Goal: Task Accomplishment & Management: Use online tool/utility

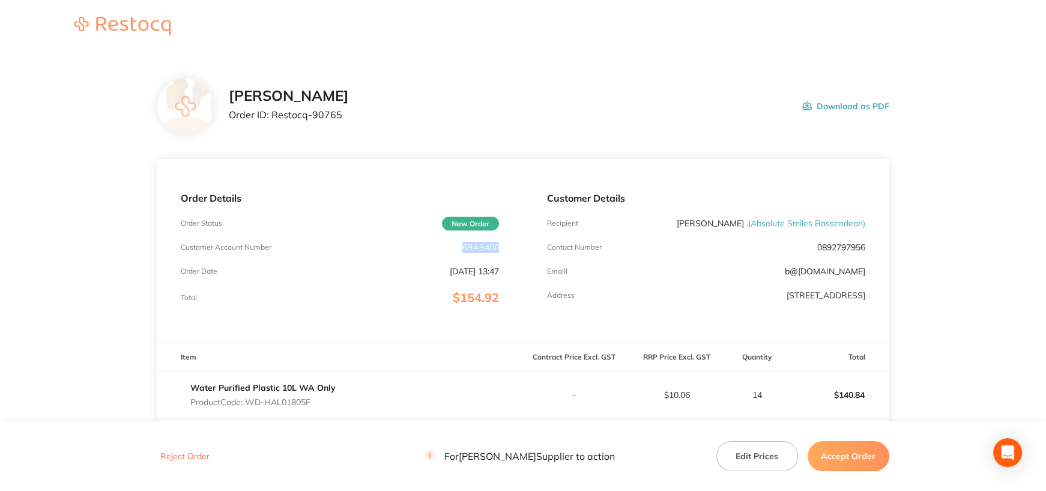
drag, startPoint x: 462, startPoint y: 245, endPoint x: 505, endPoint y: 247, distance: 43.3
click at [504, 247] on div "Order Details Order Status New Order Customer Account Number 6BAS400 Order Date…" at bounding box center [340, 251] width 366 height 184
copy p "6BAS400"
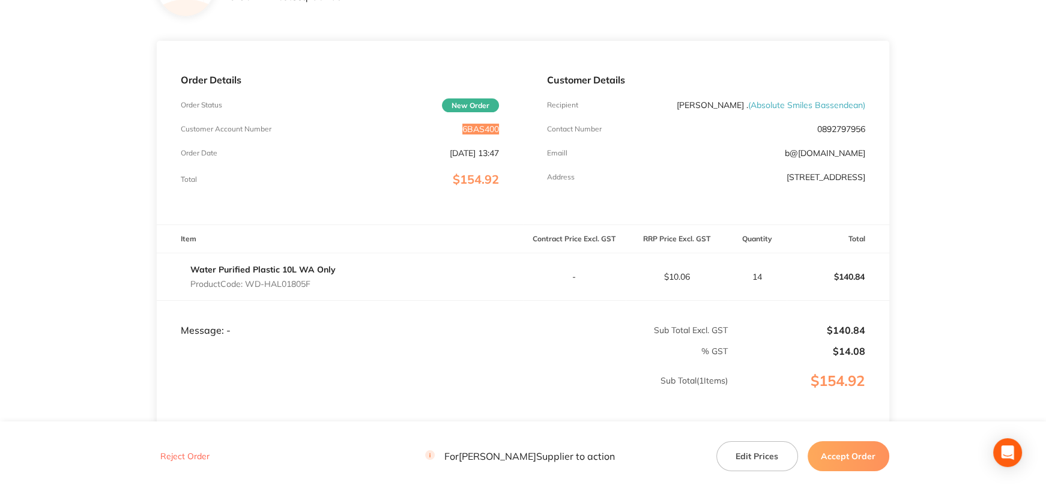
scroll to position [220, 0]
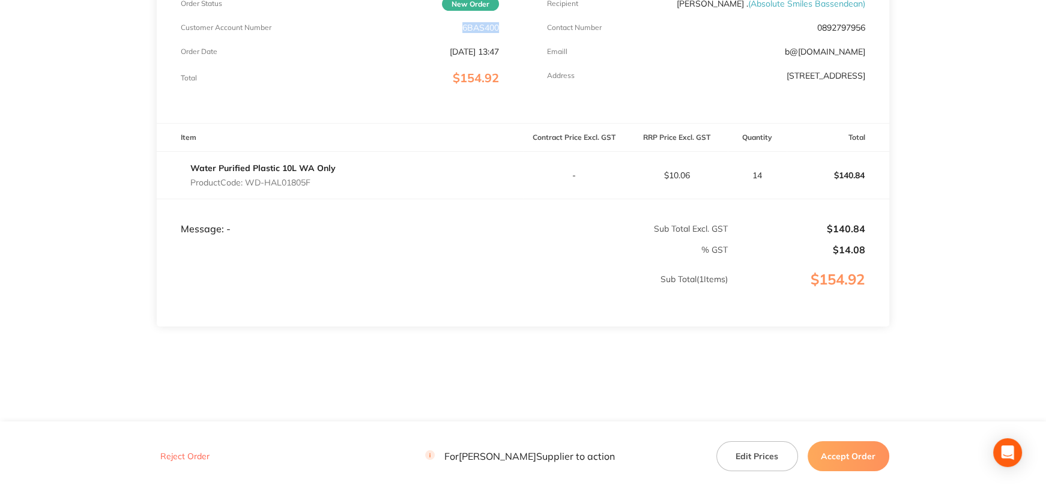
drag, startPoint x: 247, startPoint y: 179, endPoint x: 339, endPoint y: 178, distance: 91.3
click at [339, 178] on div "Water Purified Plastic 10L WA Only Product Code: WD-HAL01805F" at bounding box center [340, 176] width 366 height 34
copy p "WD-HAL01805F"
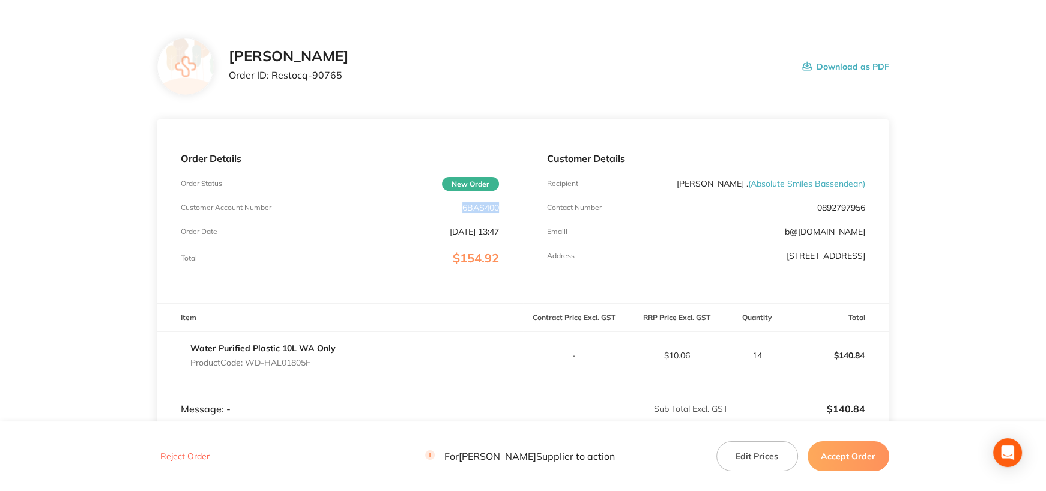
scroll to position [100, 0]
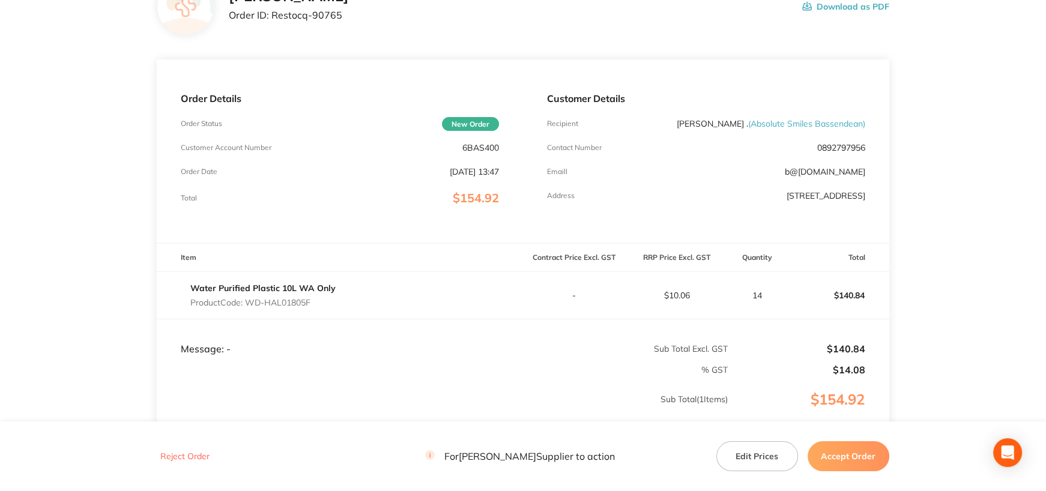
drag, startPoint x: 311, startPoint y: 365, endPoint x: 321, endPoint y: 350, distance: 17.8
click at [311, 364] on td "% GST" at bounding box center [442, 365] width 571 height 21
drag, startPoint x: 461, startPoint y: 146, endPoint x: 504, endPoint y: 147, distance: 42.7
click at [504, 147] on div "Order Details Order Status New Order Customer Account Number 6BAS400 Order Date…" at bounding box center [340, 151] width 366 height 184
copy p "6BAS400"
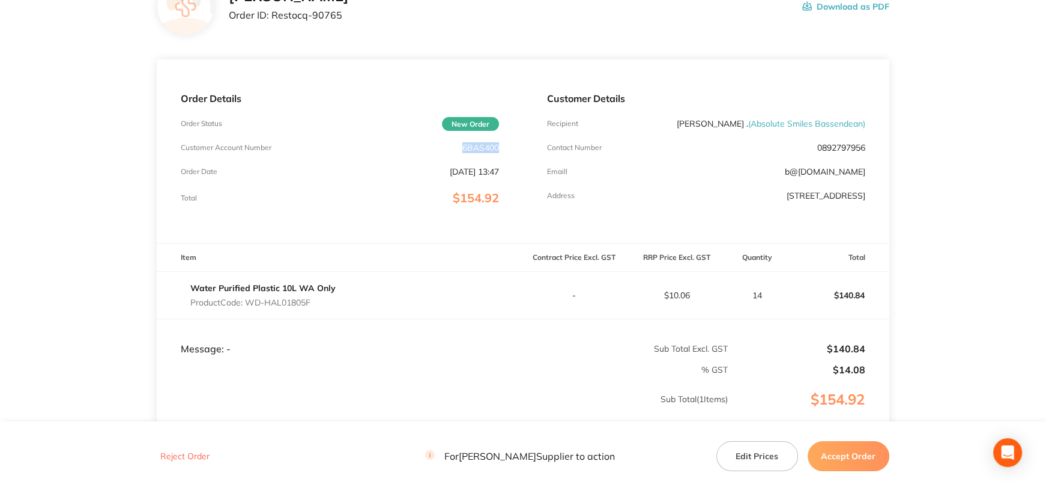
drag, startPoint x: 852, startPoint y: 458, endPoint x: 722, endPoint y: 420, distance: 135.1
click at [852, 458] on button "Accept Order" at bounding box center [849, 456] width 82 height 30
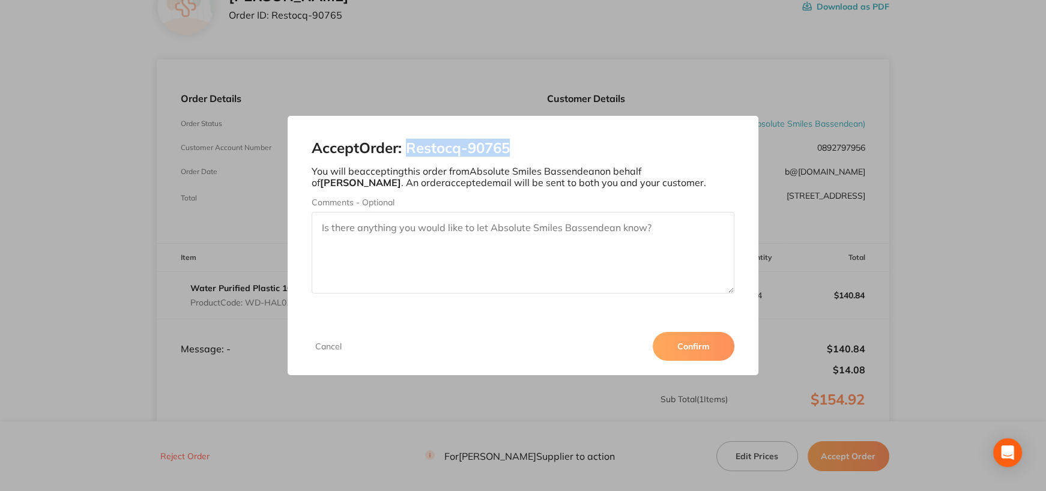
drag, startPoint x: 410, startPoint y: 148, endPoint x: 585, endPoint y: 148, distance: 175.3
click at [585, 148] on h2 "Accept Order: Restocq- 90765" at bounding box center [523, 148] width 423 height 17
copy h2 "Restocq- 90765"
click at [683, 352] on button "Confirm" at bounding box center [694, 346] width 82 height 29
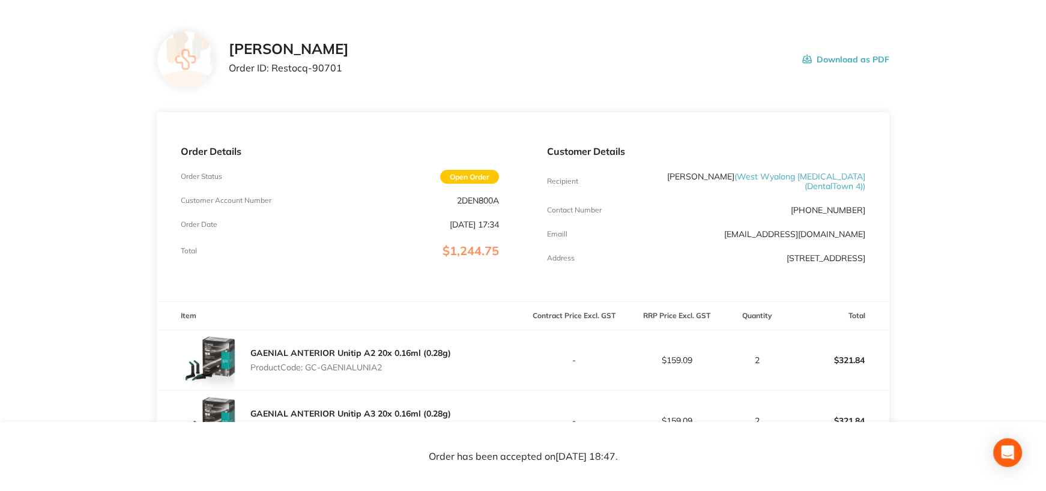
scroll to position [120, 0]
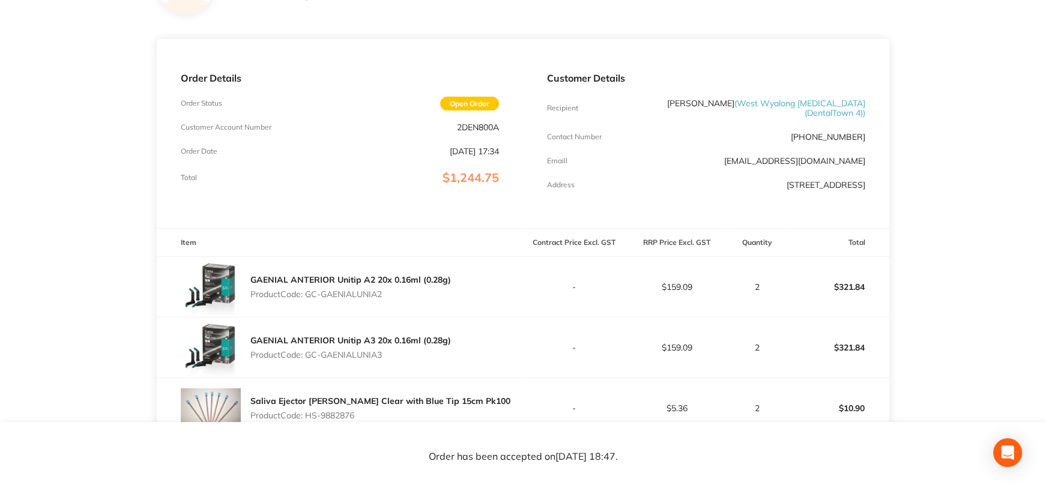
drag, startPoint x: 309, startPoint y: 294, endPoint x: 398, endPoint y: 300, distance: 89.1
click at [398, 300] on div "GAENIAL ANTERIOR Unitip A2 20x 0.16ml (0.28g) Product Code: GC-GAENIALUNIA2" at bounding box center [350, 287] width 201 height 34
copy p "GC-GAENIALUNIA2"
click at [561, 300] on td "-" at bounding box center [574, 287] width 103 height 61
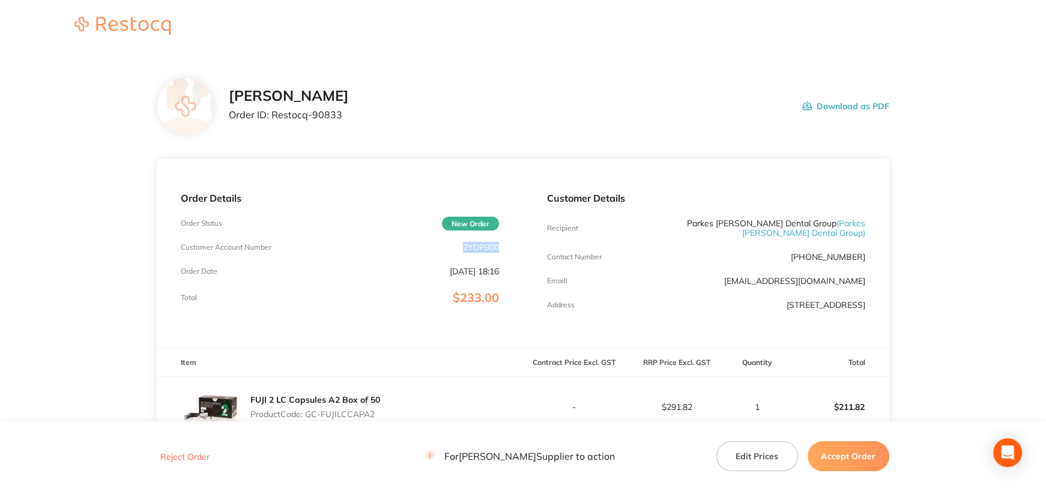
drag, startPoint x: 458, startPoint y: 242, endPoint x: 517, endPoint y: 244, distance: 59.5
click at [517, 244] on div "Order Details Order Status New Order Customer Account Number 2YDP900 Order Date…" at bounding box center [340, 253] width 366 height 189
copy p "2YDP900"
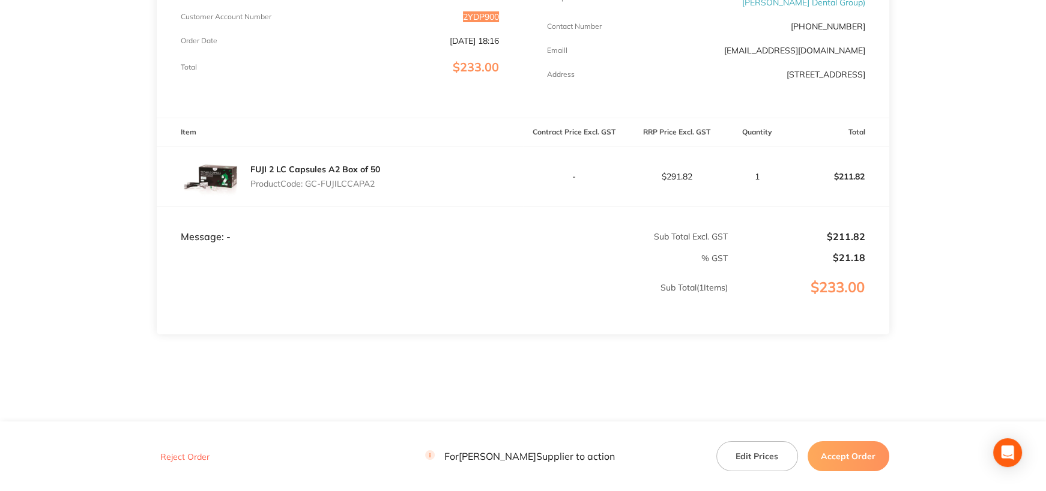
scroll to position [238, 0]
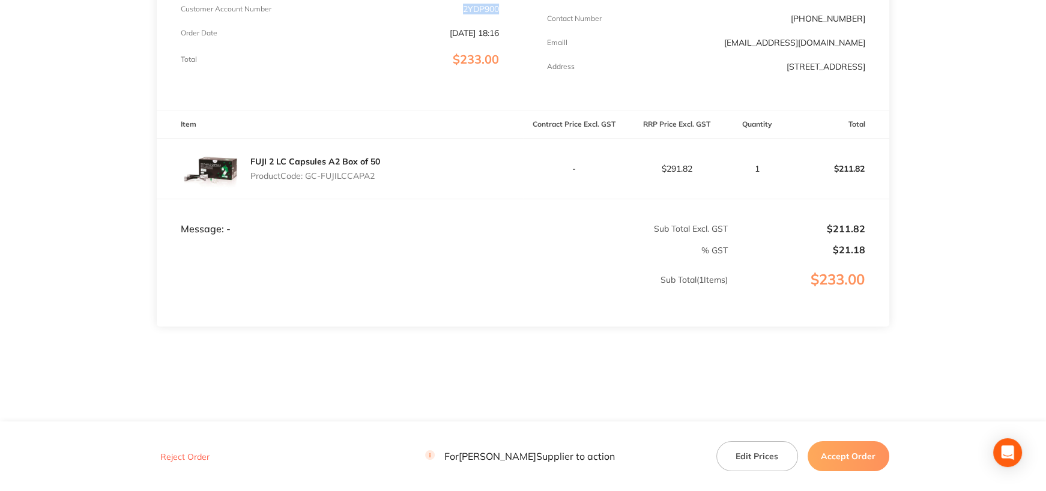
drag, startPoint x: 306, startPoint y: 174, endPoint x: 387, endPoint y: 177, distance: 81.1
click at [387, 177] on div "FUJI 2 LC Capsules A2 Box of 50 Product Code: GC-FUJILCCAPA2" at bounding box center [340, 169] width 366 height 60
copy p "GC-FUJILCCAPA2"
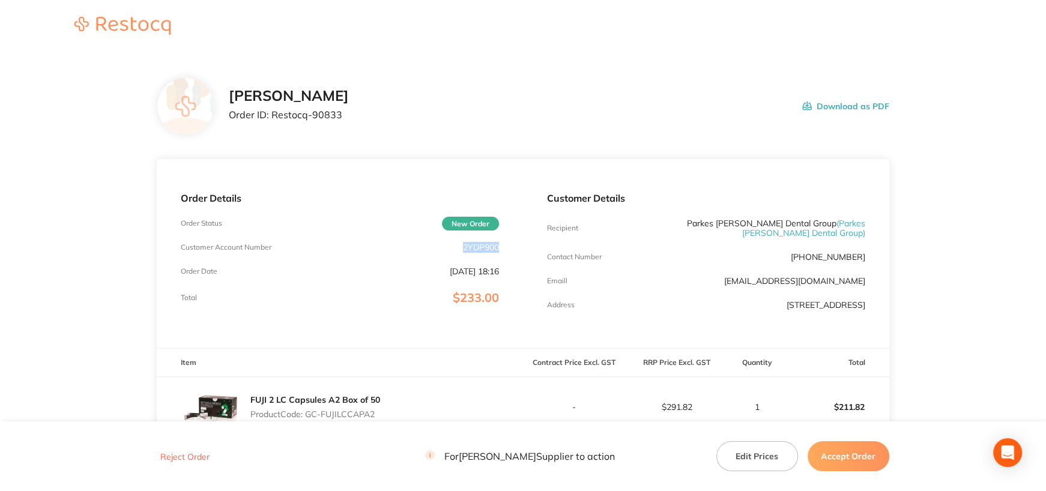
drag, startPoint x: 853, startPoint y: 450, endPoint x: 826, endPoint y: 423, distance: 39.1
click at [853, 450] on button "Accept Order" at bounding box center [849, 456] width 82 height 30
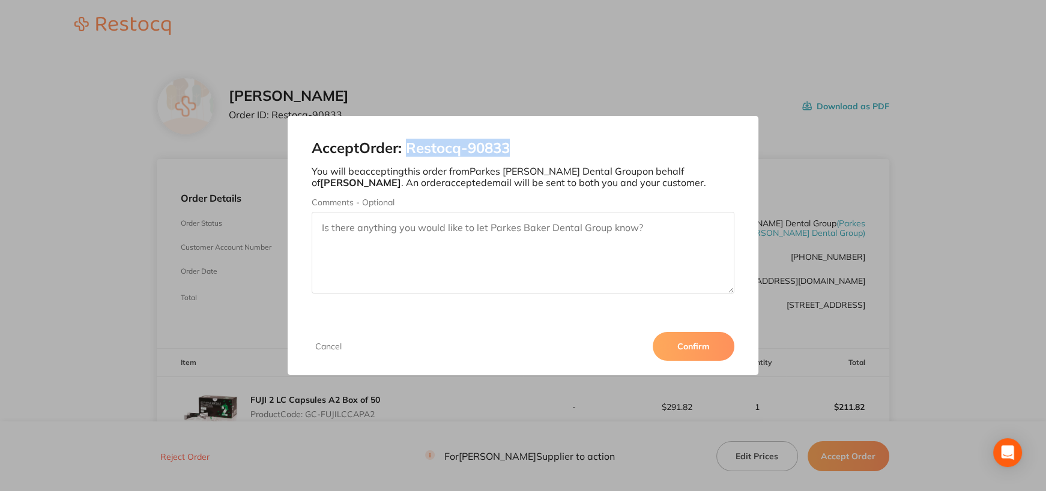
drag, startPoint x: 413, startPoint y: 148, endPoint x: 552, endPoint y: 146, distance: 139.3
click at [552, 146] on h2 "Accept Order: Restocq- 90833" at bounding box center [523, 148] width 423 height 17
copy h2 "Restocq- 90833"
drag, startPoint x: 692, startPoint y: 347, endPoint x: 674, endPoint y: 324, distance: 29.9
click at [692, 347] on button "Confirm" at bounding box center [694, 346] width 82 height 29
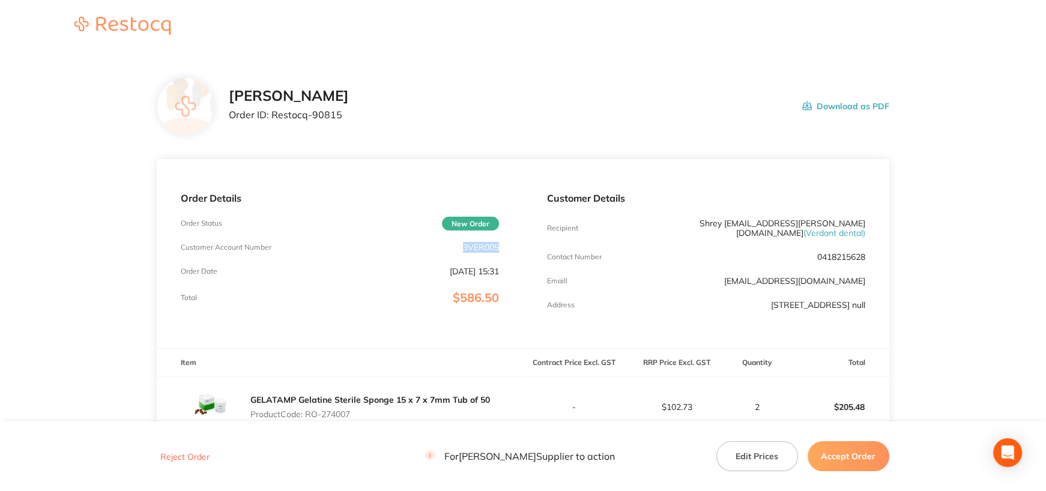
drag, startPoint x: 462, startPoint y: 246, endPoint x: 504, endPoint y: 244, distance: 42.1
click at [504, 244] on div "Order Details Order Status New Order Customer Account Number 3VER005 Order Date…" at bounding box center [340, 253] width 366 height 189
copy p "3VER005"
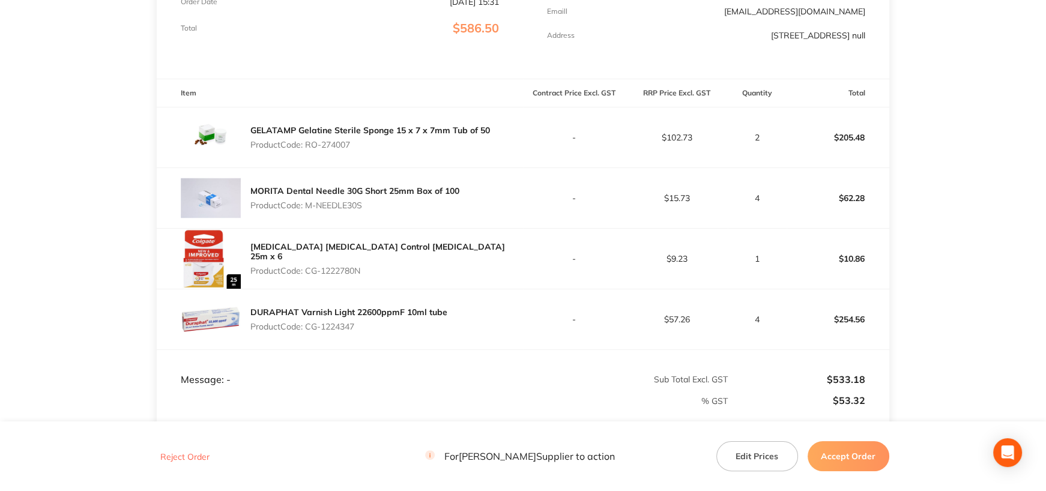
scroll to position [300, 0]
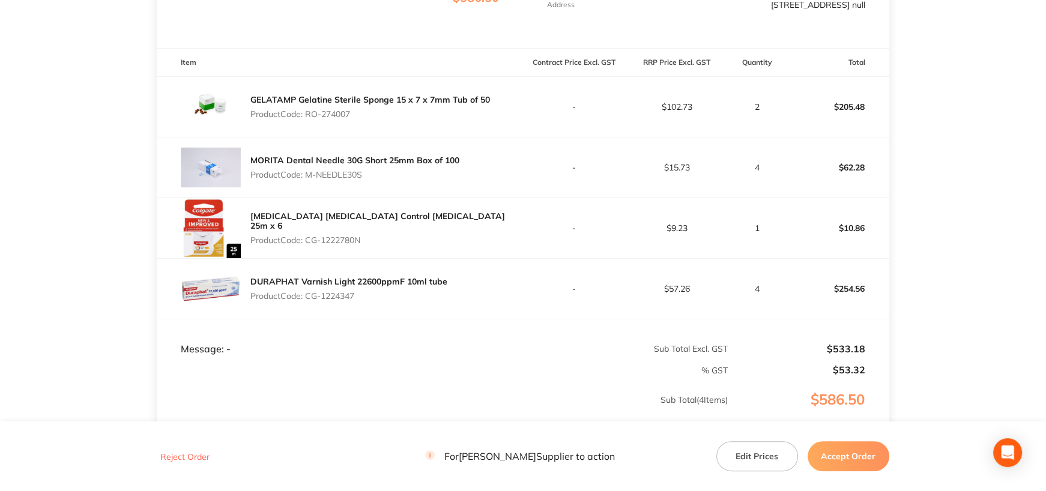
drag, startPoint x: 308, startPoint y: 106, endPoint x: 379, endPoint y: 104, distance: 70.9
click at [379, 109] on p "Product Code: RO-274007" at bounding box center [370, 114] width 240 height 10
copy p "RO-274007"
drag, startPoint x: 666, startPoint y: 102, endPoint x: 697, endPoint y: 104, distance: 30.7
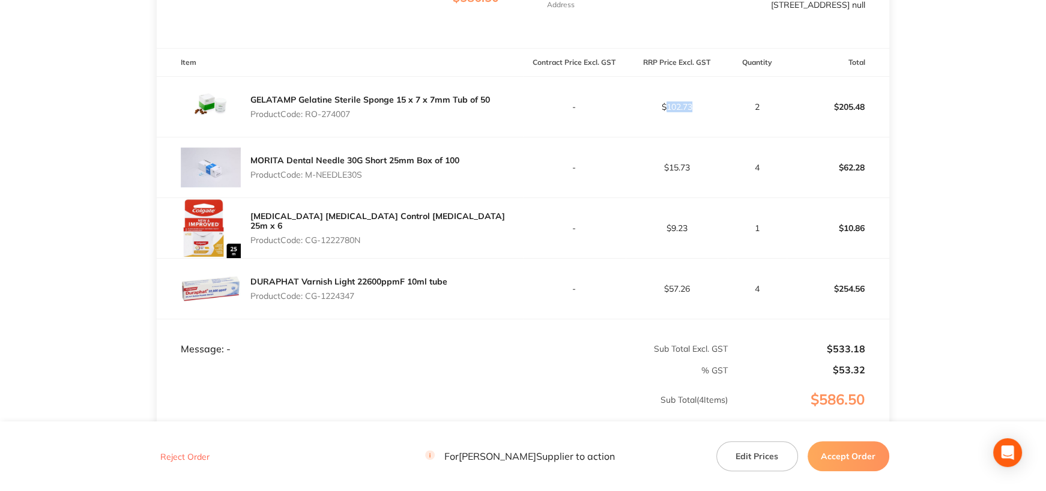
click at [697, 104] on p "$102.73" at bounding box center [676, 107] width 101 height 10
copy p "102.73"
drag, startPoint x: 308, startPoint y: 168, endPoint x: 389, endPoint y: 167, distance: 81.1
click at [389, 170] on p "Product Code: M-NEEDLE30S" at bounding box center [354, 175] width 209 height 10
copy p "M-NEEDLE30S"
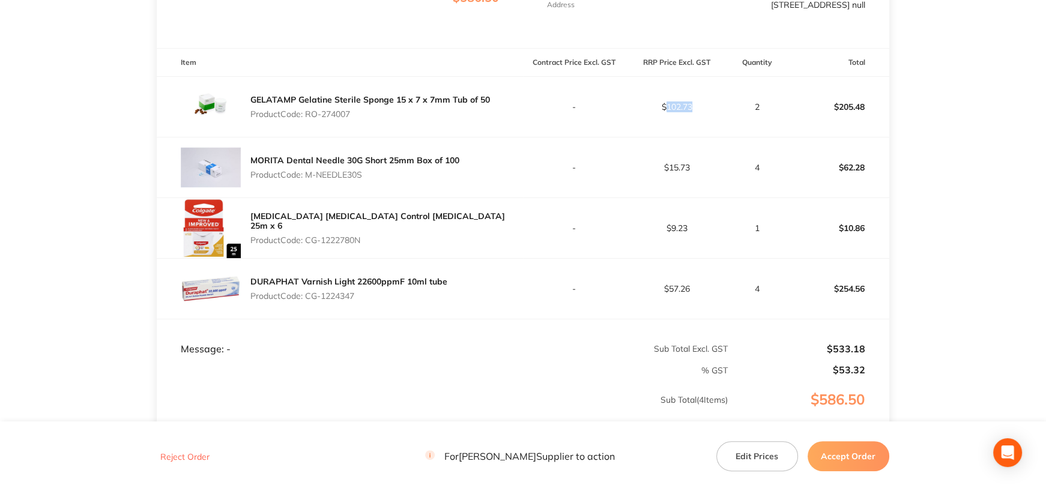
drag, startPoint x: 309, startPoint y: 228, endPoint x: 372, endPoint y: 228, distance: 63.7
click at [372, 235] on p "Product Code: CG-1222780N" at bounding box center [386, 240] width 273 height 10
copy p "CG-1222780N"
drag, startPoint x: 308, startPoint y: 290, endPoint x: 375, endPoint y: 291, distance: 67.3
click at [375, 291] on p "Product Code: CG-1224347" at bounding box center [348, 296] width 197 height 10
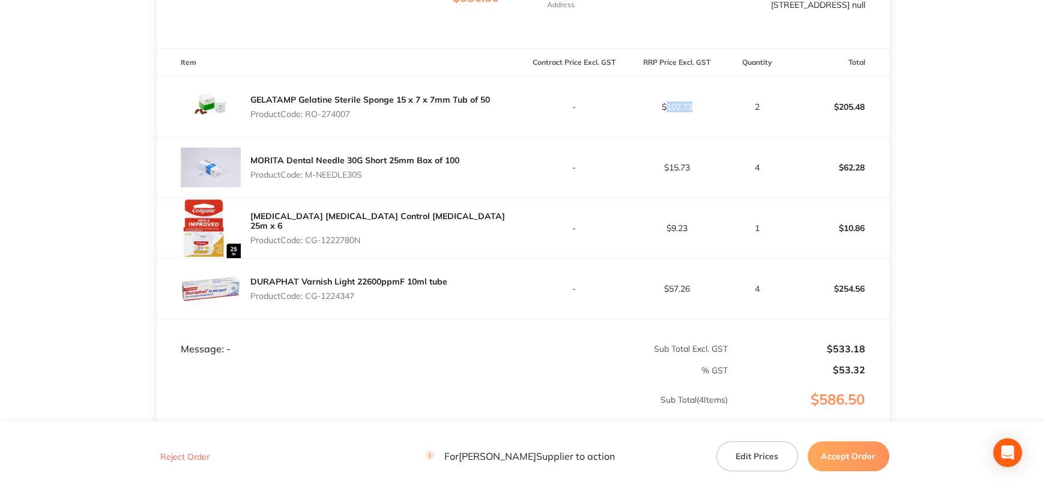
copy p "CG-1224347"
drag, startPoint x: 847, startPoint y: 462, endPoint x: 813, endPoint y: 438, distance: 41.3
click at [847, 462] on button "Accept Order" at bounding box center [849, 456] width 82 height 30
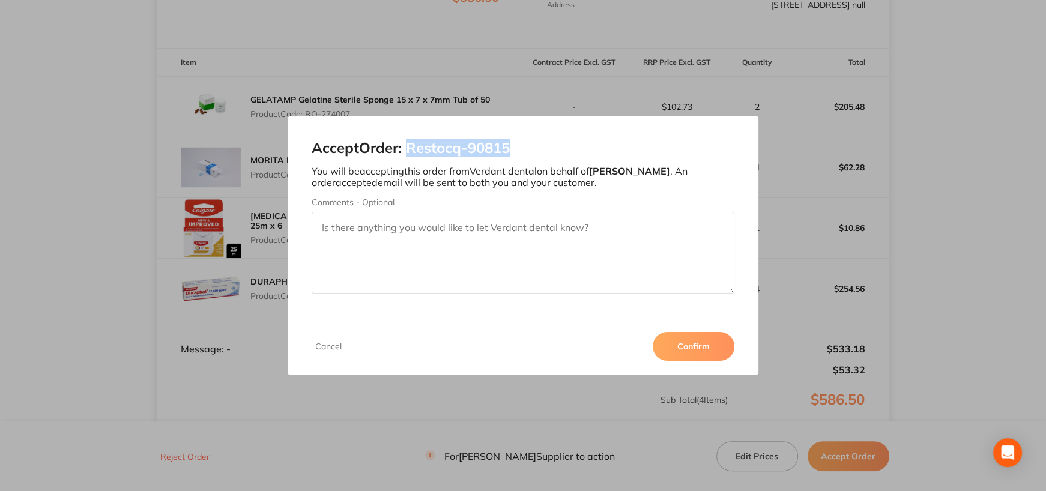
drag, startPoint x: 410, startPoint y: 149, endPoint x: 528, endPoint y: 149, distance: 118.3
click at [528, 149] on h2 "Accept Order: Restocq- 90815" at bounding box center [523, 148] width 423 height 17
copy h2 "Restocq- 90815"
drag, startPoint x: 713, startPoint y: 351, endPoint x: 710, endPoint y: 339, distance: 13.1
click at [713, 351] on button "Confirm" at bounding box center [694, 346] width 82 height 29
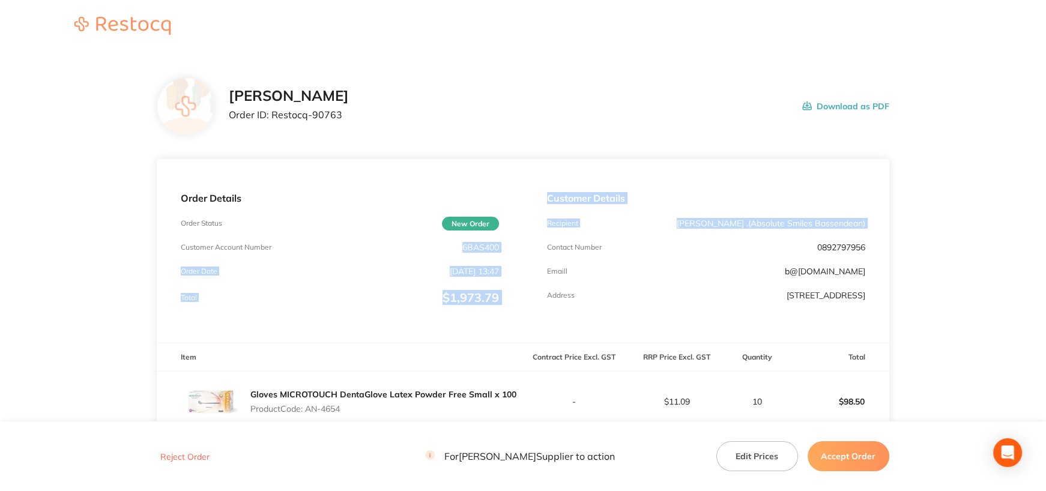
drag, startPoint x: 462, startPoint y: 248, endPoint x: 522, endPoint y: 249, distance: 60.1
click at [522, 249] on div "Order Details Order Status New Order Customer Account Number 6BAS400 Order Date…" at bounding box center [523, 251] width 732 height 184
click at [515, 246] on div "Order Details Order Status New Order Customer Account Number 6BAS400 Order Date…" at bounding box center [340, 251] width 366 height 184
click at [492, 254] on div "Order Details Order Status New Order Customer Account Number 6BAS400 Order Date…" at bounding box center [340, 251] width 366 height 184
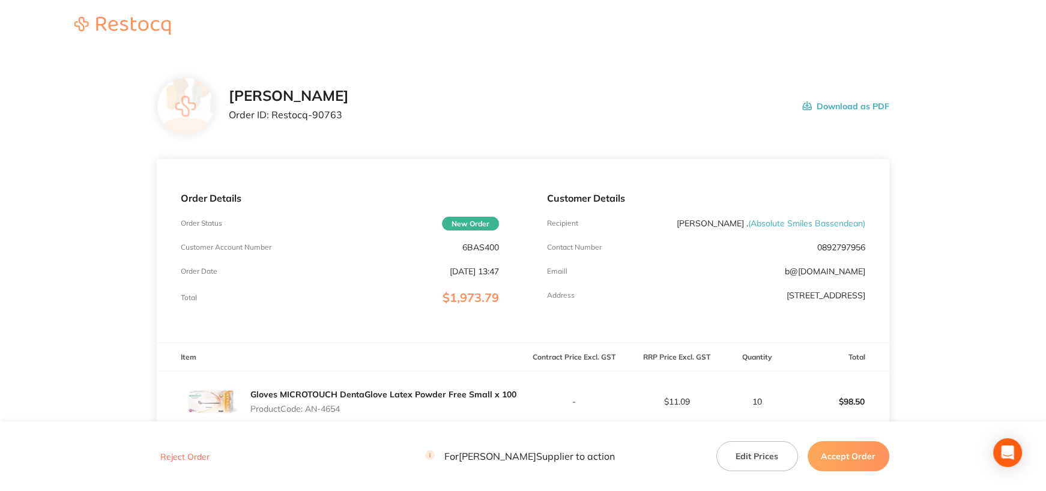
click at [491, 249] on p "6BAS400" at bounding box center [480, 248] width 37 height 10
copy p "6BAS400"
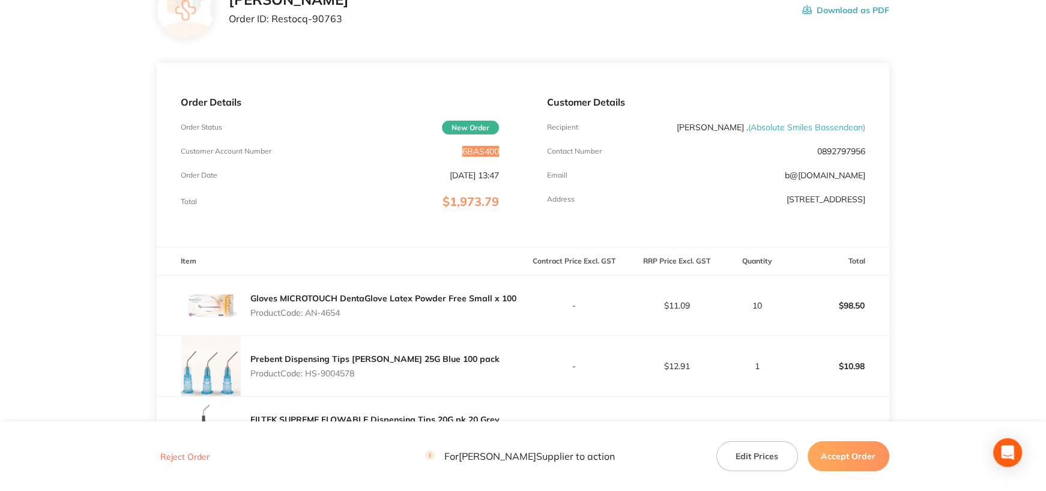
scroll to position [180, 0]
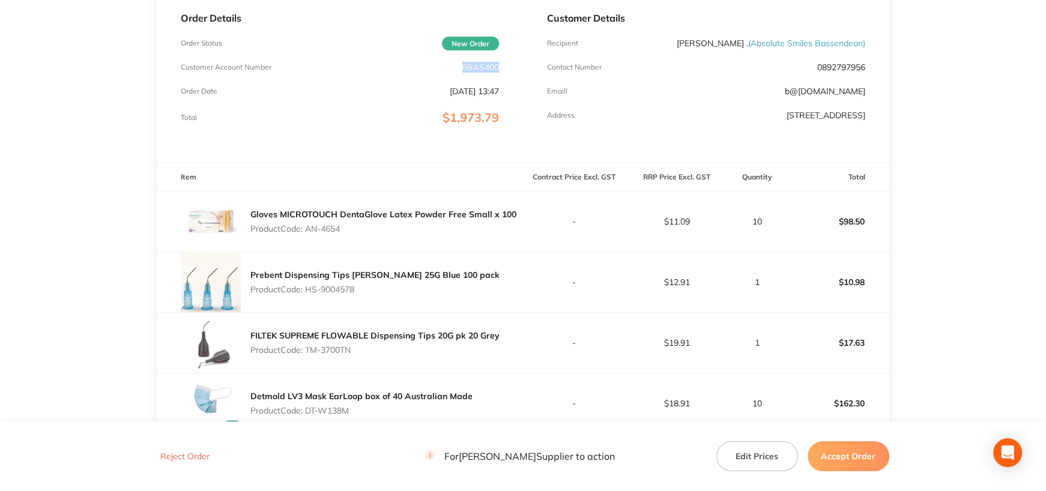
drag, startPoint x: 308, startPoint y: 227, endPoint x: 348, endPoint y: 227, distance: 40.2
click at [348, 227] on p "Product Code: AN-4654" at bounding box center [383, 229] width 266 height 10
copy p "AN-4654"
drag, startPoint x: 315, startPoint y: 287, endPoint x: 368, endPoint y: 286, distance: 52.8
click at [368, 286] on p "Product Code: HS-9004578" at bounding box center [374, 290] width 249 height 10
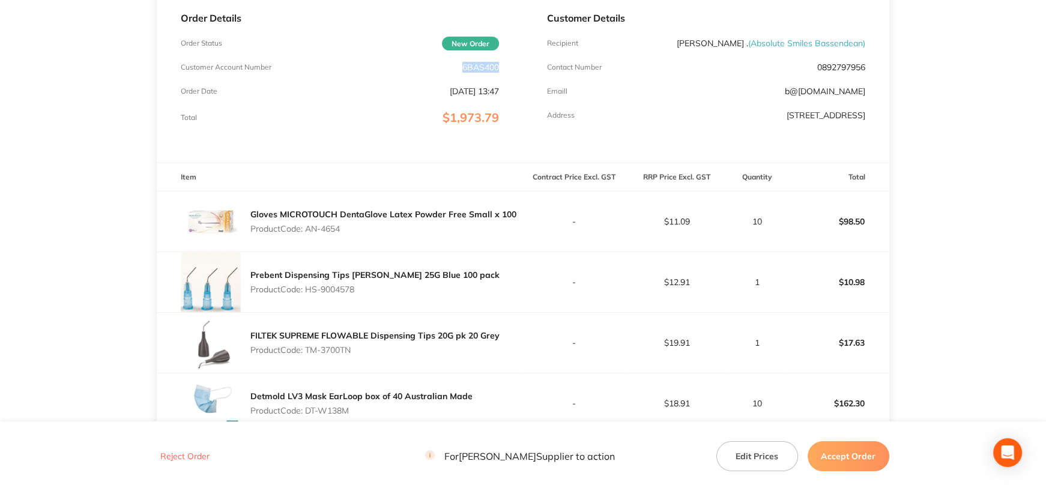
copy p "HS-9004578"
drag, startPoint x: 844, startPoint y: 282, endPoint x: 871, endPoint y: 283, distance: 26.4
click at [868, 282] on p "$10.98" at bounding box center [837, 282] width 101 height 29
copy p "10.98"
drag, startPoint x: 308, startPoint y: 349, endPoint x: 366, endPoint y: 348, distance: 58.3
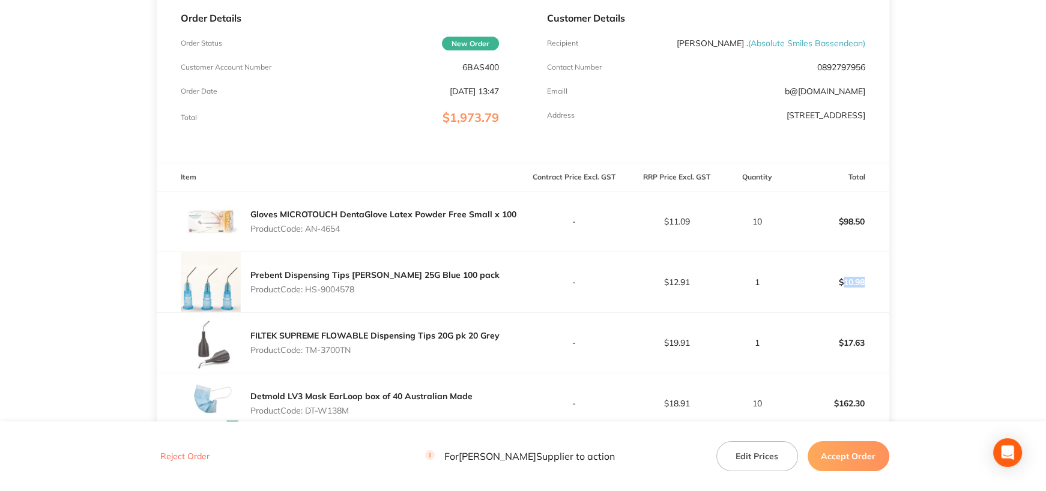
click at [366, 348] on p "Product Code: TM-3700TN" at bounding box center [374, 350] width 249 height 10
copy p "TM-3700TN"
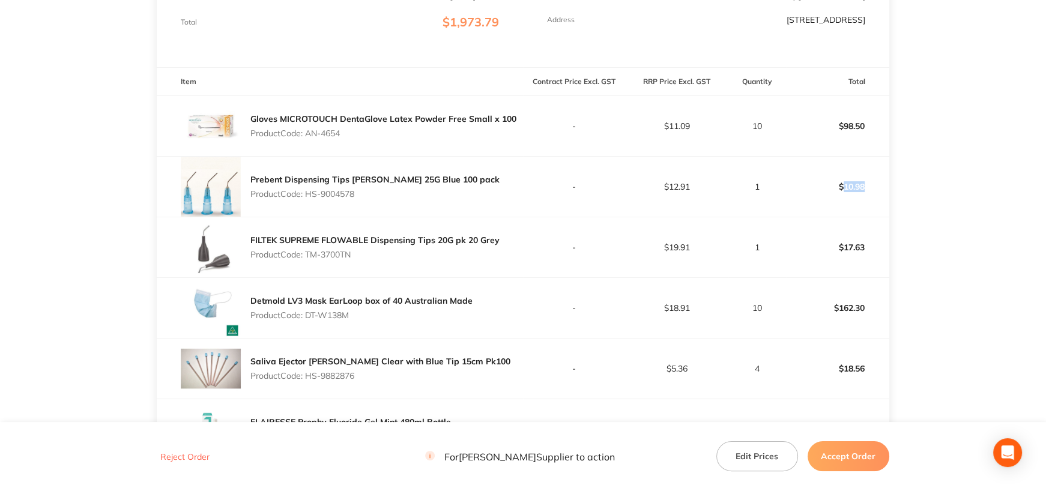
scroll to position [280, 0]
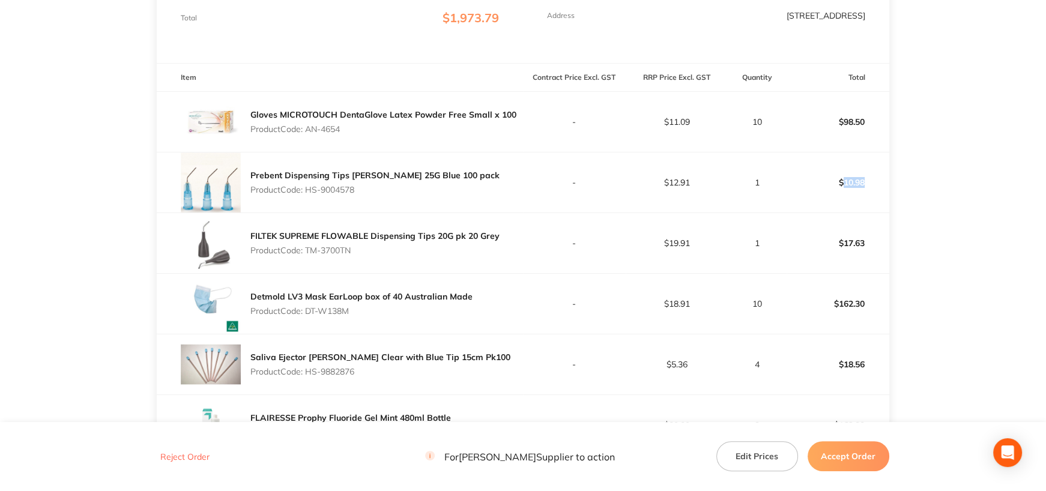
drag, startPoint x: 307, startPoint y: 310, endPoint x: 357, endPoint y: 312, distance: 49.9
click at [357, 312] on p "Product Code: DT-W138M" at bounding box center [361, 311] width 222 height 10
copy p "DT-W138M"
drag, startPoint x: 306, startPoint y: 370, endPoint x: 366, endPoint y: 367, distance: 60.1
click at [365, 367] on p "Product Code: HS-9882876" at bounding box center [380, 372] width 260 height 10
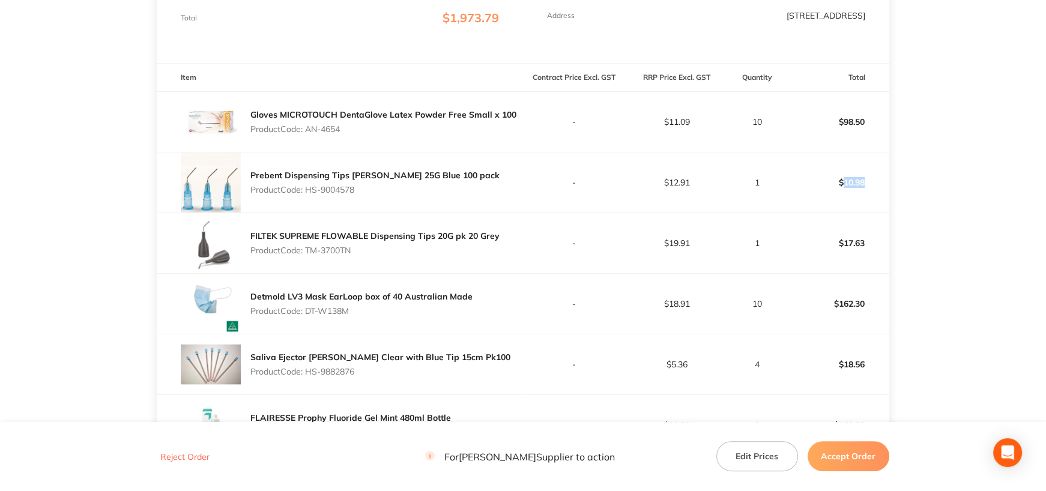
copy p "HS-9882876"
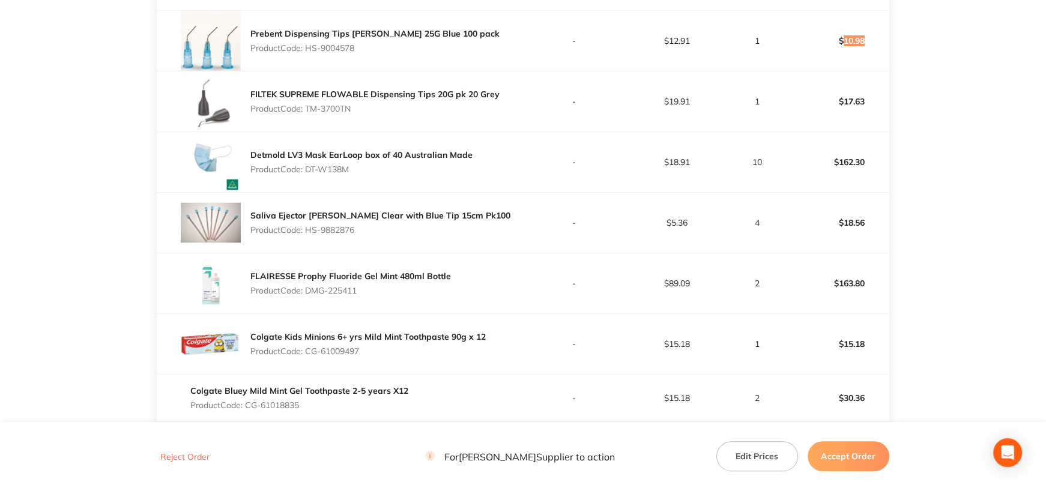
scroll to position [460, 0]
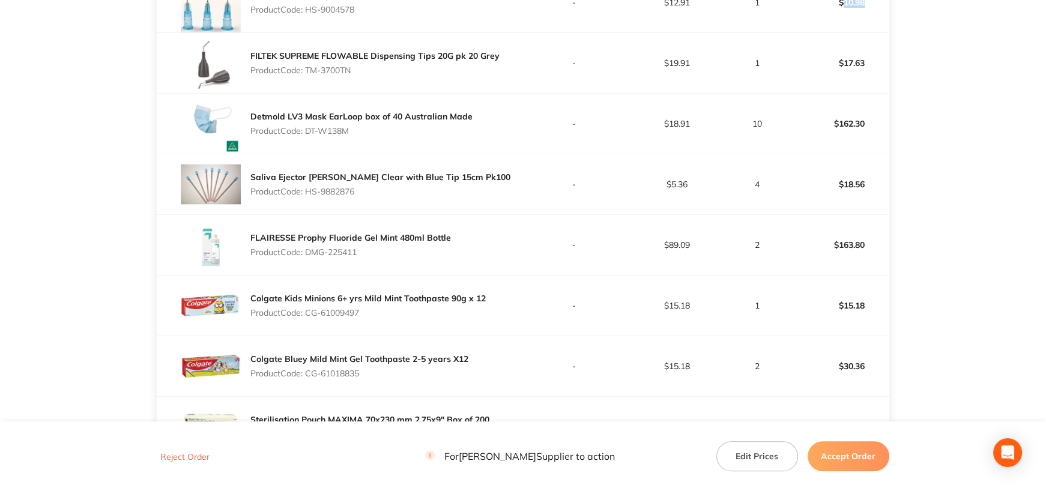
drag, startPoint x: 309, startPoint y: 250, endPoint x: 405, endPoint y: 337, distance: 129.6
click at [366, 255] on p "Product Code: DMG-225411" at bounding box center [350, 252] width 201 height 10
copy p "DMG-225411"
drag, startPoint x: 309, startPoint y: 310, endPoint x: 375, endPoint y: 314, distance: 66.2
click at [375, 314] on p "Product Code: CG-61009497" at bounding box center [367, 313] width 235 height 10
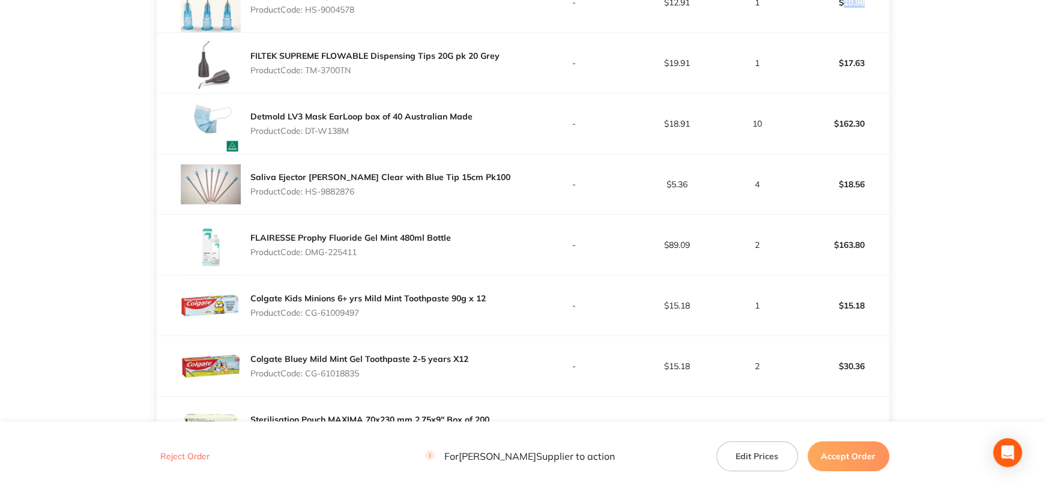
copy p "CG-61009497"
drag, startPoint x: 309, startPoint y: 371, endPoint x: 378, endPoint y: 375, distance: 68.6
click at [375, 374] on p "Product Code: CG-61018835" at bounding box center [359, 374] width 218 height 10
copy p "CG-61018835"
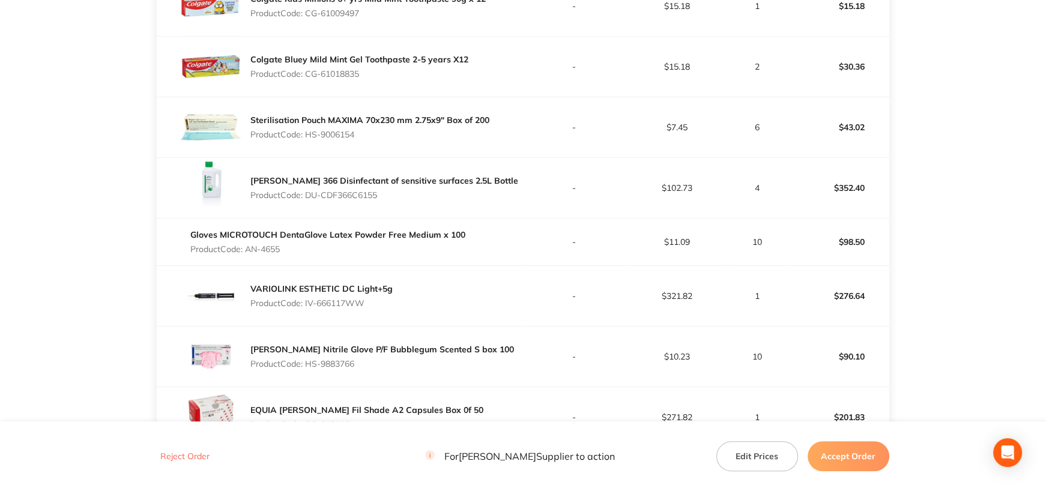
scroll to position [760, 0]
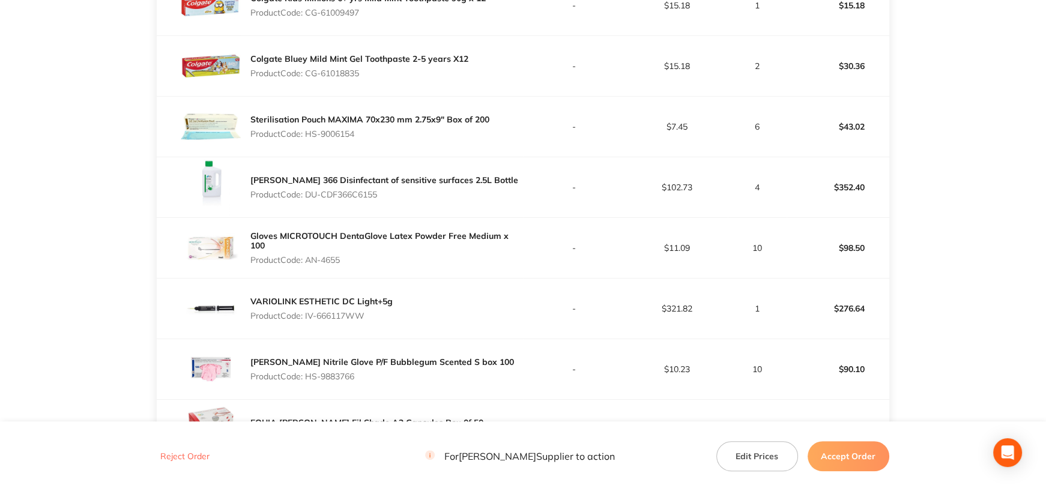
drag, startPoint x: 308, startPoint y: 132, endPoint x: 378, endPoint y: 132, distance: 70.3
click at [378, 132] on p "Product Code: HS-9006154" at bounding box center [369, 134] width 239 height 10
drag, startPoint x: 306, startPoint y: 192, endPoint x: 383, endPoint y: 193, distance: 76.9
click at [383, 193] on p "Product Code: DU-CDF366C6155" at bounding box center [384, 195] width 268 height 10
drag, startPoint x: 308, startPoint y: 254, endPoint x: 363, endPoint y: 254, distance: 54.6
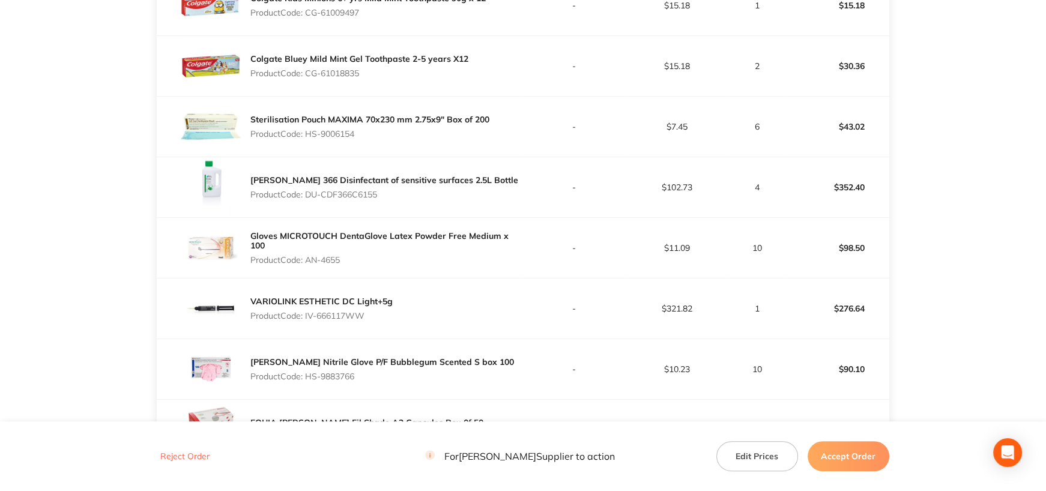
click at [363, 255] on p "Product Code: AN-4655" at bounding box center [386, 260] width 273 height 10
drag, startPoint x: 306, startPoint y: 313, endPoint x: 384, endPoint y: 319, distance: 77.7
click at [384, 319] on p "Product Code: IV-666117WW" at bounding box center [321, 316] width 142 height 10
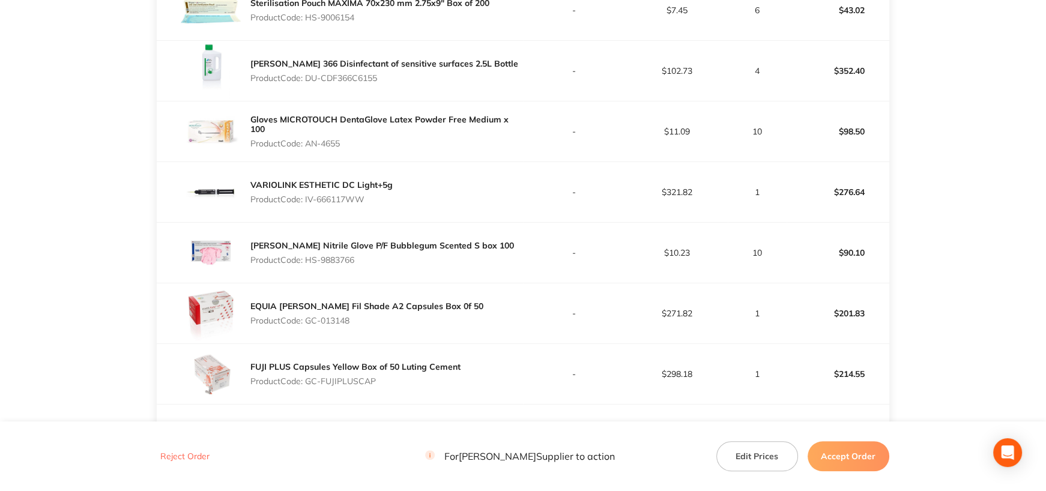
scroll to position [880, 0]
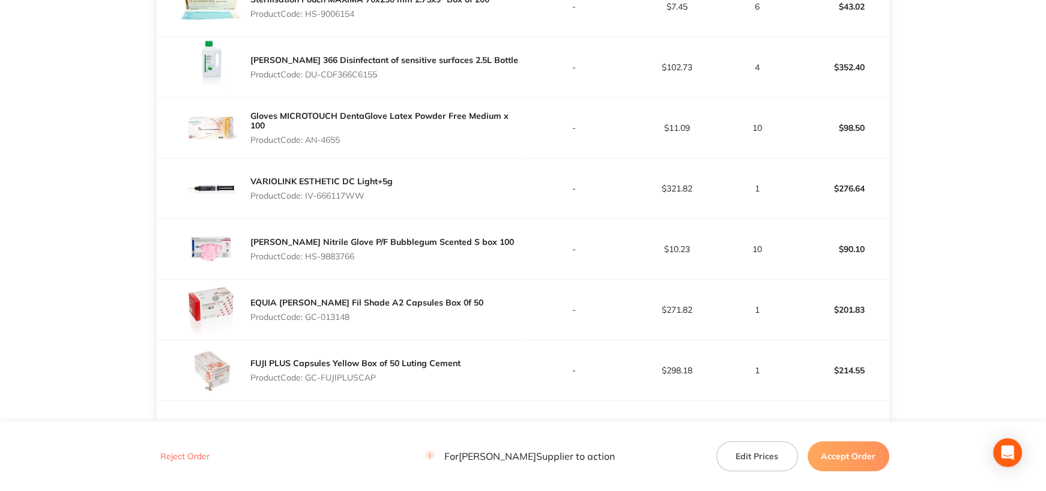
click at [309, 255] on p "Product Code: HS-9883766" at bounding box center [382, 257] width 264 height 10
drag, startPoint x: 309, startPoint y: 255, endPoint x: 618, endPoint y: 288, distance: 311.0
click at [380, 254] on p "Product Code: HS-9883766" at bounding box center [382, 257] width 264 height 10
drag, startPoint x: 307, startPoint y: 316, endPoint x: 366, endPoint y: 315, distance: 58.9
click at [366, 315] on p "Product Code: GC-013148" at bounding box center [366, 317] width 233 height 10
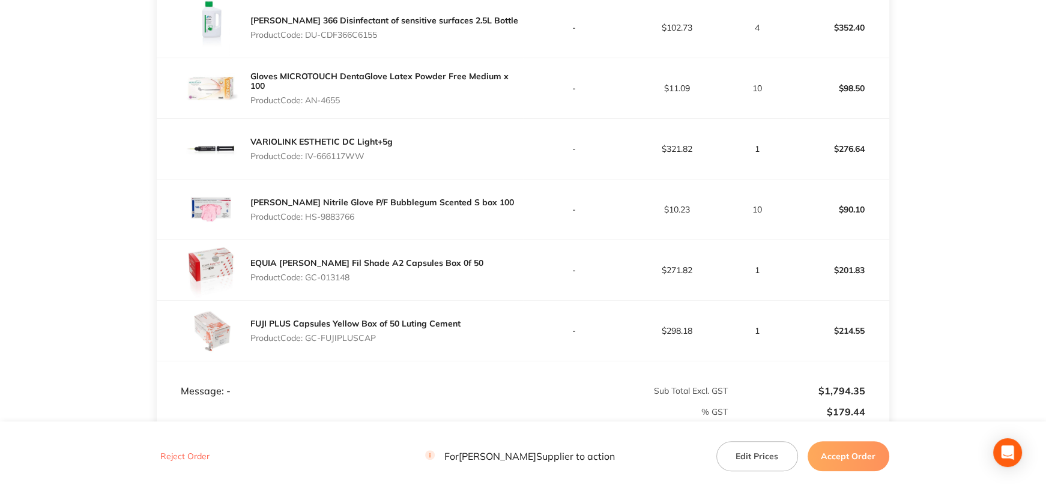
scroll to position [940, 0]
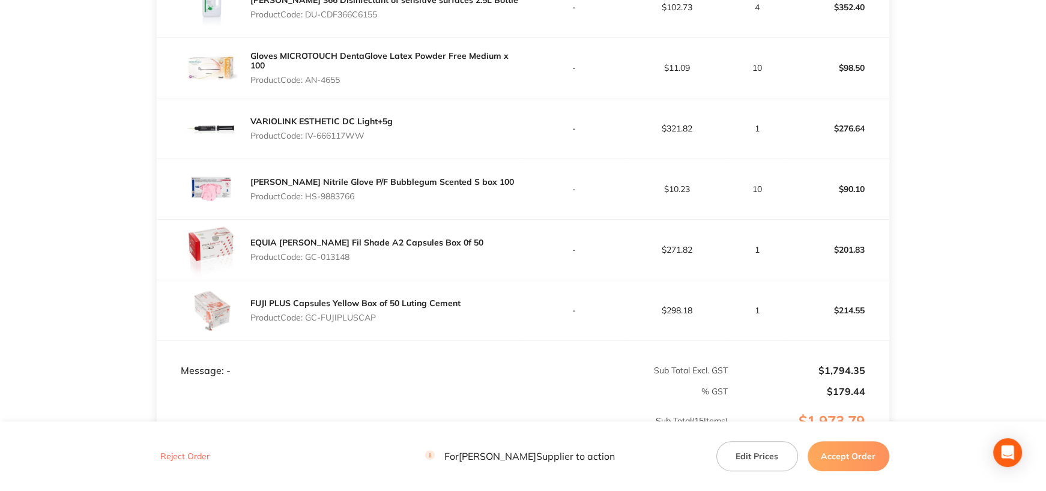
drag, startPoint x: 307, startPoint y: 315, endPoint x: 405, endPoint y: 321, distance: 98.0
click at [405, 321] on p "Product Code: GC-FUJIPLUSCAP" at bounding box center [355, 318] width 210 height 10
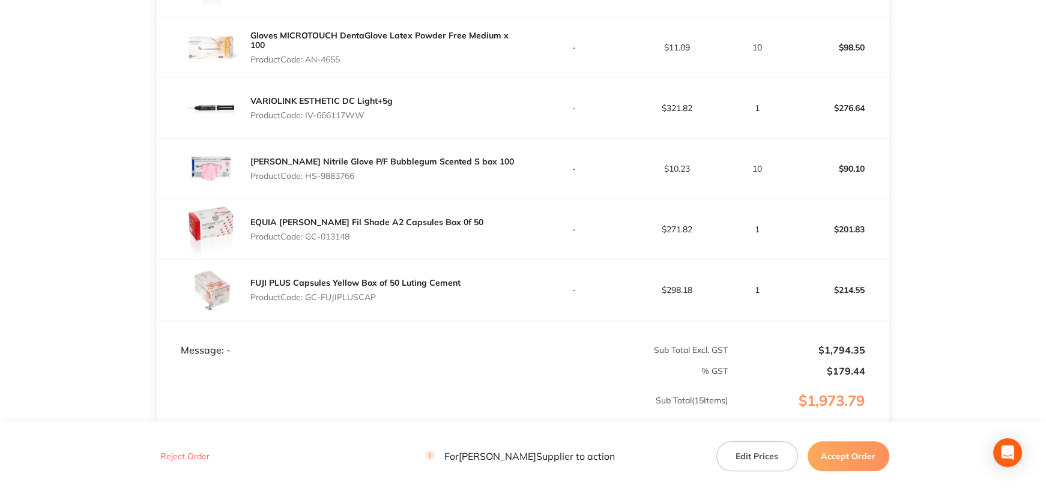
scroll to position [1081, 0]
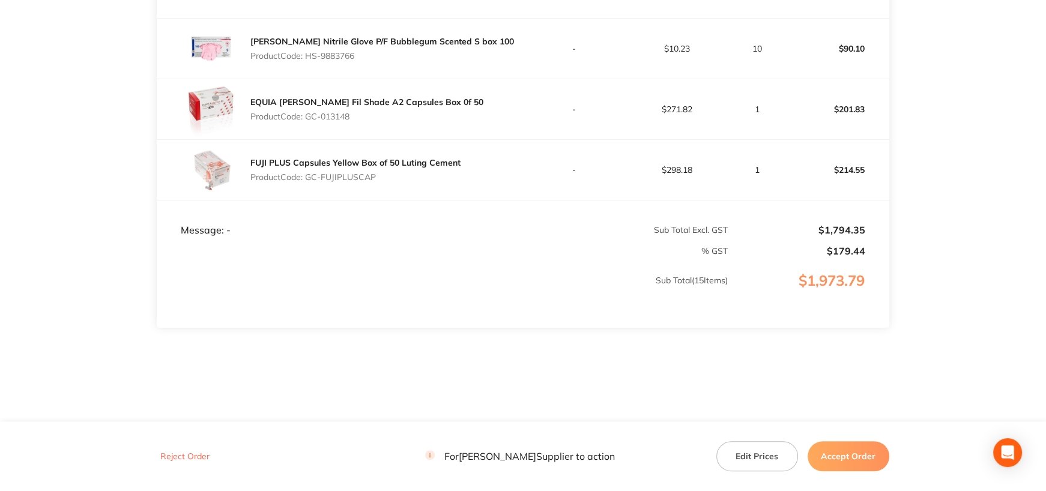
click at [852, 461] on button "Accept Order" at bounding box center [849, 456] width 82 height 30
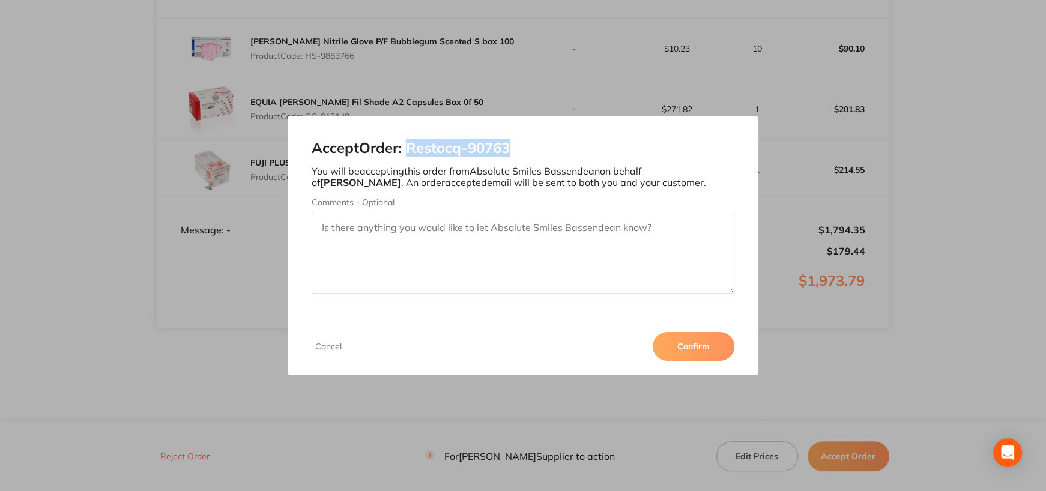
drag, startPoint x: 412, startPoint y: 149, endPoint x: 593, endPoint y: 143, distance: 181.5
click at [591, 143] on h2 "Accept Order: Restocq- 90763" at bounding box center [523, 148] width 423 height 17
click at [713, 349] on button "Confirm" at bounding box center [694, 346] width 82 height 29
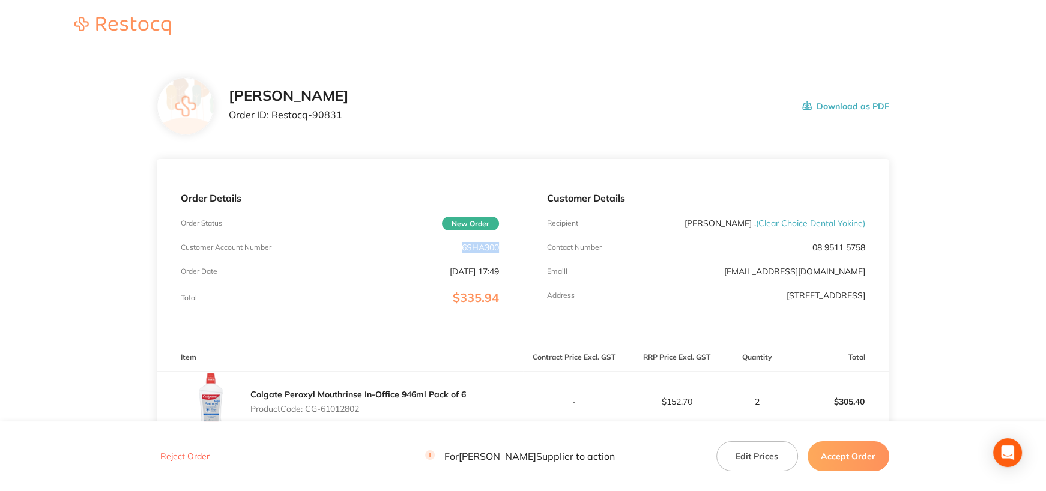
drag, startPoint x: 462, startPoint y: 246, endPoint x: 519, endPoint y: 246, distance: 57.0
click at [519, 246] on div "Order Details Order Status New Order Customer Account Number 6SHA300 Order Date…" at bounding box center [340, 251] width 366 height 184
copy p "6SHA300"
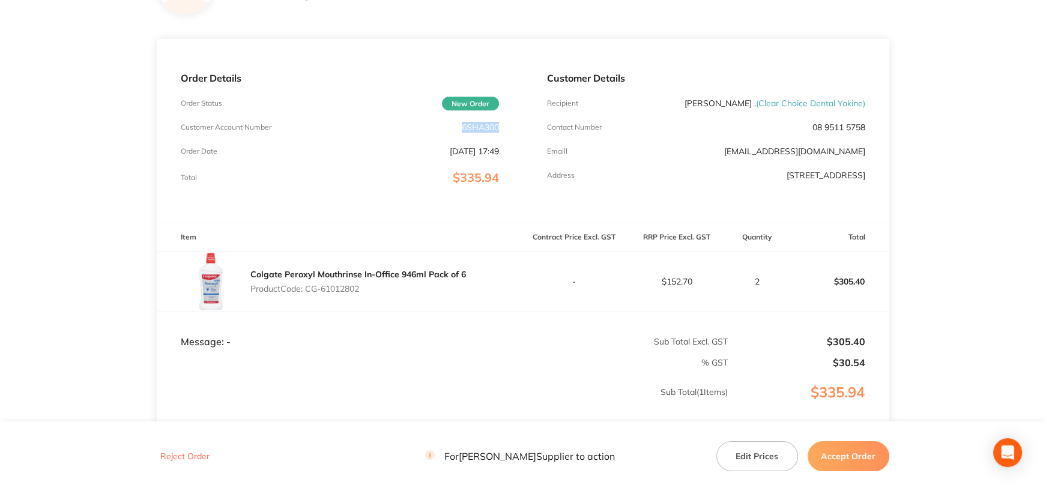
drag, startPoint x: 307, startPoint y: 288, endPoint x: 393, endPoint y: 289, distance: 85.3
click at [393, 289] on p "Product Code: CG-61012802" at bounding box center [358, 289] width 216 height 10
copy p "CG-61012802"
drag, startPoint x: 664, startPoint y: 279, endPoint x: 712, endPoint y: 281, distance: 47.5
click at [712, 281] on p "$152.70" at bounding box center [676, 282] width 101 height 10
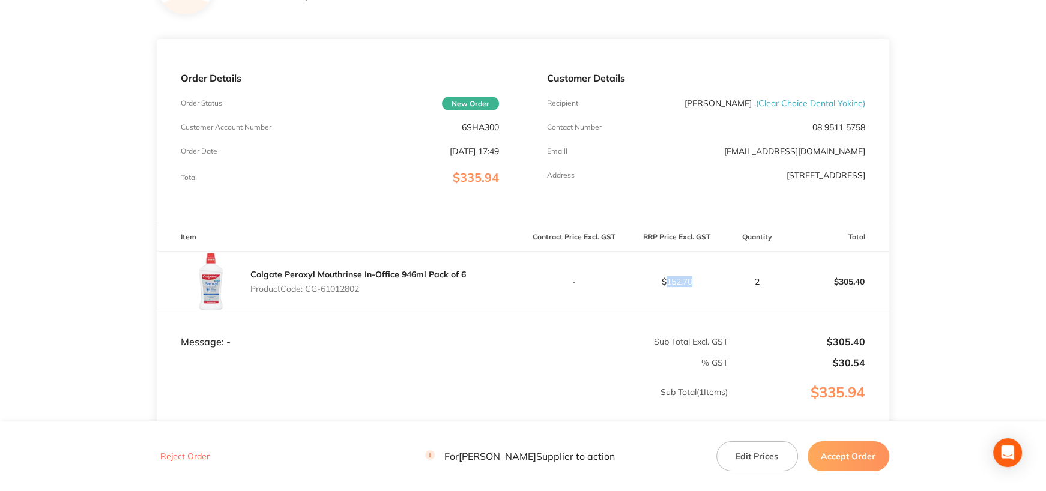
copy p "152.70"
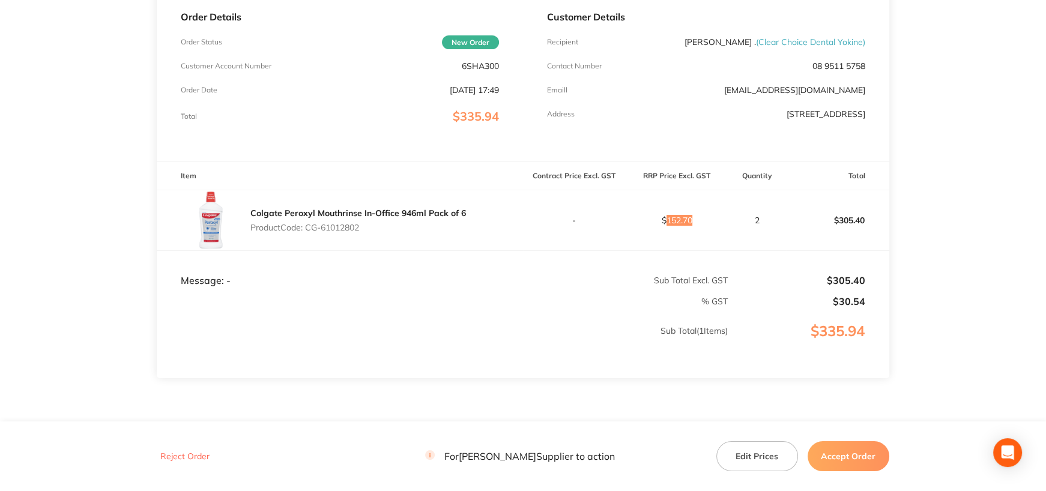
scroll to position [233, 0]
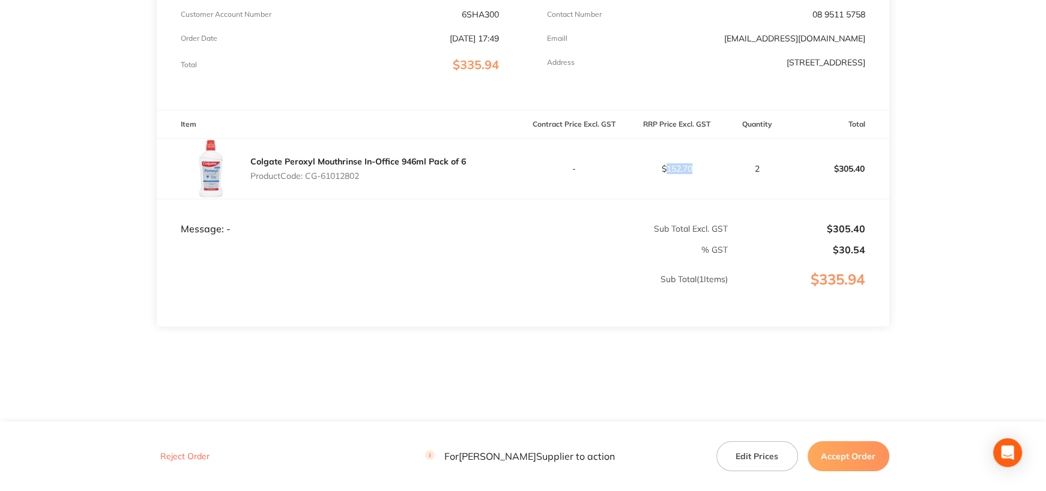
drag, startPoint x: 874, startPoint y: 452, endPoint x: 759, endPoint y: 284, distance: 203.9
click at [874, 452] on button "Accept Order" at bounding box center [849, 456] width 82 height 30
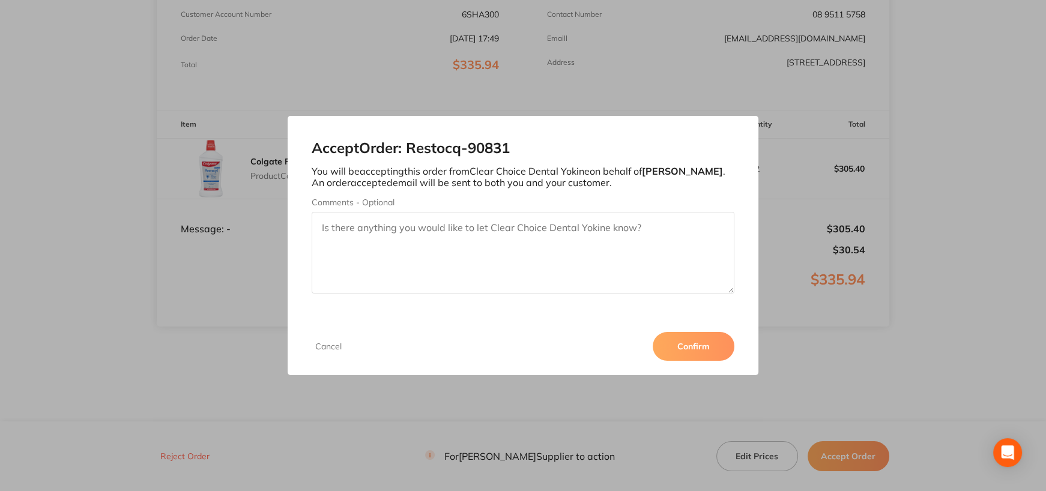
click at [687, 355] on button "Confirm" at bounding box center [694, 346] width 82 height 29
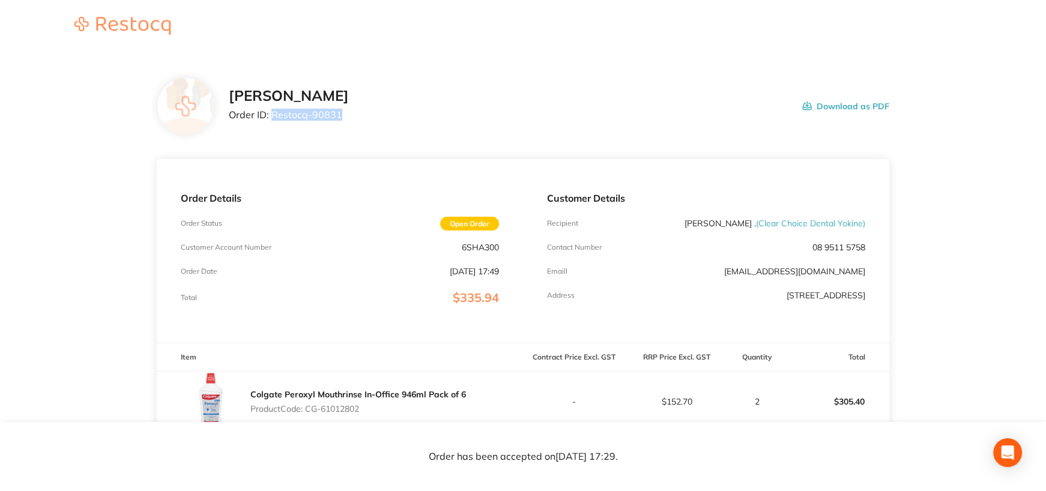
drag, startPoint x: 271, startPoint y: 113, endPoint x: 394, endPoint y: 113, distance: 122.5
click at [394, 113] on div "Henry Schein Halas Order ID: Restocq- 90831 Download as PDF" at bounding box center [559, 106] width 660 height 37
copy p "Restocq- 90831"
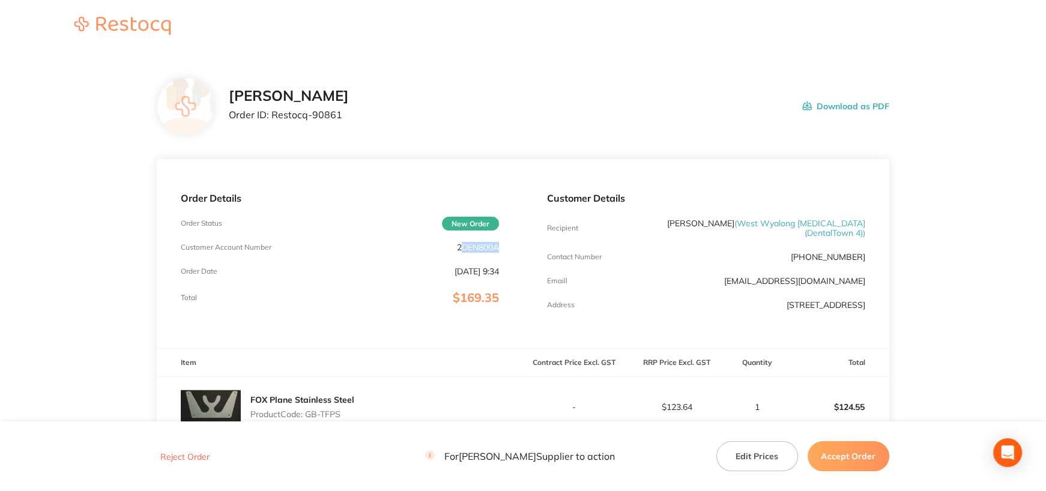
drag, startPoint x: 458, startPoint y: 249, endPoint x: 510, endPoint y: 246, distance: 51.7
click at [510, 246] on div "Order Details Order Status New Order Customer Account Number 2DEN800A Order Dat…" at bounding box center [340, 253] width 366 height 189
click at [511, 254] on div "Order Details Order Status New Order Customer Account Number 2DEN800A Order Dat…" at bounding box center [340, 253] width 366 height 189
drag, startPoint x: 450, startPoint y: 248, endPoint x: 503, endPoint y: 246, distance: 52.3
click at [503, 246] on div "Order Details Order Status New Order Customer Account Number 2DEN800A Order Dat…" at bounding box center [340, 253] width 366 height 189
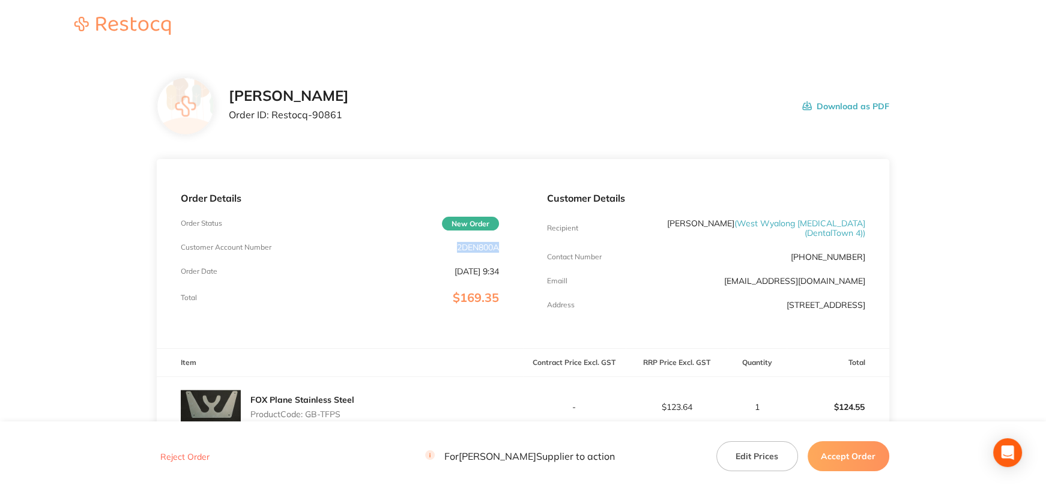
copy p "2DEN800A"
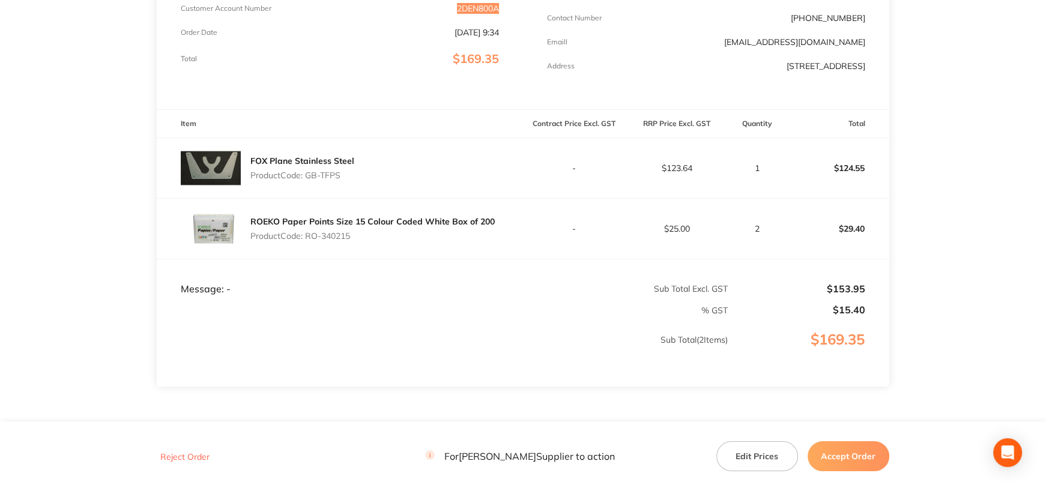
scroll to position [240, 0]
drag, startPoint x: 308, startPoint y: 172, endPoint x: 388, endPoint y: 172, distance: 79.9
click at [388, 172] on div "FOX Plane Stainless Steel Product Code: GB-TFPS" at bounding box center [340, 167] width 366 height 60
copy p "GB-TFPS"
drag, startPoint x: 307, startPoint y: 232, endPoint x: 407, endPoint y: 249, distance: 101.2
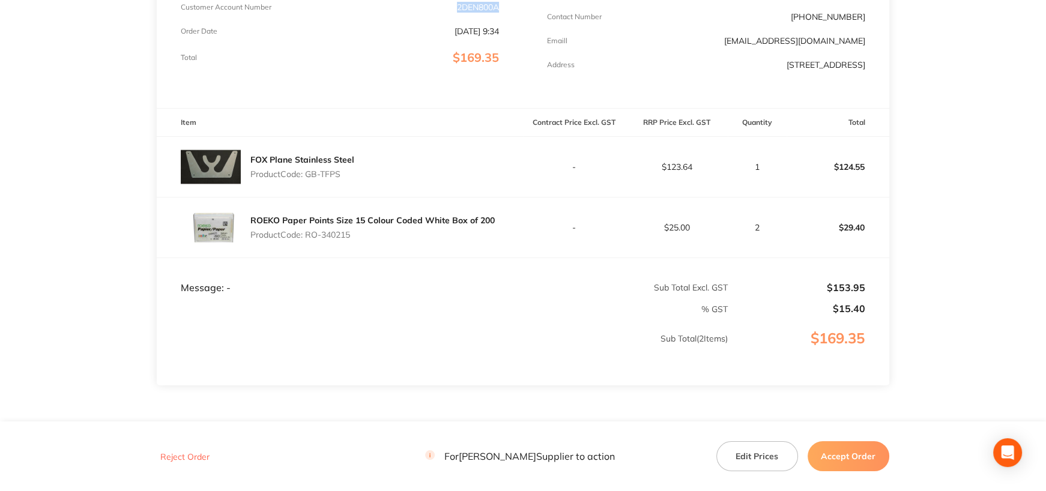
click at [390, 237] on p "Product Code: RO-340215" at bounding box center [372, 235] width 244 height 10
copy p "RO-340215"
drag, startPoint x: 855, startPoint y: 447, endPoint x: 859, endPoint y: 455, distance: 8.9
click at [856, 450] on button "Accept Order" at bounding box center [849, 456] width 82 height 30
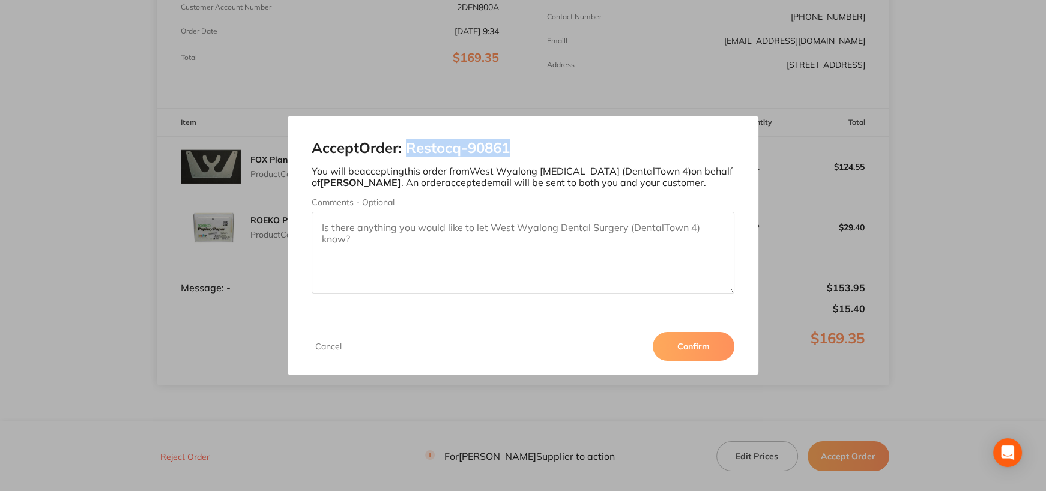
drag, startPoint x: 422, startPoint y: 148, endPoint x: 522, endPoint y: 147, distance: 100.3
click at [522, 147] on h2 "Accept Order: Restocq- 90861" at bounding box center [523, 148] width 423 height 17
copy h2 "Restocq- 90861"
drag, startPoint x: 688, startPoint y: 336, endPoint x: 693, endPoint y: 342, distance: 7.7
click at [688, 336] on button "Confirm" at bounding box center [694, 346] width 82 height 29
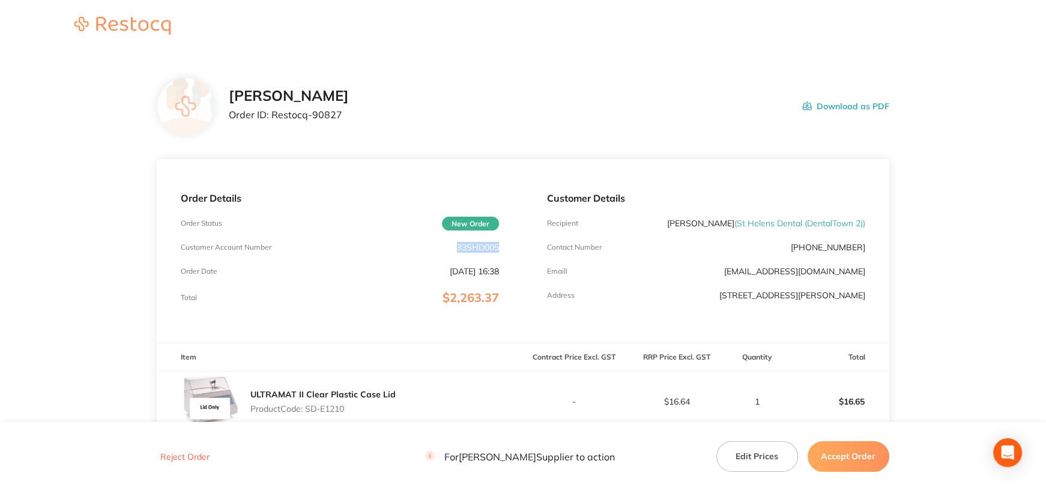
drag, startPoint x: 456, startPoint y: 246, endPoint x: 504, endPoint y: 247, distance: 48.6
click at [504, 247] on div "Order Details Order Status New Order Customer Account Number 33SHD005 Order Dat…" at bounding box center [340, 251] width 366 height 184
copy p "33SHD005"
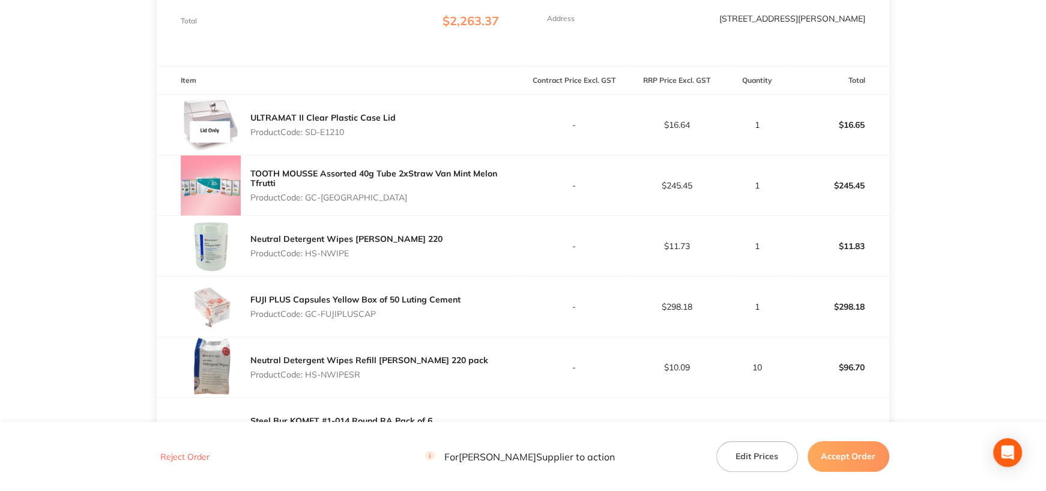
scroll to position [300, 0]
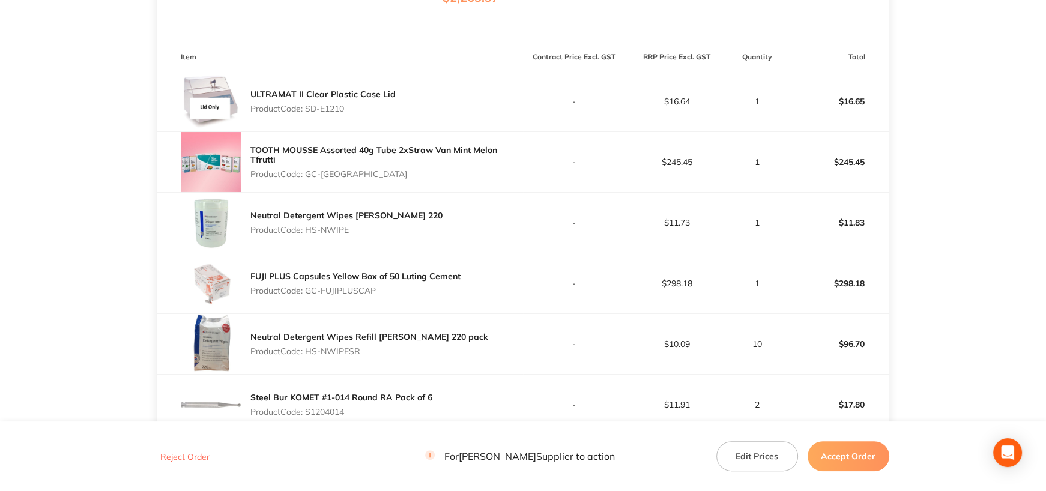
drag, startPoint x: 306, startPoint y: 108, endPoint x: 383, endPoint y: 108, distance: 76.3
click at [383, 108] on p "Product Code: SD-E1210" at bounding box center [322, 109] width 145 height 10
copy p "SD-E1210"
drag, startPoint x: 308, startPoint y: 172, endPoint x: 453, endPoint y: 181, distance: 145.0
click at [420, 174] on p "Product Code: GC-TOOTHMOUSSE10" at bounding box center [386, 174] width 273 height 10
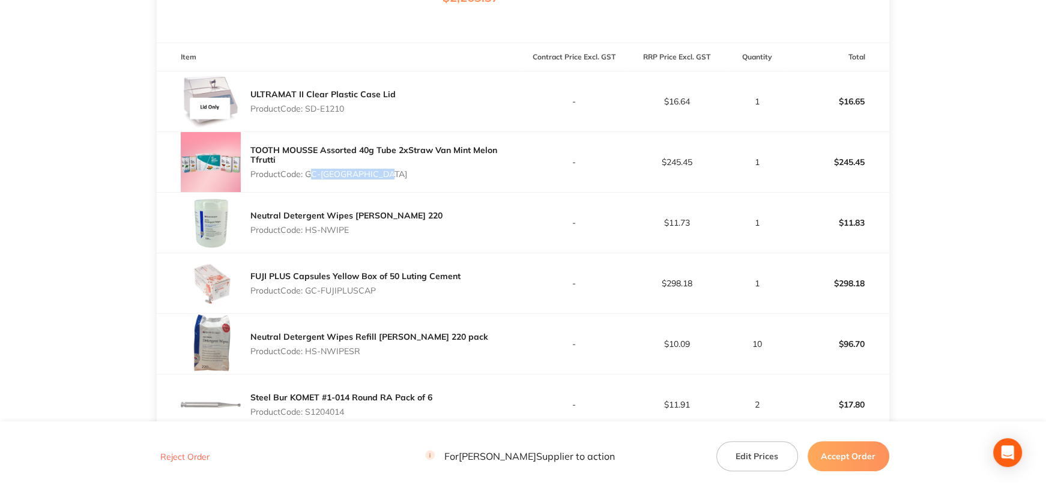
copy p "GC-TOOTHMOUSSE10"
drag, startPoint x: 308, startPoint y: 228, endPoint x: 378, endPoint y: 231, distance: 69.7
click at [378, 231] on p "Product Code: HS-NWIPE" at bounding box center [346, 230] width 192 height 10
copy p "HS-NWIPE"
drag, startPoint x: 308, startPoint y: 291, endPoint x: 408, endPoint y: 291, distance: 100.3
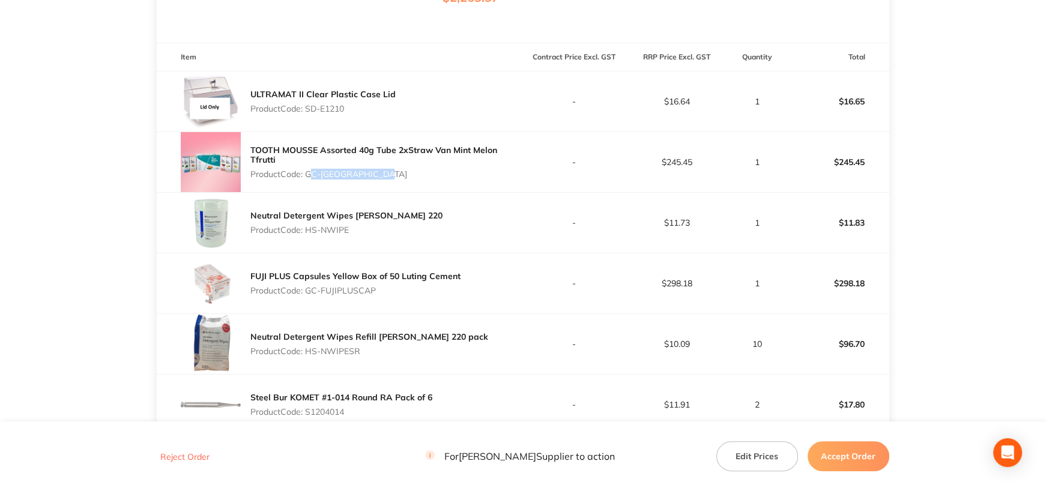
click at [408, 291] on p "Product Code: GC-FUJIPLUSCAP" at bounding box center [355, 291] width 210 height 10
copy p "GC-FUJIPLUSCAP"
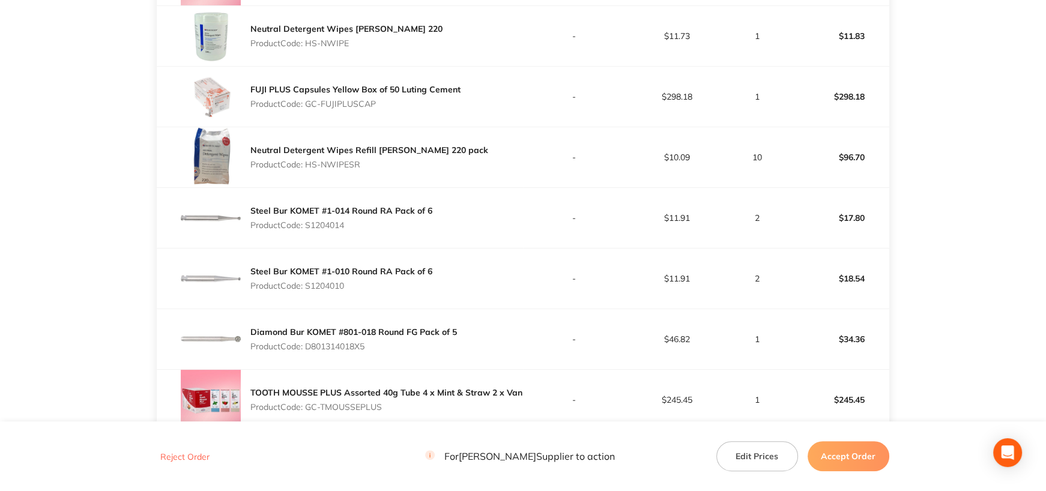
scroll to position [540, 0]
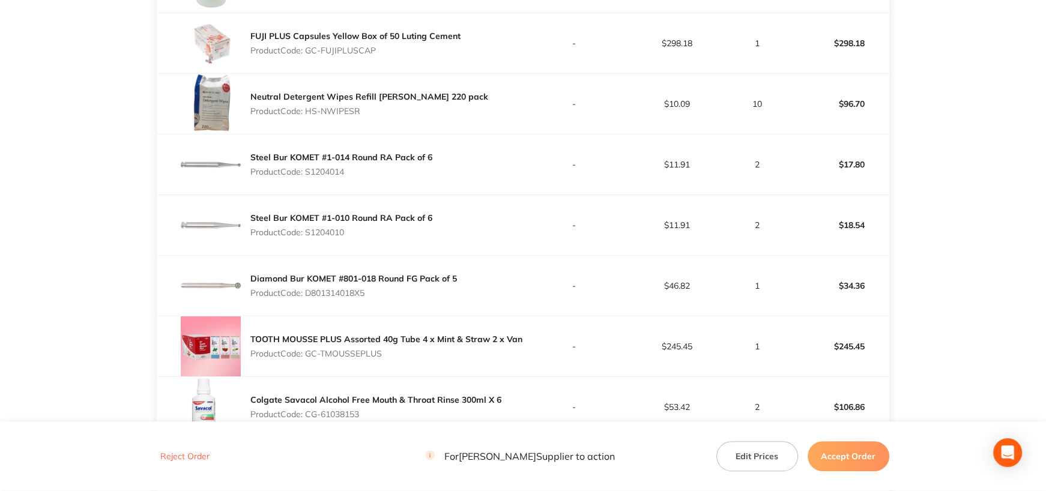
drag, startPoint x: 308, startPoint y: 106, endPoint x: 431, endPoint y: 109, distance: 123.1
click at [431, 109] on p "Product Code: HS-NWIPESR" at bounding box center [369, 111] width 238 height 10
copy p "HS-NWIPESR"
drag, startPoint x: 307, startPoint y: 169, endPoint x: 371, endPoint y: 172, distance: 63.7
click at [371, 172] on p "Product Code: S1204014" at bounding box center [341, 172] width 182 height 10
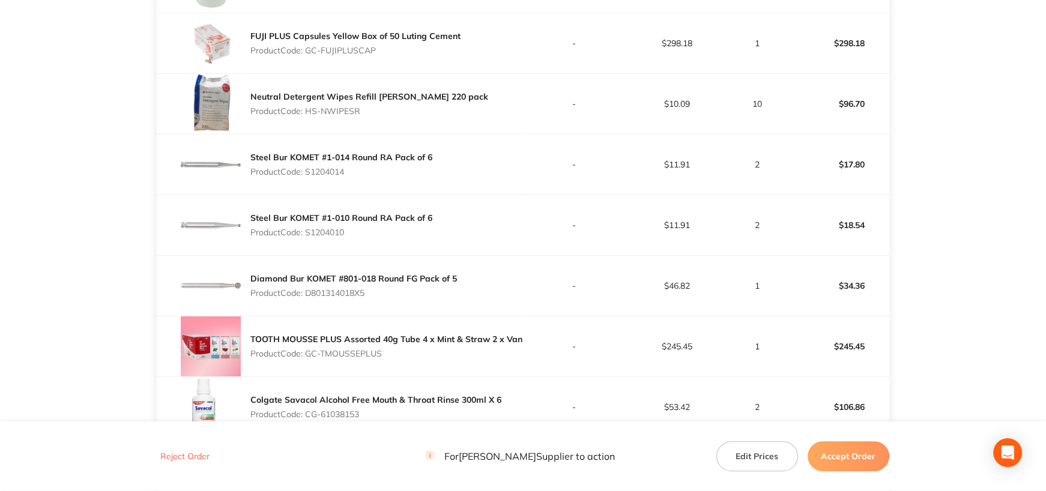
copy p "S1204014"
drag, startPoint x: 309, startPoint y: 232, endPoint x: 383, endPoint y: 231, distance: 73.9
click at [383, 231] on p "Product Code: S1204010" at bounding box center [341, 233] width 182 height 10
copy p "S1204010"
drag, startPoint x: 309, startPoint y: 290, endPoint x: 399, endPoint y: 291, distance: 90.7
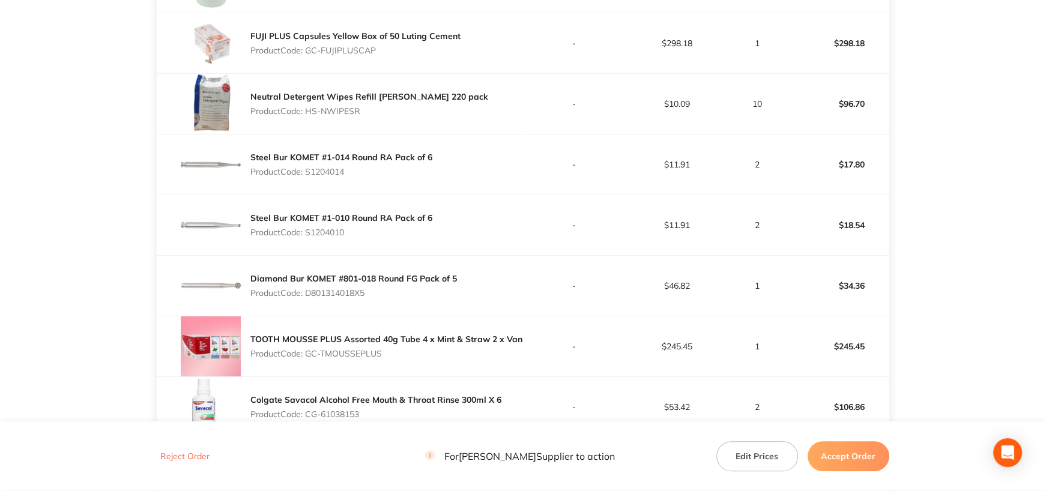
click at [399, 291] on p "Product Code: D801314018X5" at bounding box center [353, 293] width 207 height 10
copy p "D801314018X5"
drag, startPoint x: 842, startPoint y: 283, endPoint x: 871, endPoint y: 283, distance: 28.8
click at [871, 283] on p "$34.36" at bounding box center [837, 285] width 101 height 29
copy p "34.36"
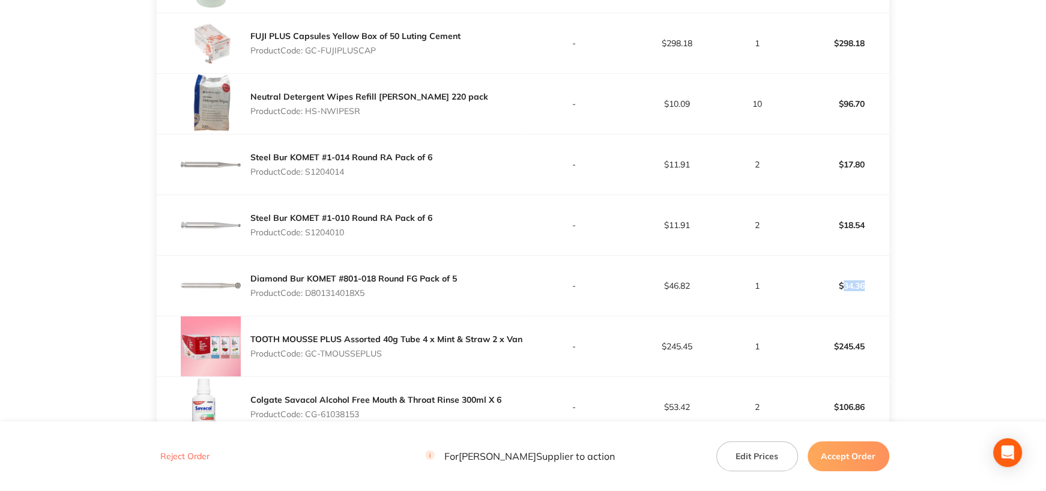
drag, startPoint x: 308, startPoint y: 351, endPoint x: 440, endPoint y: 372, distance: 133.3
click at [416, 352] on p "Product Code: GC-TMOUSSEPLUS" at bounding box center [386, 354] width 272 height 10
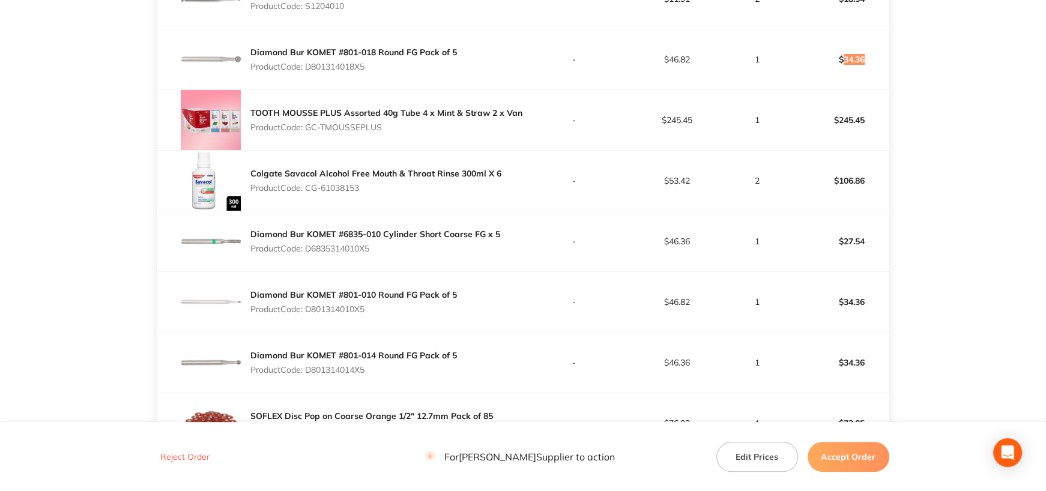
scroll to position [781, 0]
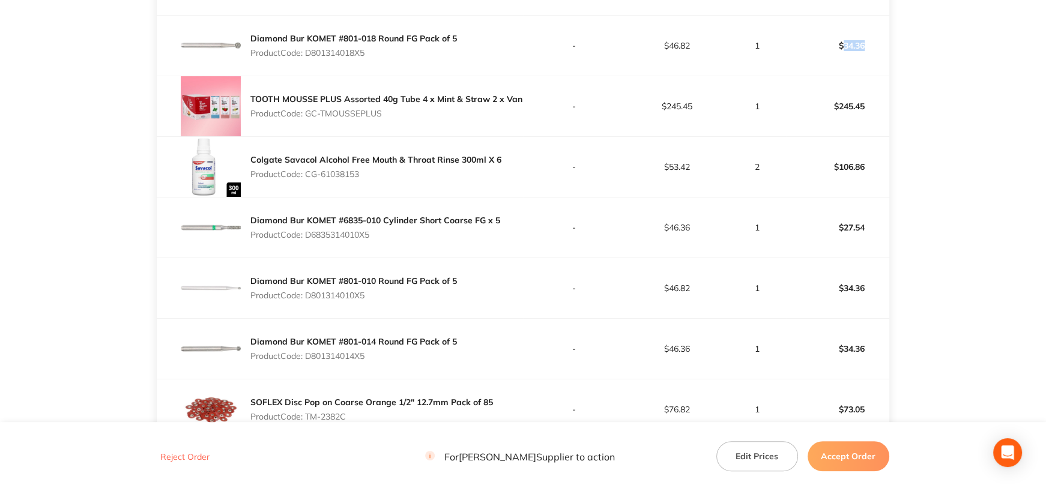
drag, startPoint x: 310, startPoint y: 174, endPoint x: 396, endPoint y: 173, distance: 86.5
click at [396, 173] on p "Product Code: CG-61038153" at bounding box center [375, 174] width 251 height 10
drag, startPoint x: 307, startPoint y: 172, endPoint x: 383, endPoint y: 180, distance: 76.0
click at [373, 173] on p "Product Code: CG-61038153" at bounding box center [375, 174] width 251 height 10
drag, startPoint x: 307, startPoint y: 231, endPoint x: 393, endPoint y: 234, distance: 85.3
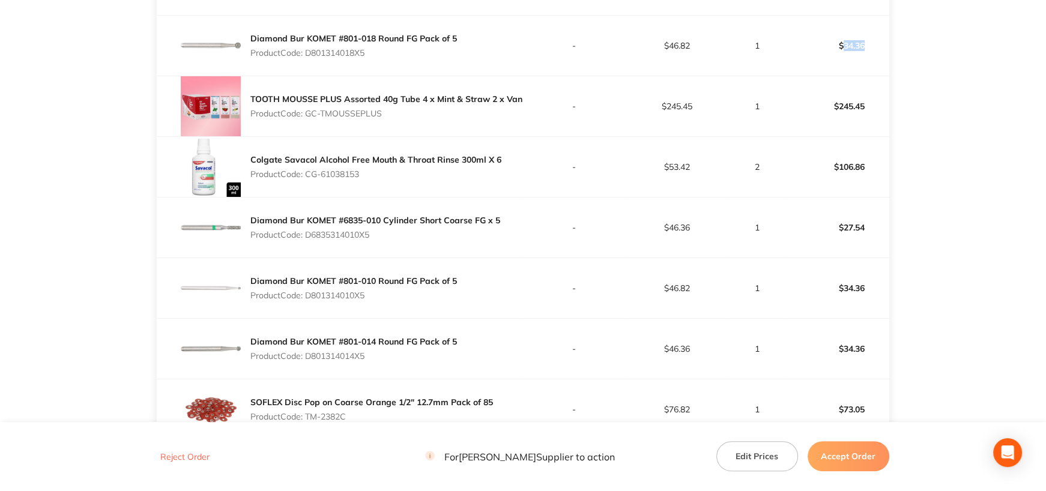
click at [393, 234] on p "Product Code: D6835314010X5" at bounding box center [375, 235] width 250 height 10
drag, startPoint x: 843, startPoint y: 226, endPoint x: 871, endPoint y: 226, distance: 28.2
click at [871, 226] on p "$27.54" at bounding box center [837, 227] width 101 height 29
drag, startPoint x: 306, startPoint y: 294, endPoint x: 394, endPoint y: 294, distance: 88.3
click at [394, 294] on p "Product Code: D801314010X5" at bounding box center [353, 296] width 207 height 10
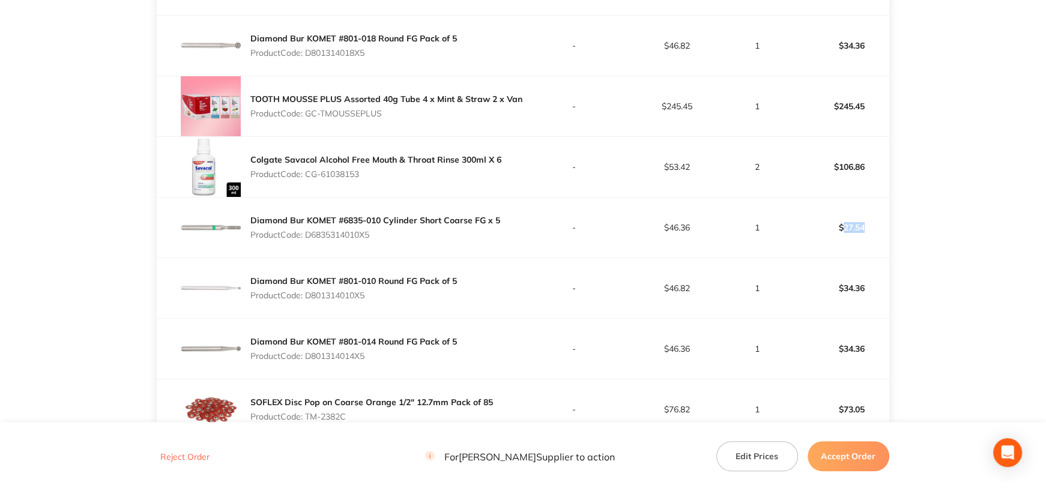
drag, startPoint x: 308, startPoint y: 355, endPoint x: 440, endPoint y: 349, distance: 131.6
click at [440, 351] on p "Product Code: D801314014X5" at bounding box center [353, 356] width 207 height 10
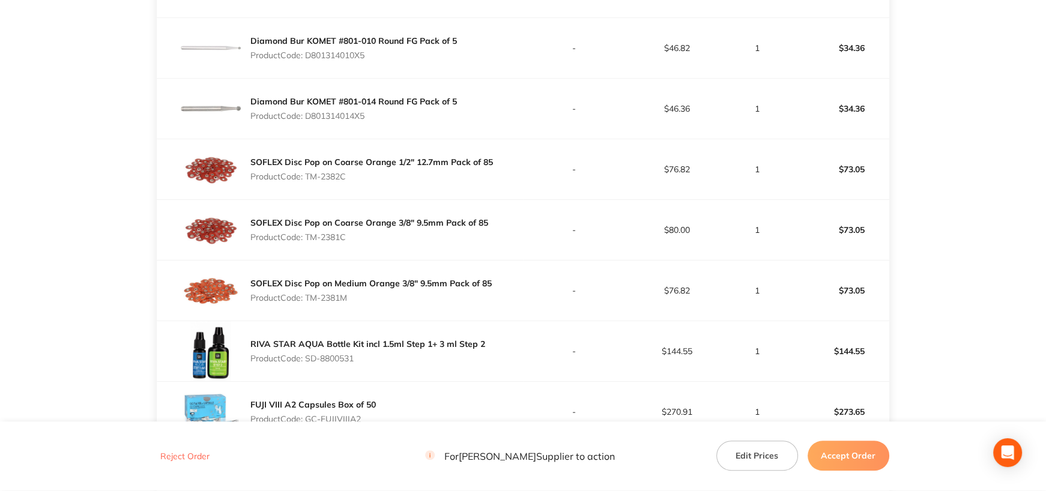
drag, startPoint x: 307, startPoint y: 174, endPoint x: 388, endPoint y: 172, distance: 81.1
click at [388, 172] on p "Product Code: TM-2382C" at bounding box center [371, 177] width 243 height 10
drag, startPoint x: 307, startPoint y: 234, endPoint x: 384, endPoint y: 233, distance: 77.5
click at [384, 233] on p "Product Code: TM-2381C" at bounding box center [369, 237] width 238 height 10
drag, startPoint x: 308, startPoint y: 295, endPoint x: 370, endPoint y: 294, distance: 61.9
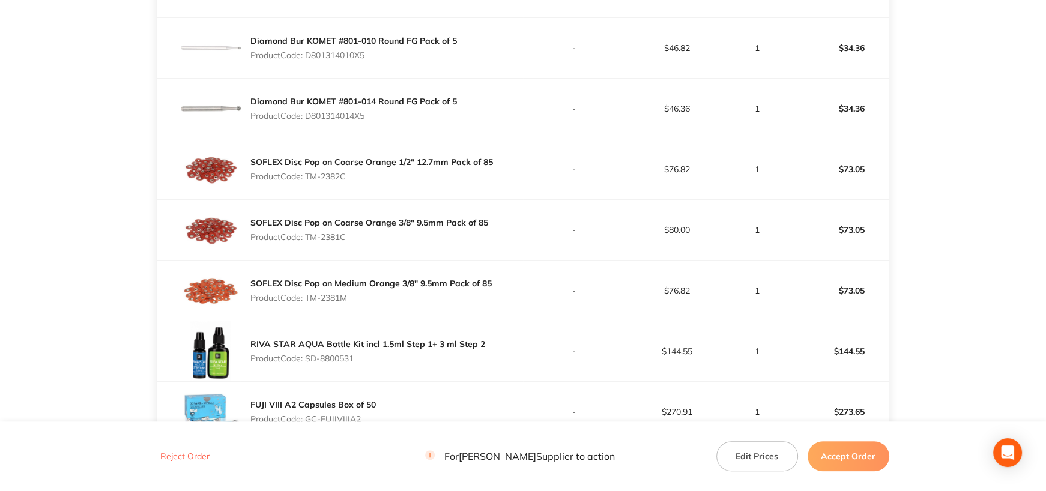
click at [370, 294] on p "Product Code: TM-2381M" at bounding box center [370, 298] width 241 height 10
drag, startPoint x: 307, startPoint y: 356, endPoint x: 438, endPoint y: 363, distance: 131.1
click at [438, 363] on div "RIVA STAR AQUA Bottle Kit incl 1.5ml Step 1+ 3 ml Step 2 Product Code: SD-88005…" at bounding box center [367, 351] width 235 height 34
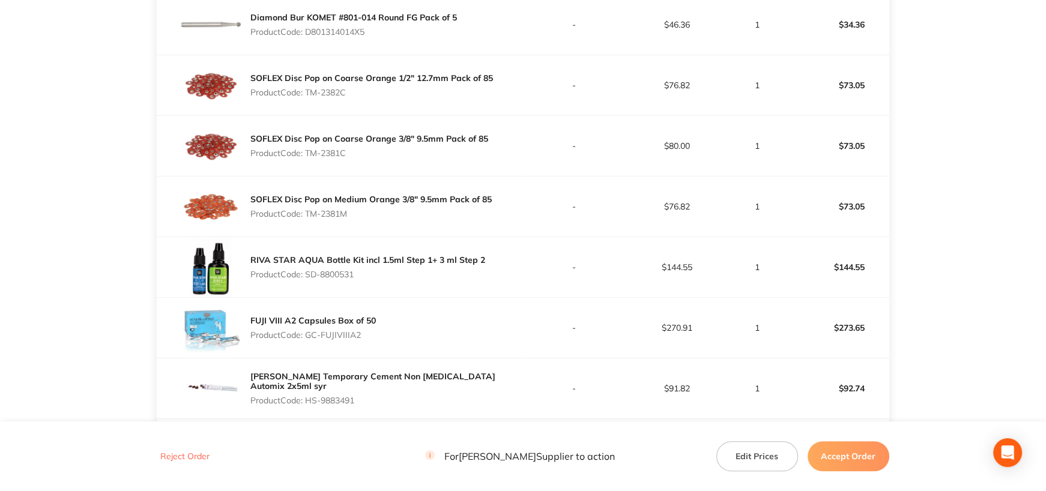
scroll to position [1201, 0]
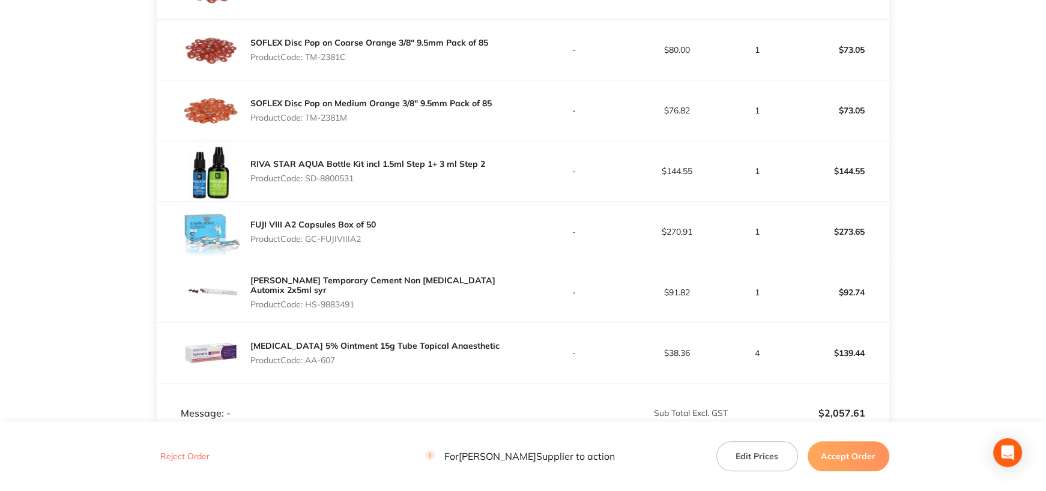
drag, startPoint x: 307, startPoint y: 237, endPoint x: 384, endPoint y: 236, distance: 76.3
click at [384, 236] on div "FUJI VIII A2 Capsules Box of 50 Product Code: GC-FUJIVIIIA2" at bounding box center [340, 232] width 366 height 60
drag, startPoint x: 306, startPoint y: 298, endPoint x: 402, endPoint y: 300, distance: 96.1
click at [402, 300] on p "Product Code: HS-9883491" at bounding box center [386, 305] width 273 height 10
drag, startPoint x: 309, startPoint y: 358, endPoint x: 373, endPoint y: 358, distance: 63.7
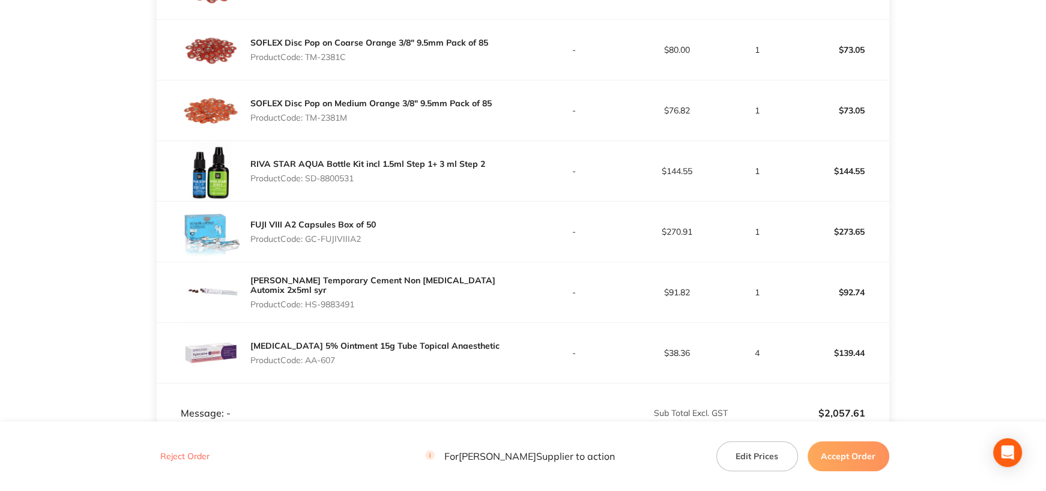
click at [373, 358] on p "Product Code: AA-607" at bounding box center [374, 360] width 249 height 10
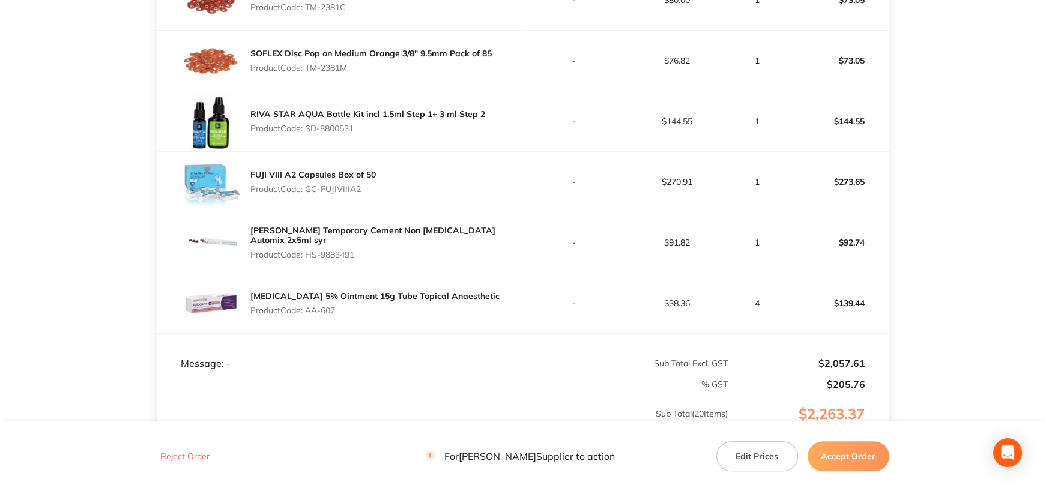
scroll to position [1261, 0]
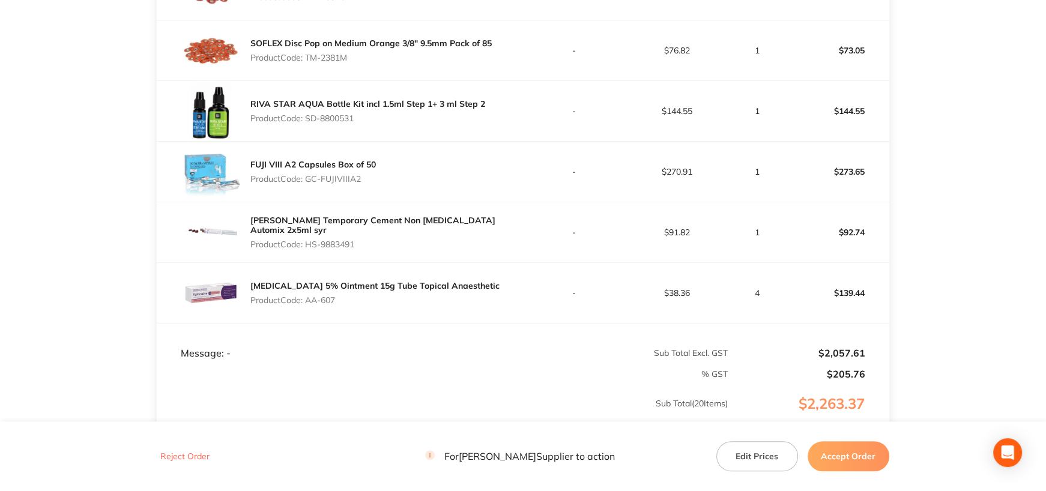
drag, startPoint x: 849, startPoint y: 455, endPoint x: 818, endPoint y: 401, distance: 61.6
click at [849, 455] on button "Accept Order" at bounding box center [849, 456] width 82 height 30
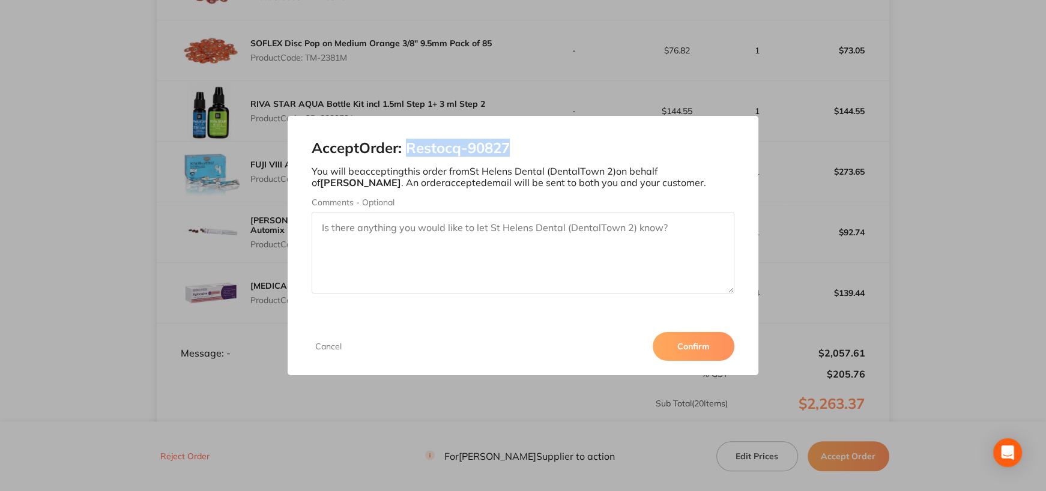
drag, startPoint x: 410, startPoint y: 148, endPoint x: 570, endPoint y: 151, distance: 159.8
click at [570, 151] on h2 "Accept Order: Restocq- 90827" at bounding box center [523, 148] width 423 height 17
drag, startPoint x: 714, startPoint y: 342, endPoint x: 668, endPoint y: 296, distance: 65.0
click at [714, 342] on button "Confirm" at bounding box center [694, 346] width 82 height 29
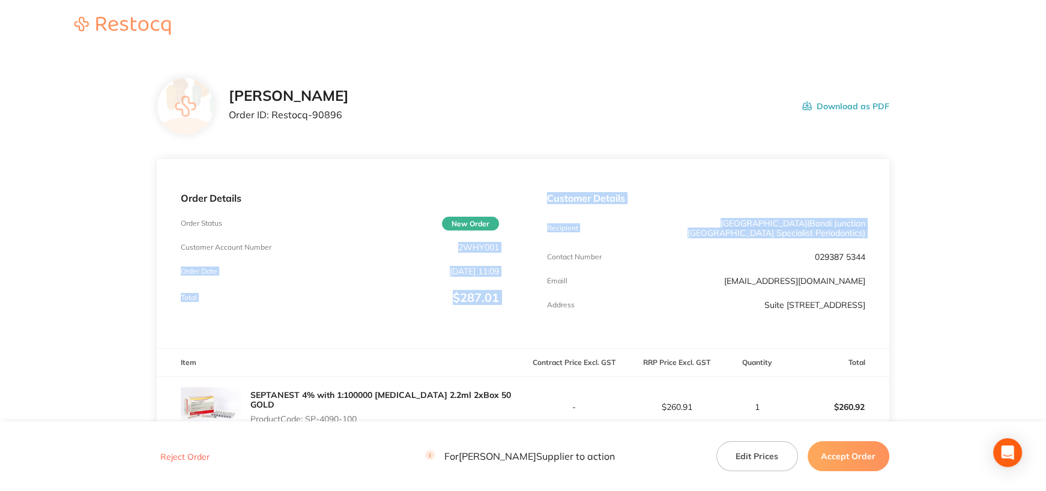
drag, startPoint x: 459, startPoint y: 246, endPoint x: 524, endPoint y: 244, distance: 65.5
click at [524, 244] on div "Order Details Order Status New Order Customer Account Number 2WHY001 Order Date…" at bounding box center [523, 253] width 732 height 189
click at [501, 258] on div "Order Details Order Status New Order Customer Account Number 2WHY001 Order Date…" at bounding box center [340, 253] width 366 height 189
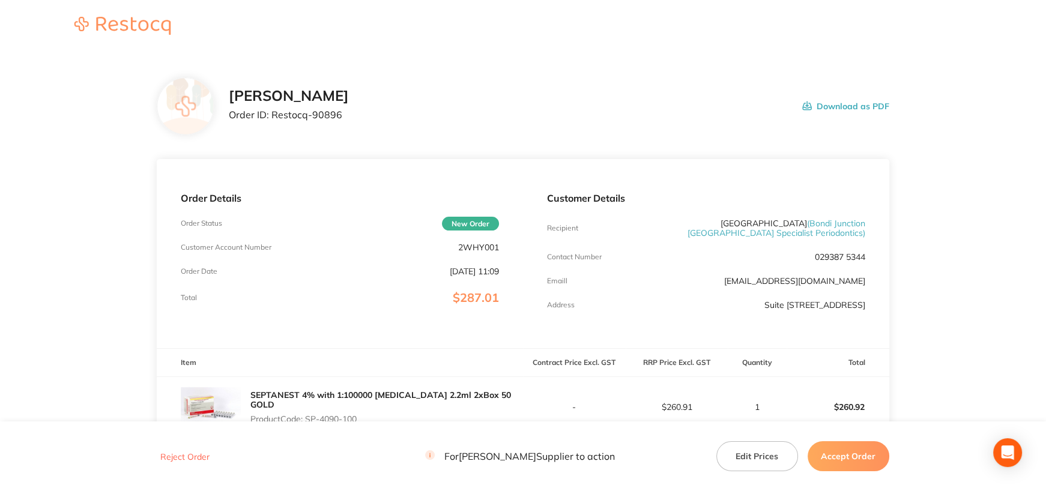
click at [497, 246] on p "2WHY001" at bounding box center [478, 248] width 41 height 10
click at [489, 247] on p "2WHY001" at bounding box center [478, 248] width 41 height 10
copy p "2WHY001"
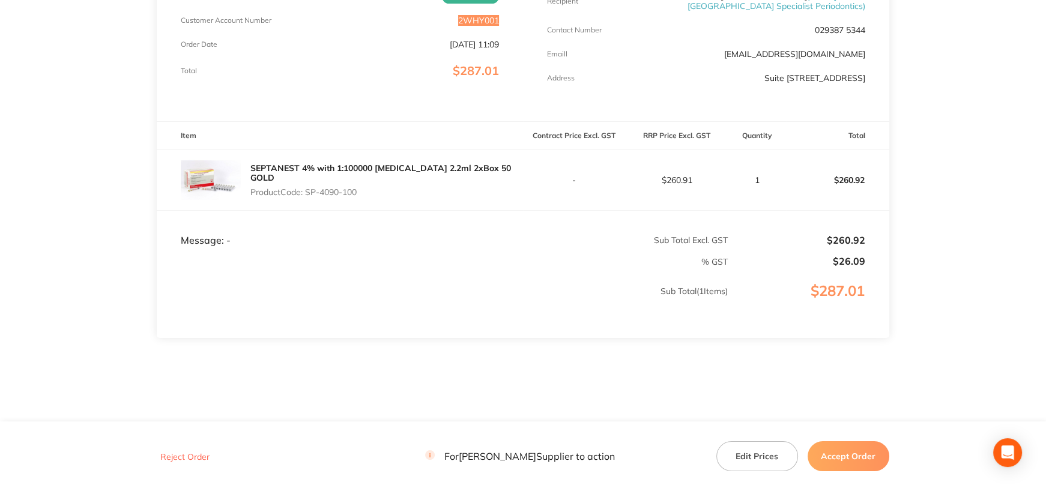
scroll to position [248, 0]
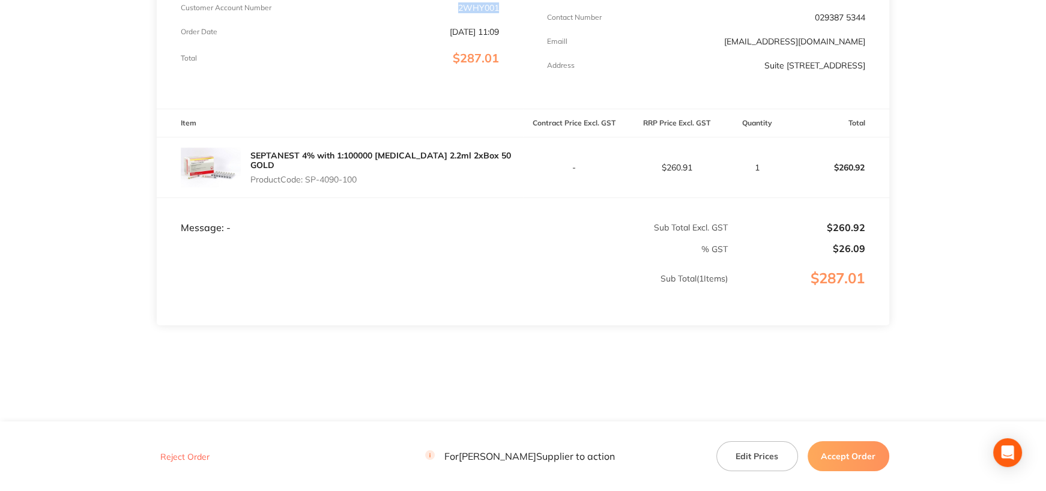
drag, startPoint x: 307, startPoint y: 175, endPoint x: 404, endPoint y: 171, distance: 96.7
click at [404, 175] on p "Product Code: SP-4090-100" at bounding box center [386, 180] width 273 height 10
copy p "SP-4090-100"
drag, startPoint x: 852, startPoint y: 451, endPoint x: 852, endPoint y: 440, distance: 11.4
click at [852, 451] on button "Accept Order" at bounding box center [849, 456] width 82 height 30
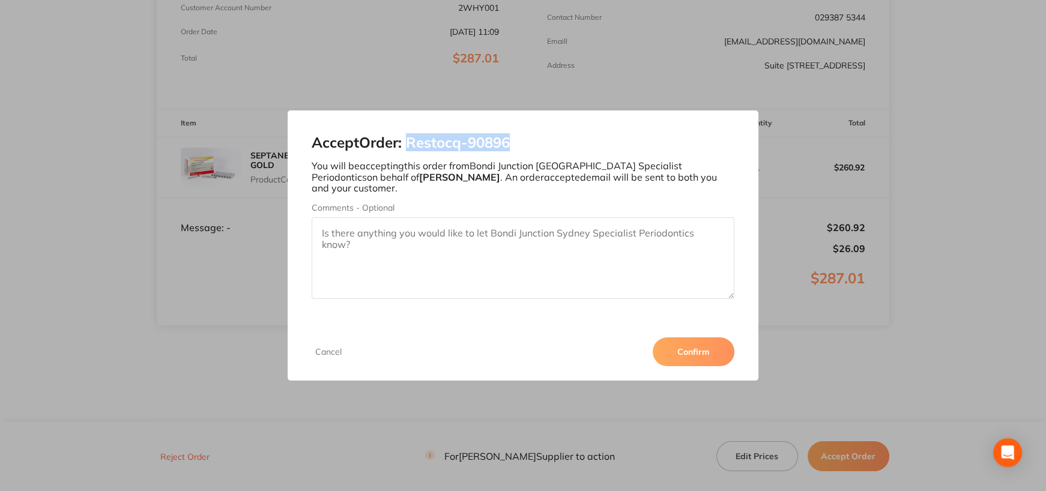
drag, startPoint x: 410, startPoint y: 150, endPoint x: 537, endPoint y: 143, distance: 127.5
click at [537, 143] on h2 "Accept Order: Restocq- 90896" at bounding box center [523, 143] width 423 height 17
copy h2 "Restocq- 90896"
drag, startPoint x: 695, startPoint y: 343, endPoint x: 701, endPoint y: 335, distance: 10.3
click at [695, 343] on button "Confirm" at bounding box center [694, 351] width 82 height 29
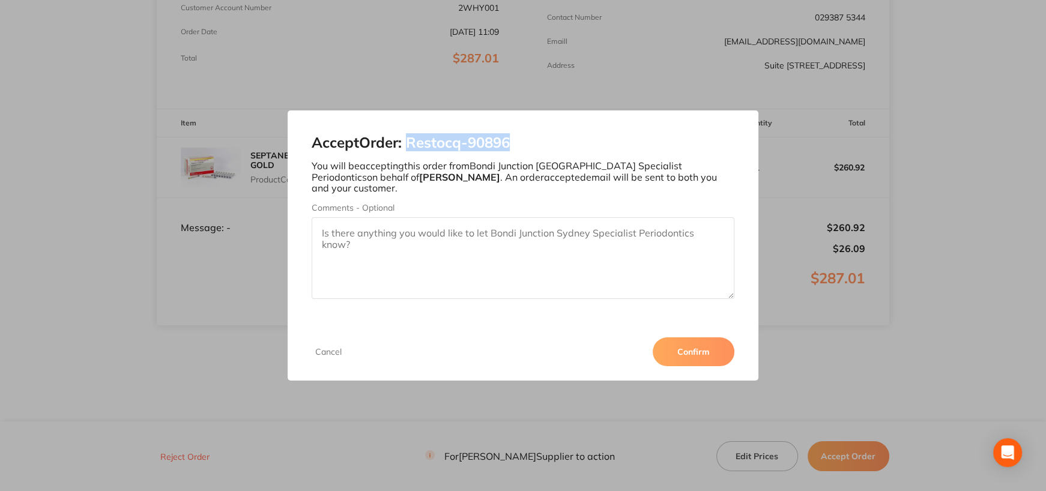
scroll to position [247, 0]
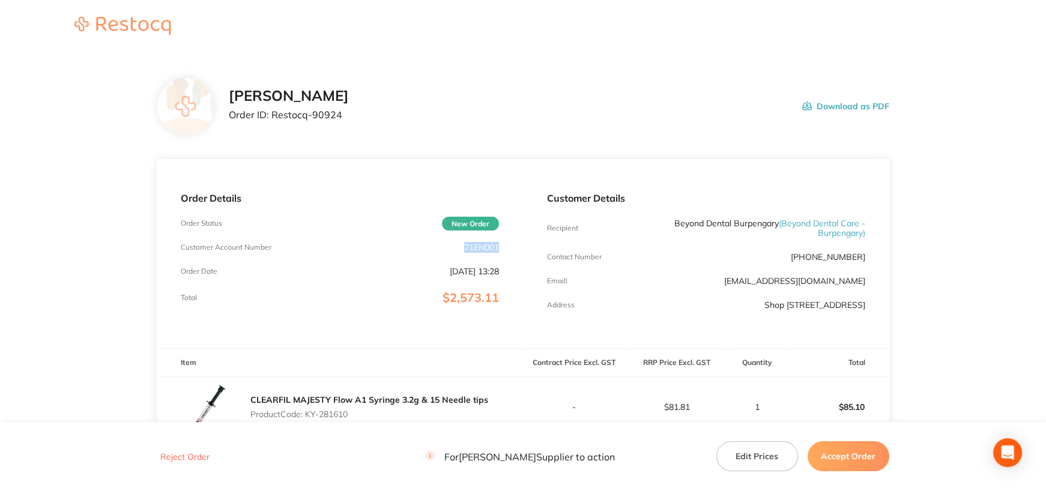
drag, startPoint x: 462, startPoint y: 246, endPoint x: 507, endPoint y: 247, distance: 45.7
click at [509, 248] on div "Order Details Order Status New Order Customer Account Number 71EN001 Order Date…" at bounding box center [340, 253] width 366 height 189
copy p "71EN001"
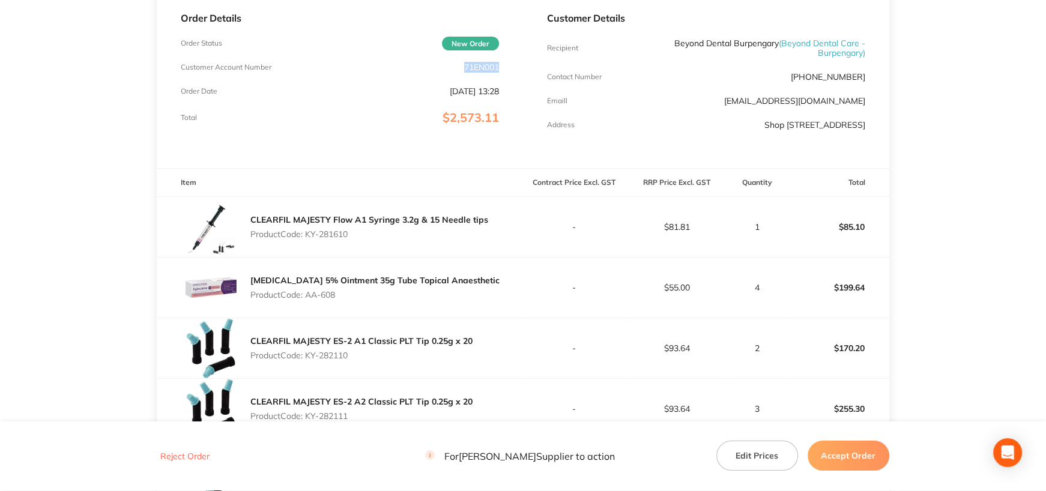
drag, startPoint x: 307, startPoint y: 232, endPoint x: 381, endPoint y: 233, distance: 74.5
click at [381, 233] on p "Product Code: KY-281610" at bounding box center [369, 234] width 238 height 10
copy p "KY-281610"
drag, startPoint x: 307, startPoint y: 294, endPoint x: 352, endPoint y: 294, distance: 45.6
click at [352, 294] on p "Product Code: AA-608" at bounding box center [374, 295] width 249 height 10
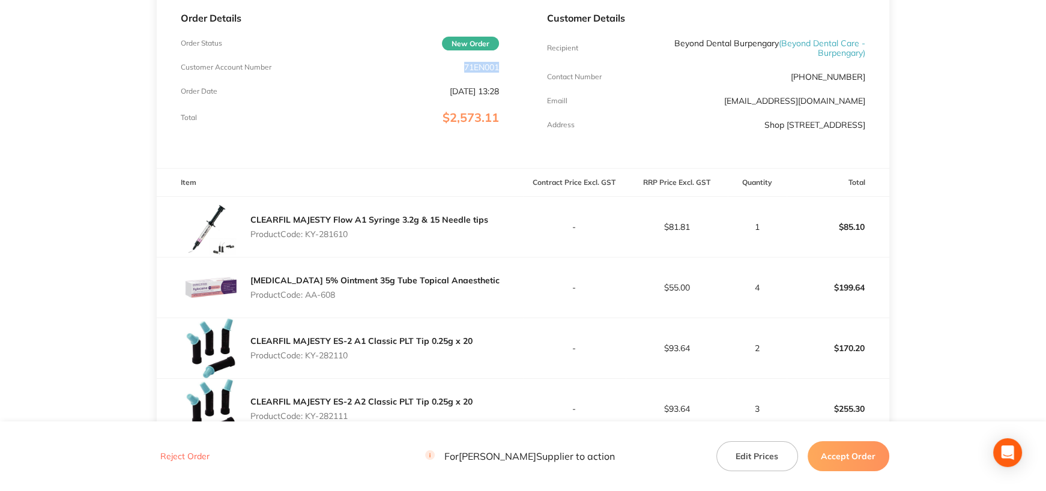
copy p "AA-608"
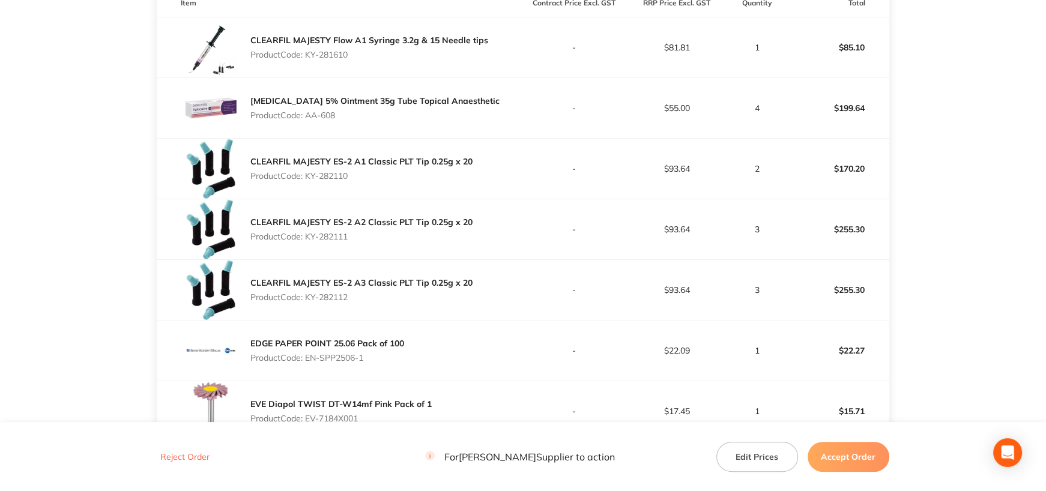
scroll to position [360, 0]
drag, startPoint x: 306, startPoint y: 177, endPoint x: 366, endPoint y: 177, distance: 59.4
click at [366, 177] on p "Product Code: KY-282110" at bounding box center [361, 176] width 222 height 10
copy p "KY-282110"
click at [306, 234] on p "Product Code: KY-282111" at bounding box center [361, 236] width 222 height 10
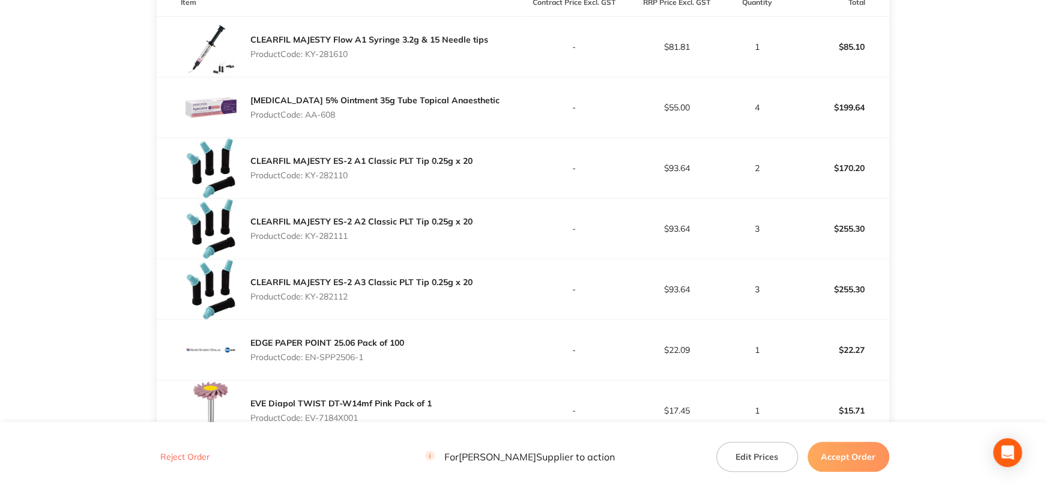
drag, startPoint x: 307, startPoint y: 234, endPoint x: 367, endPoint y: 236, distance: 59.5
click at [367, 236] on p "Product Code: KY-282111" at bounding box center [361, 236] width 222 height 10
copy p "KY-282111"
drag, startPoint x: 308, startPoint y: 294, endPoint x: 376, endPoint y: 295, distance: 67.9
click at [375, 295] on p "Product Code: KY-282112" at bounding box center [361, 297] width 222 height 10
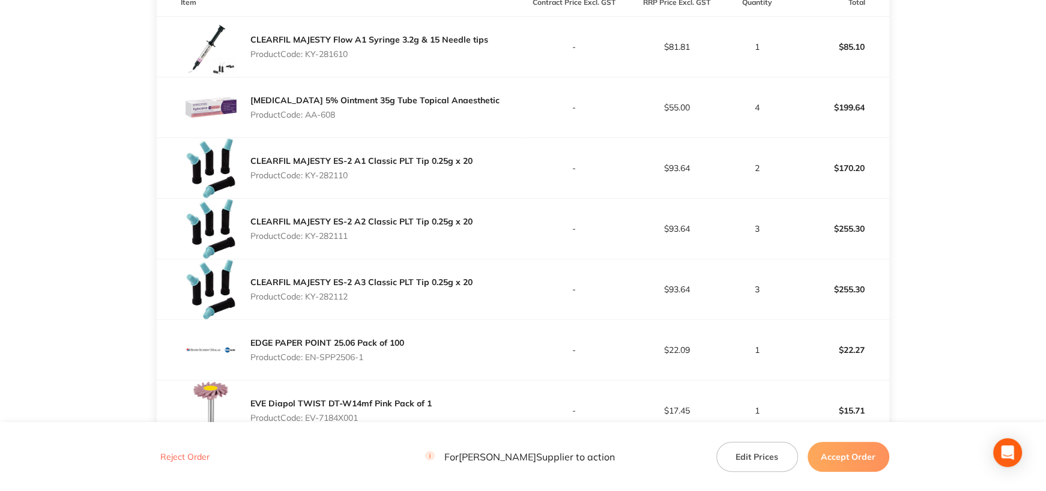
copy p "KY-282112"
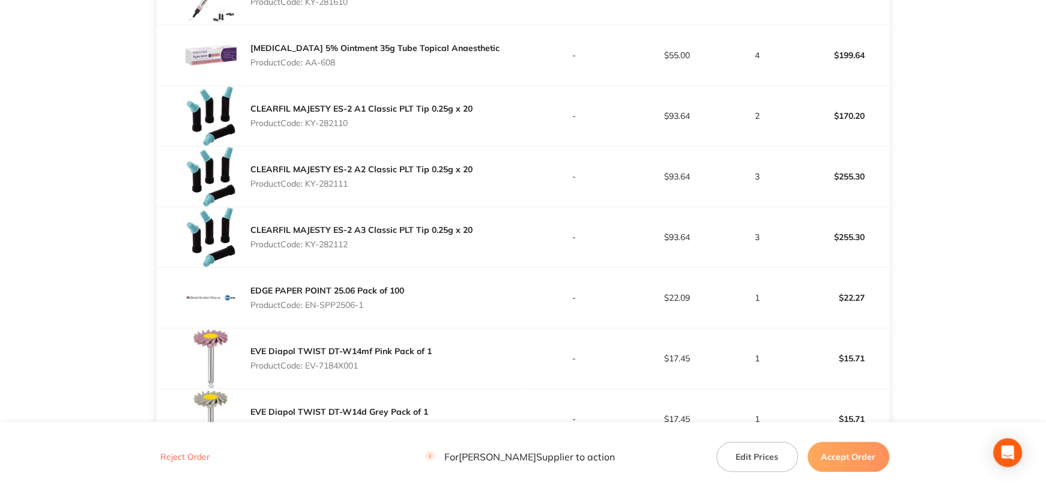
scroll to position [480, 0]
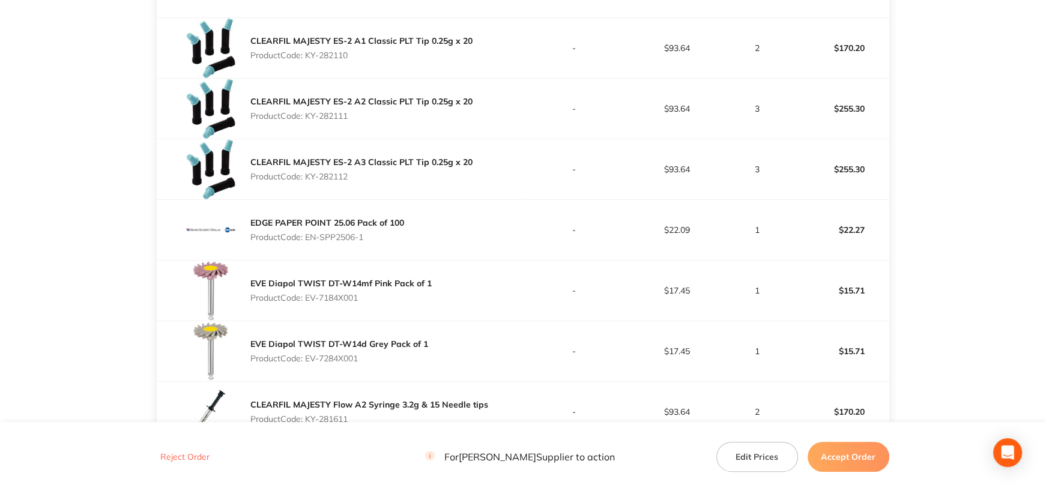
drag, startPoint x: 306, startPoint y: 237, endPoint x: 389, endPoint y: 237, distance: 82.3
click at [389, 237] on p "Product Code: EN-SPP2506-1" at bounding box center [327, 237] width 154 height 10
copy p "EN-SPP2506-1"
drag, startPoint x: 309, startPoint y: 297, endPoint x: 407, endPoint y: 296, distance: 97.9
click at [407, 296] on p "Product Code: EV-7184X001" at bounding box center [340, 298] width 181 height 10
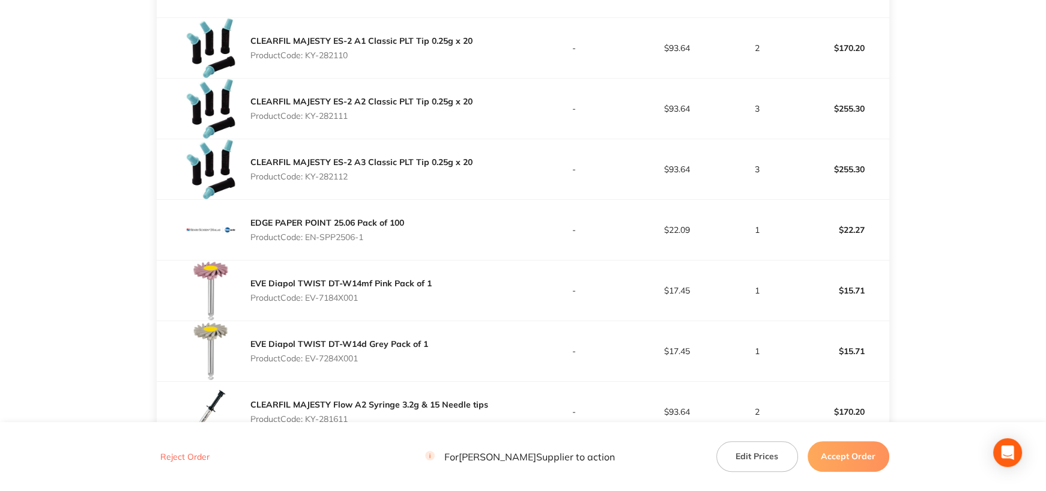
copy p "EV-7184X001"
drag, startPoint x: 844, startPoint y: 288, endPoint x: 883, endPoint y: 285, distance: 38.5
click at [883, 285] on p "$15.71" at bounding box center [837, 290] width 101 height 29
copy p "15.71"
click at [311, 355] on p "Product Code: EV-7284X001" at bounding box center [339, 359] width 178 height 10
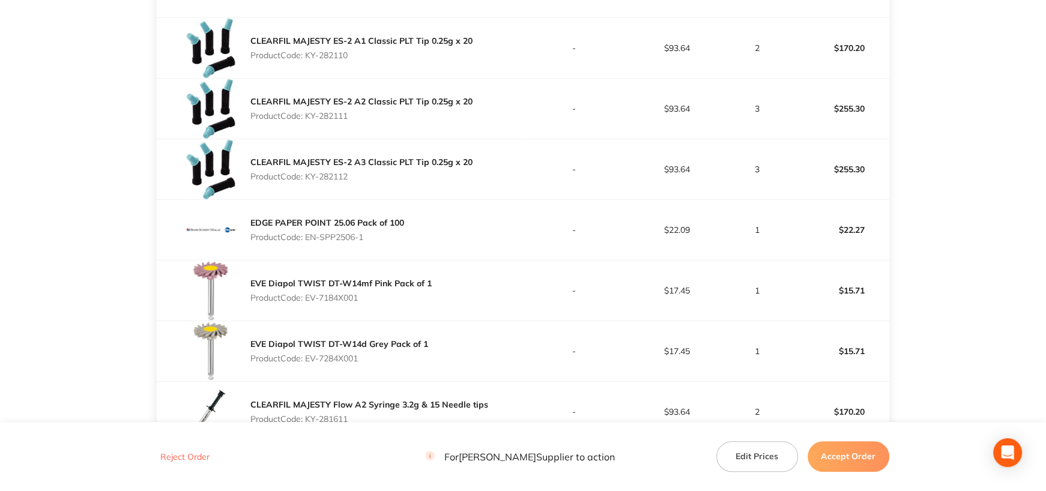
drag, startPoint x: 307, startPoint y: 354, endPoint x: 422, endPoint y: 354, distance: 114.7
click at [422, 354] on p "Product Code: EV-7284X001" at bounding box center [339, 359] width 178 height 10
copy p "EV-7284X001"
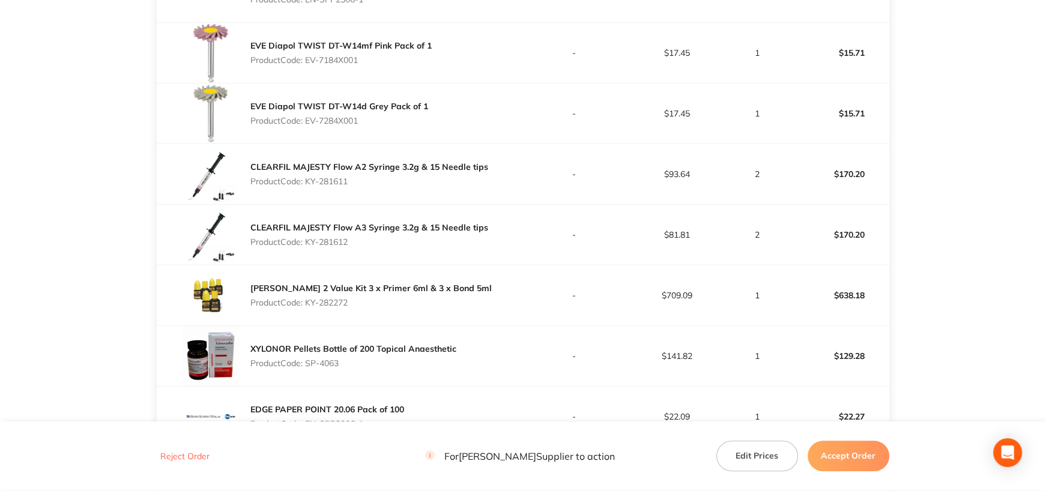
scroll to position [721, 0]
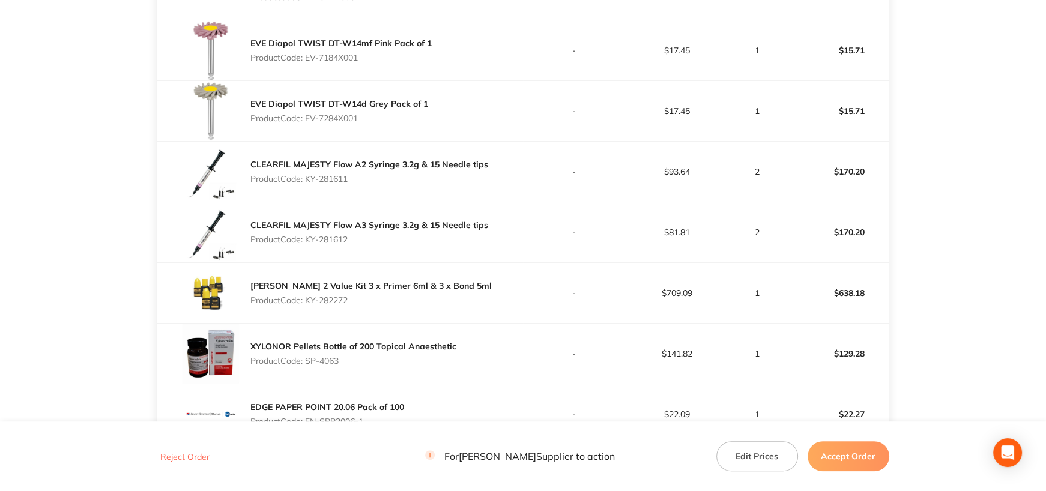
drag, startPoint x: 306, startPoint y: 177, endPoint x: 354, endPoint y: 178, distance: 47.5
click at [354, 178] on p "Product Code: KY-281611" at bounding box center [369, 179] width 238 height 10
drag, startPoint x: 308, startPoint y: 239, endPoint x: 407, endPoint y: 240, distance: 98.5
click at [405, 240] on p "Product Code: KY-281612" at bounding box center [369, 240] width 238 height 10
drag, startPoint x: 306, startPoint y: 297, endPoint x: 396, endPoint y: 300, distance: 90.1
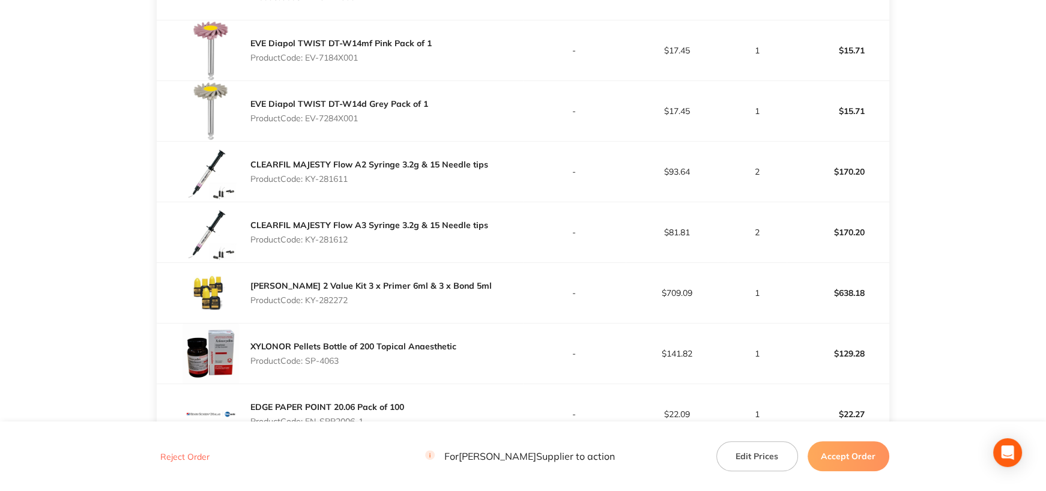
click at [396, 300] on p "Product Code: KY-282272" at bounding box center [370, 300] width 241 height 10
drag, startPoint x: 306, startPoint y: 358, endPoint x: 381, endPoint y: 358, distance: 75.1
click at [381, 358] on p "Product Code: SP-4063" at bounding box center [353, 361] width 206 height 10
click at [1042, 306] on main "Henry Schein Halas Order ID: Restocq- 90924 Download as PDF Order Details Order…" at bounding box center [523, 31] width 1046 height 1396
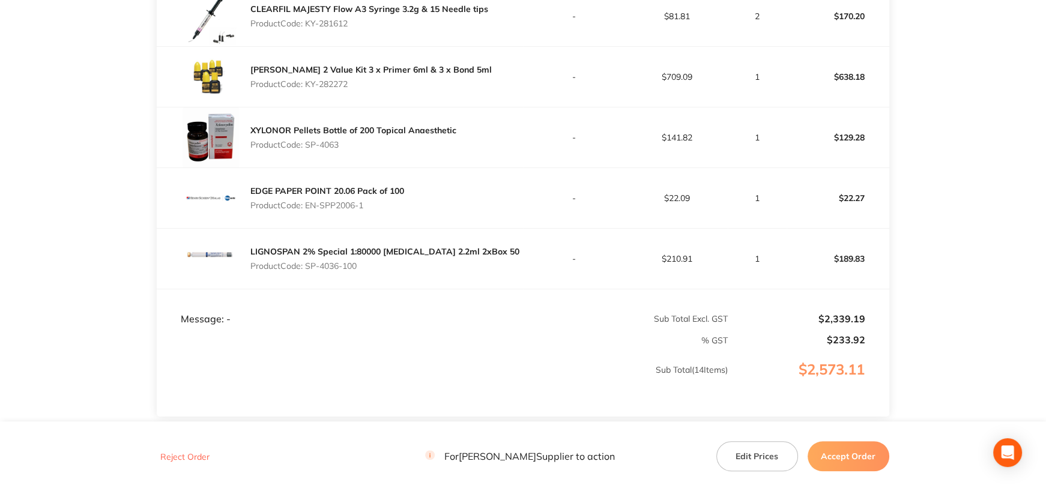
scroll to position [961, 0]
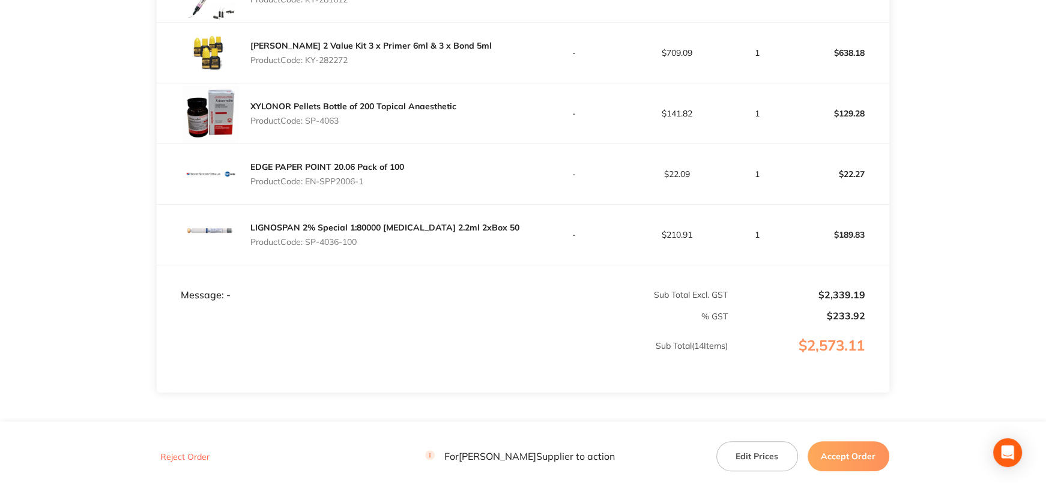
drag, startPoint x: 307, startPoint y: 179, endPoint x: 425, endPoint y: 175, distance: 118.4
click at [425, 175] on div "EDGE PAPER POINT 20.06 Pack of 100 Product Code: EN-SPP2006-1" at bounding box center [340, 174] width 366 height 60
drag, startPoint x: 308, startPoint y: 237, endPoint x: 419, endPoint y: 238, distance: 110.5
click at [419, 238] on p "Product Code: SP-4036-100" at bounding box center [384, 242] width 269 height 10
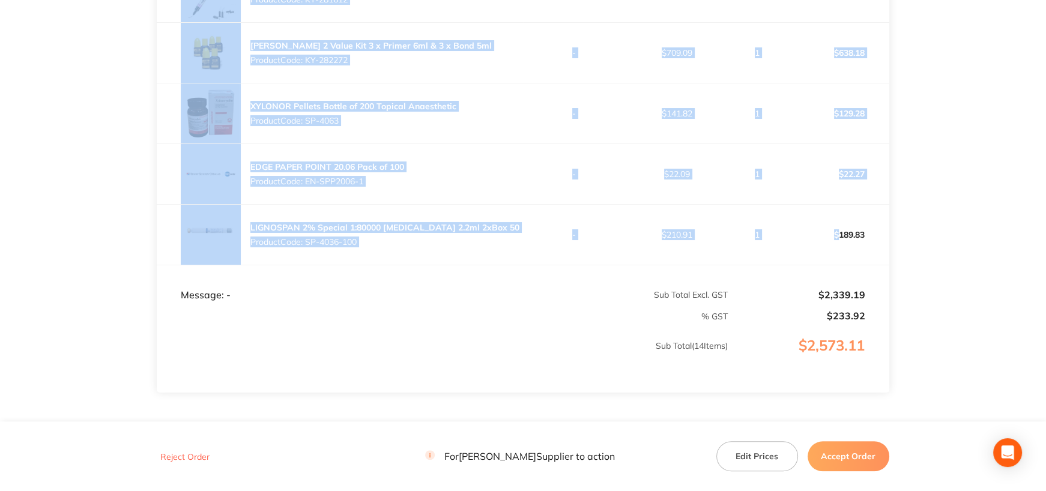
drag, startPoint x: 838, startPoint y: 234, endPoint x: 900, endPoint y: 234, distance: 62.5
click at [867, 245] on p "$189.83" at bounding box center [837, 234] width 101 height 29
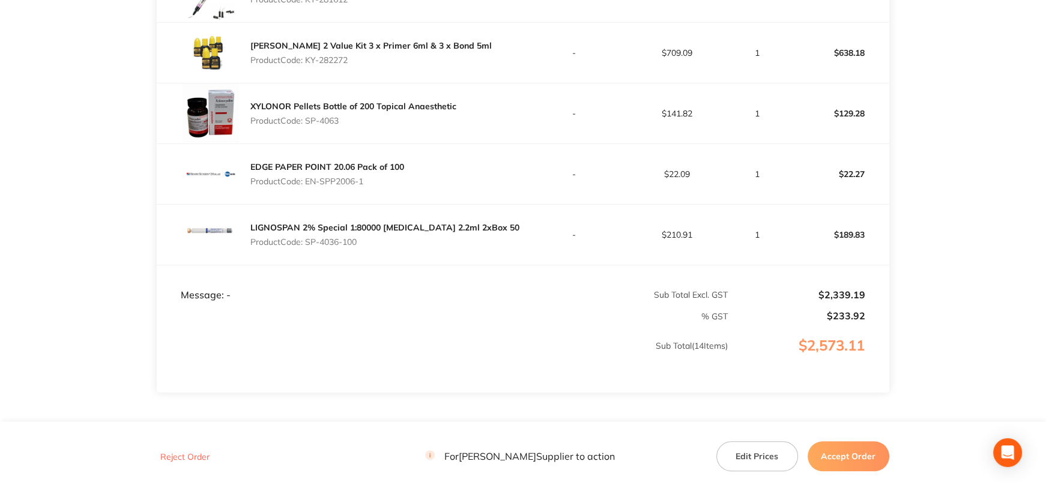
click at [868, 244] on p "$189.83" at bounding box center [837, 234] width 101 height 29
drag, startPoint x: 838, startPoint y: 232, endPoint x: 877, endPoint y: 232, distance: 39.0
click at [877, 232] on p "$189.83" at bounding box center [837, 234] width 101 height 29
click at [322, 252] on div "LIGNOSPAN 2% Special 1:80000 adrenalin 2.2ml 2xBox 50 Product Code: SP-4036-100" at bounding box center [340, 235] width 366 height 60
drag, startPoint x: 307, startPoint y: 241, endPoint x: 398, endPoint y: 239, distance: 90.7
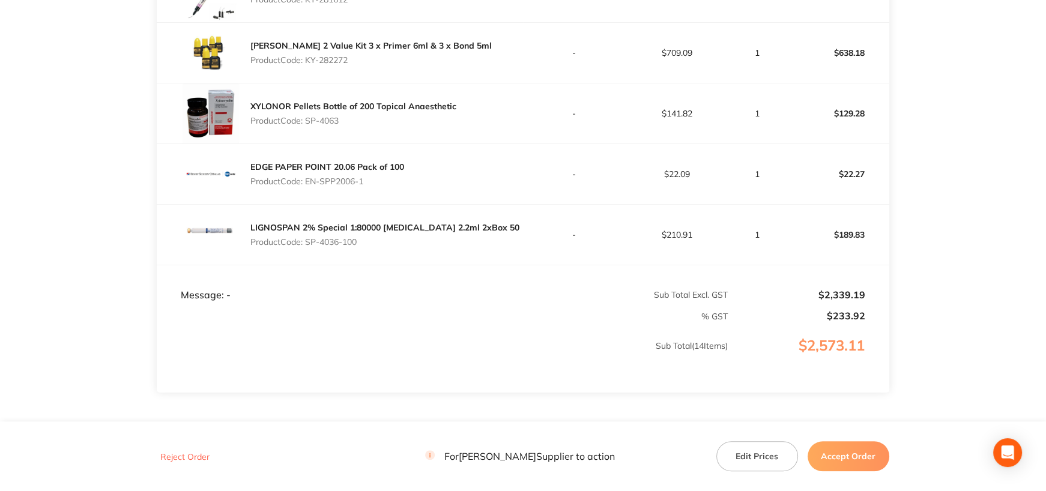
click at [398, 239] on p "Product Code: SP-4036-100" at bounding box center [384, 242] width 269 height 10
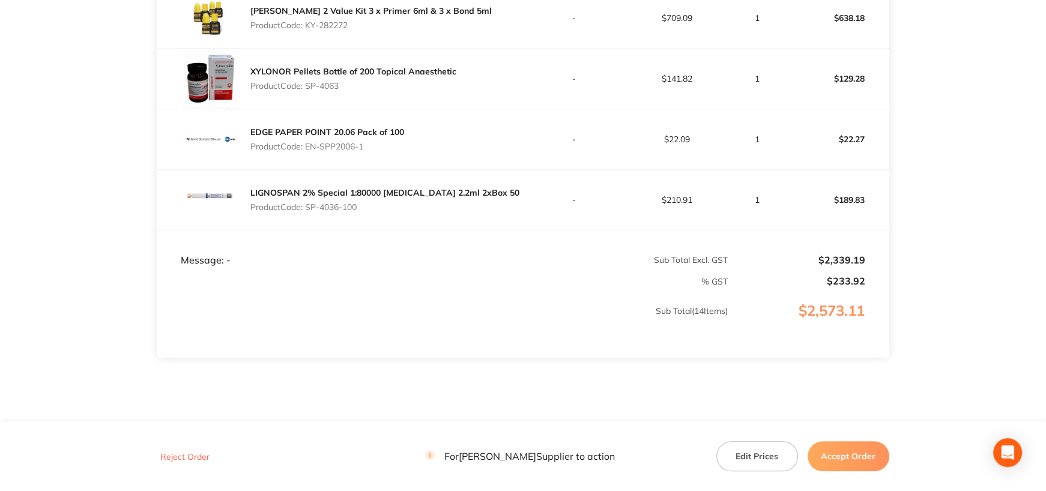
scroll to position [1026, 0]
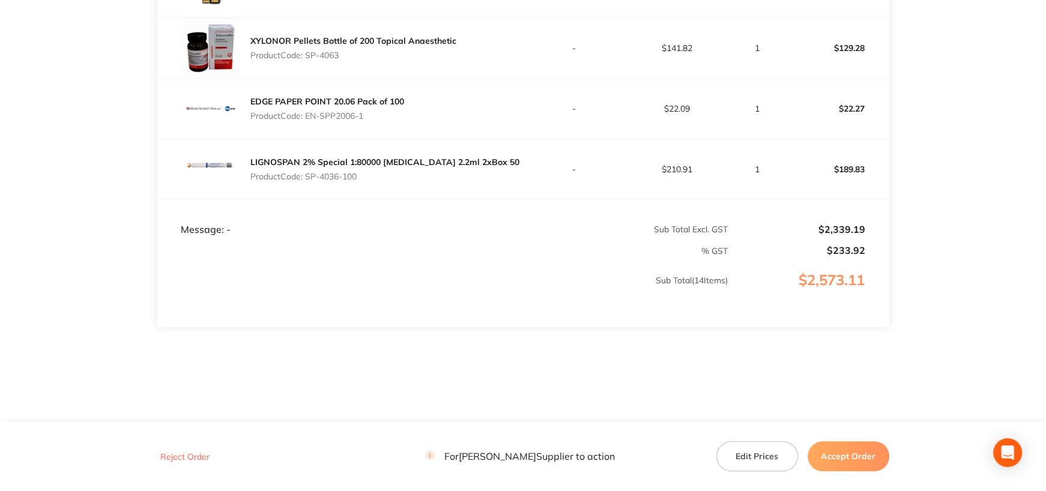
drag, startPoint x: 849, startPoint y: 458, endPoint x: 649, endPoint y: 240, distance: 295.8
click at [849, 458] on button "Accept Order" at bounding box center [849, 456] width 82 height 30
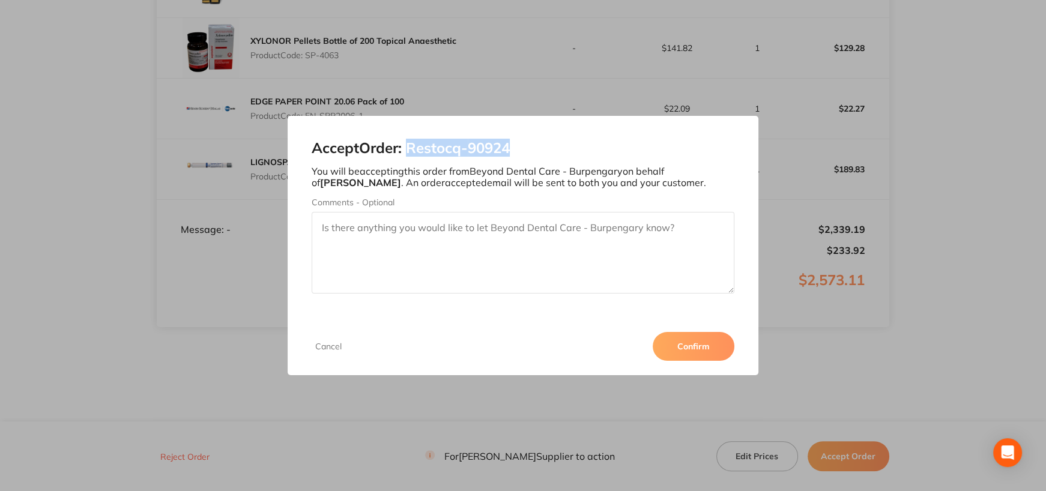
drag, startPoint x: 410, startPoint y: 149, endPoint x: 570, endPoint y: 147, distance: 161.0
click at [570, 147] on h2 "Accept Order: Restocq- 90924" at bounding box center [523, 148] width 423 height 17
drag, startPoint x: 698, startPoint y: 332, endPoint x: 709, endPoint y: 336, distance: 11.0
click at [698, 332] on button "Confirm" at bounding box center [694, 346] width 82 height 29
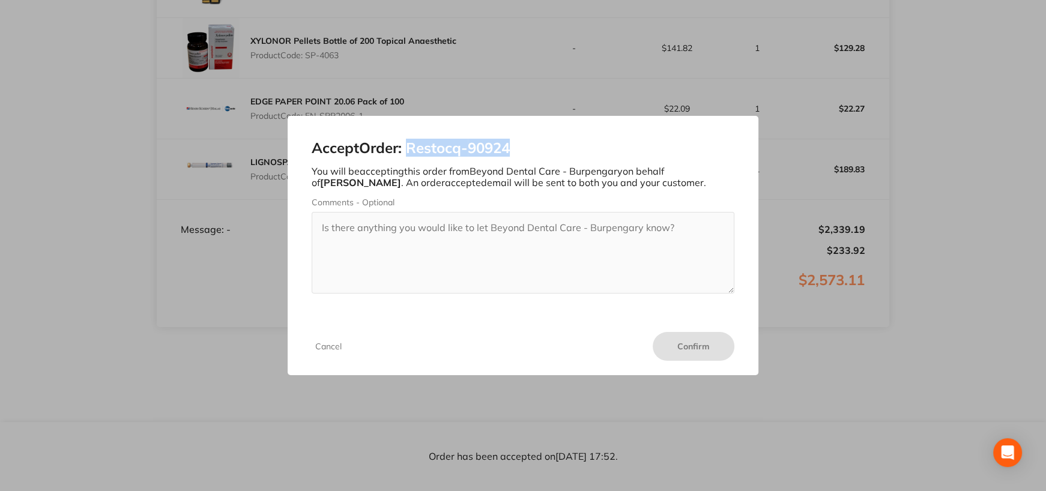
scroll to position [1026, 0]
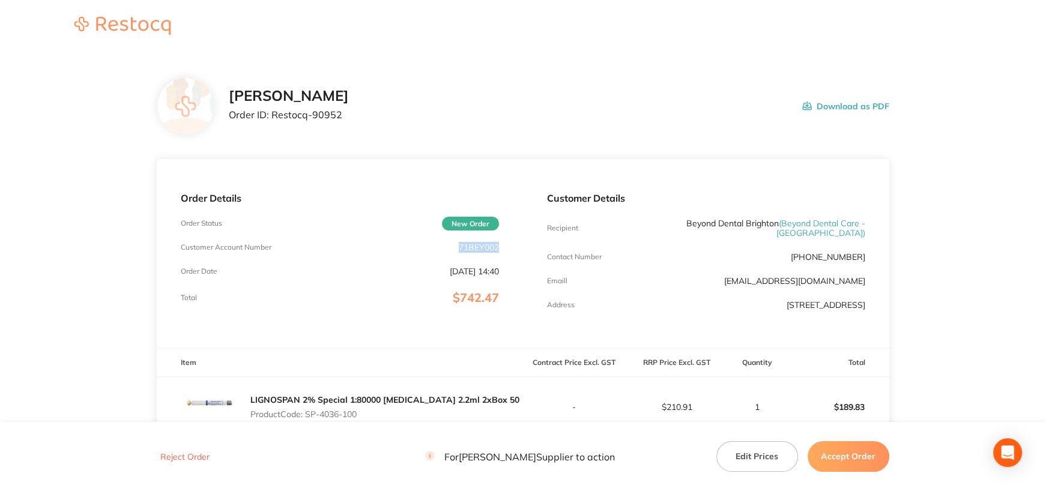
drag, startPoint x: 458, startPoint y: 246, endPoint x: 514, endPoint y: 246, distance: 56.4
click at [514, 246] on div "Order Details Order Status New Order Customer Account Number 71BEY002 Order Dat…" at bounding box center [340, 253] width 366 height 189
copy p "71BEY002"
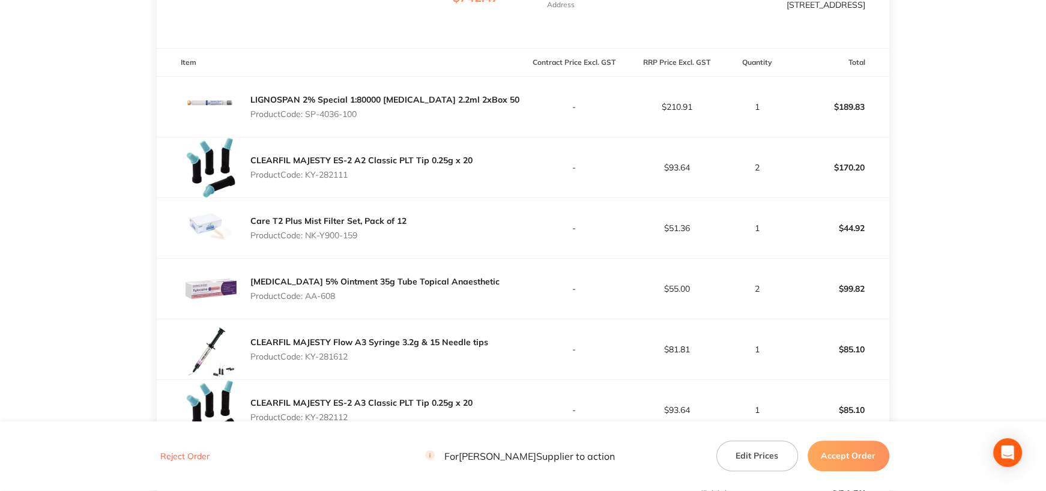
drag, startPoint x: 308, startPoint y: 109, endPoint x: 425, endPoint y: 162, distance: 127.7
click at [386, 111] on p "Product Code: SP-4036-100" at bounding box center [384, 114] width 269 height 10
copy p "SP-4036-100"
drag, startPoint x: 307, startPoint y: 175, endPoint x: 368, endPoint y: 175, distance: 61.3
click at [368, 175] on p "Product Code: KY-282111" at bounding box center [361, 175] width 222 height 10
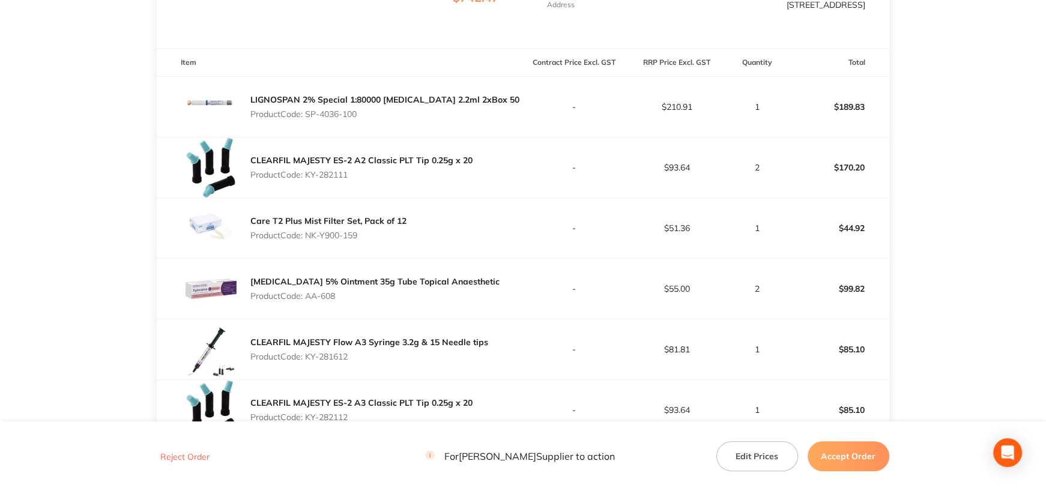
copy p "KY-282111"
drag, startPoint x: 307, startPoint y: 235, endPoint x: 375, endPoint y: 233, distance: 68.5
click at [375, 233] on p "Product Code: NK-Y900-159" at bounding box center [328, 236] width 156 height 10
copy p "NK-Y900-159"
drag, startPoint x: 870, startPoint y: 228, endPoint x: 877, endPoint y: 228, distance: 6.6
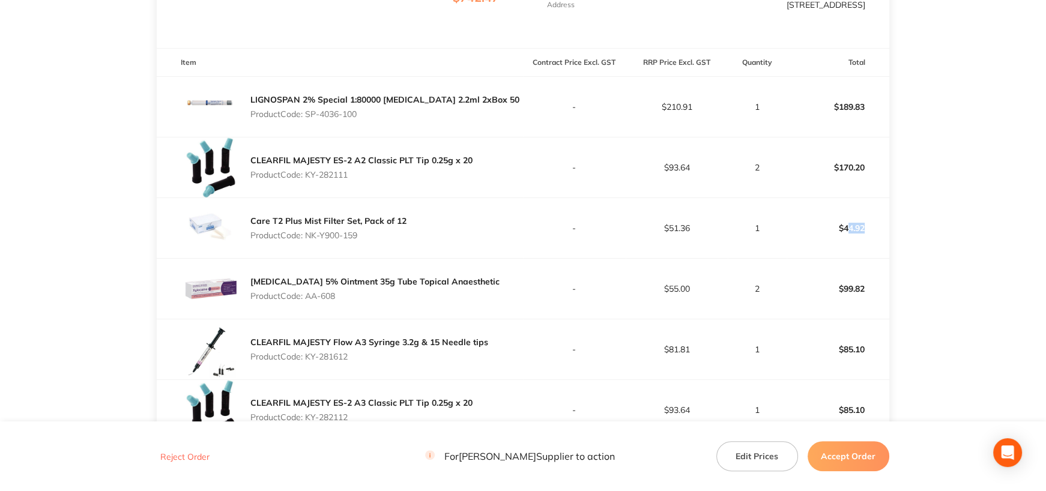
click at [877, 228] on p "$44.92" at bounding box center [837, 228] width 101 height 29
drag, startPoint x: 844, startPoint y: 226, endPoint x: 874, endPoint y: 228, distance: 30.1
click at [874, 228] on p "$44.92" at bounding box center [837, 228] width 101 height 29
copy p "44.92"
drag, startPoint x: 307, startPoint y: 296, endPoint x: 357, endPoint y: 297, distance: 49.8
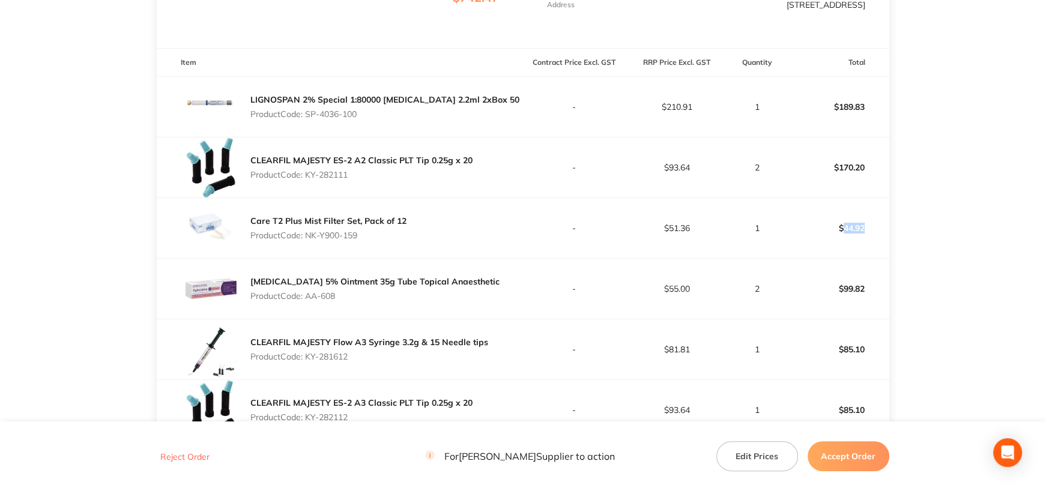
click at [357, 297] on p "Product Code: AA-608" at bounding box center [374, 296] width 249 height 10
copy p "AA-608"
drag, startPoint x: 843, startPoint y: 289, endPoint x: 880, endPoint y: 289, distance: 37.8
click at [880, 289] on p "$99.82" at bounding box center [837, 288] width 101 height 29
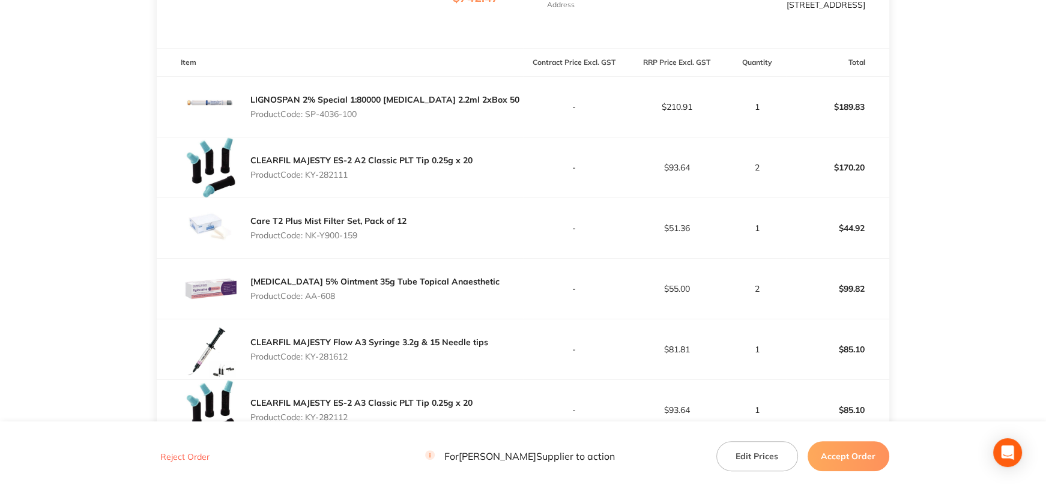
click at [360, 303] on div "XYLOCAINE 5% Ointment 35g Tube Topical Anaesthetic Product Code: AA-608" at bounding box center [374, 289] width 249 height 34
drag, startPoint x: 306, startPoint y: 354, endPoint x: 362, endPoint y: 354, distance: 56.4
click at [355, 354] on p "Product Code: KY-281612" at bounding box center [369, 357] width 238 height 10
copy p "KY-281612"
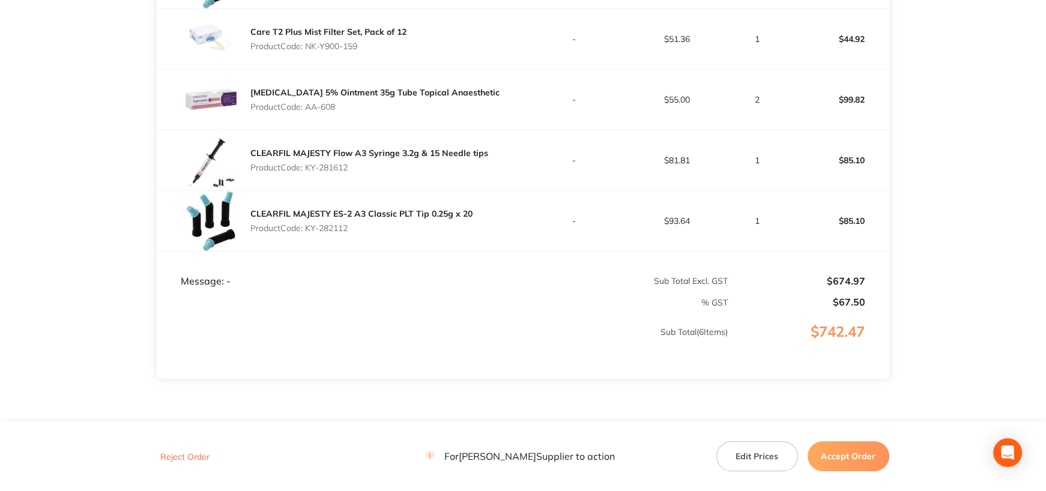
scroll to position [541, 0]
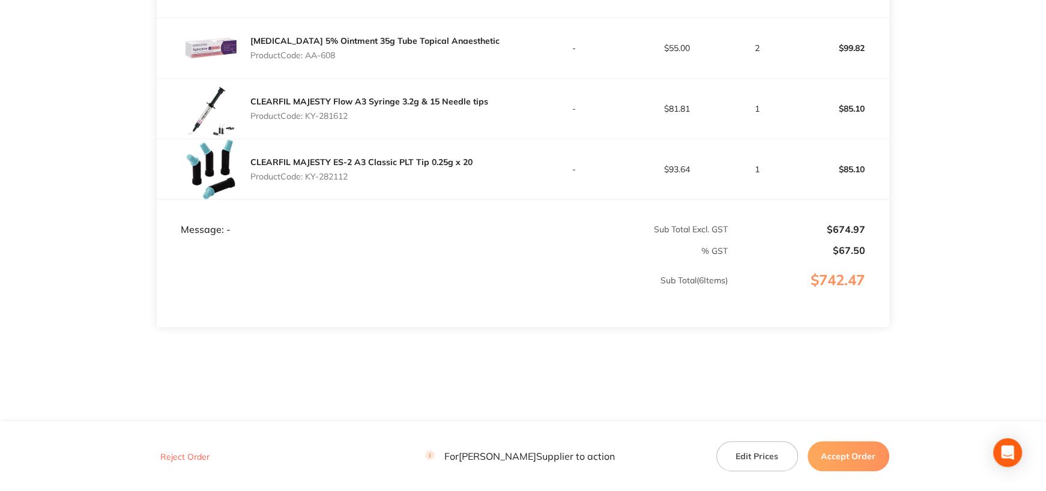
drag, startPoint x: 306, startPoint y: 174, endPoint x: 355, endPoint y: 175, distance: 49.3
click at [355, 175] on p "Product Code: KY-282112" at bounding box center [361, 177] width 222 height 10
copy p "KY-282112"
drag, startPoint x: 821, startPoint y: 455, endPoint x: 700, endPoint y: 368, distance: 149.3
click at [821, 455] on button "Accept Order" at bounding box center [849, 456] width 82 height 30
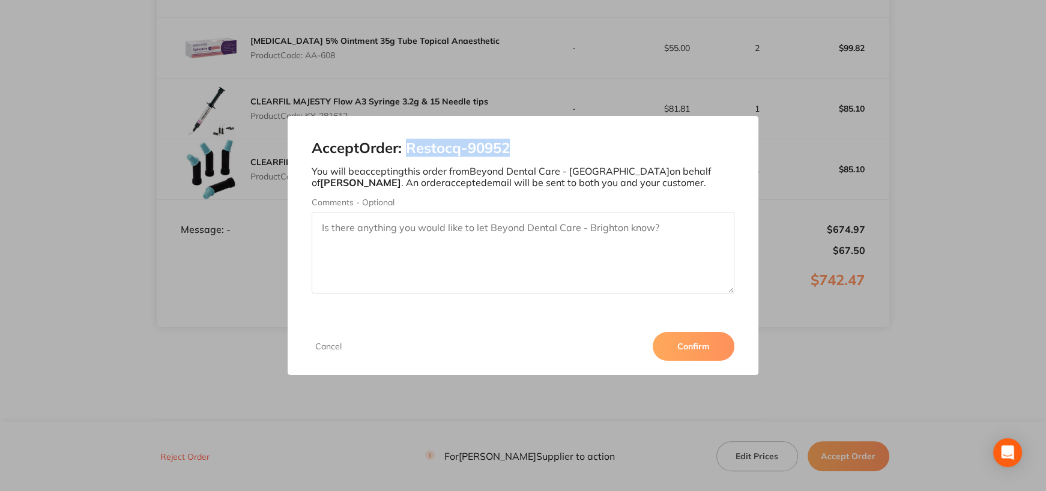
drag, startPoint x: 410, startPoint y: 149, endPoint x: 531, endPoint y: 151, distance: 120.7
click at [531, 151] on h2 "Accept Order: Restocq- 90952" at bounding box center [523, 148] width 423 height 17
copy h2 "Restocq- 90952"
drag, startPoint x: 693, startPoint y: 345, endPoint x: 499, endPoint y: 223, distance: 229.4
click at [693, 345] on button "Confirm" at bounding box center [694, 346] width 82 height 29
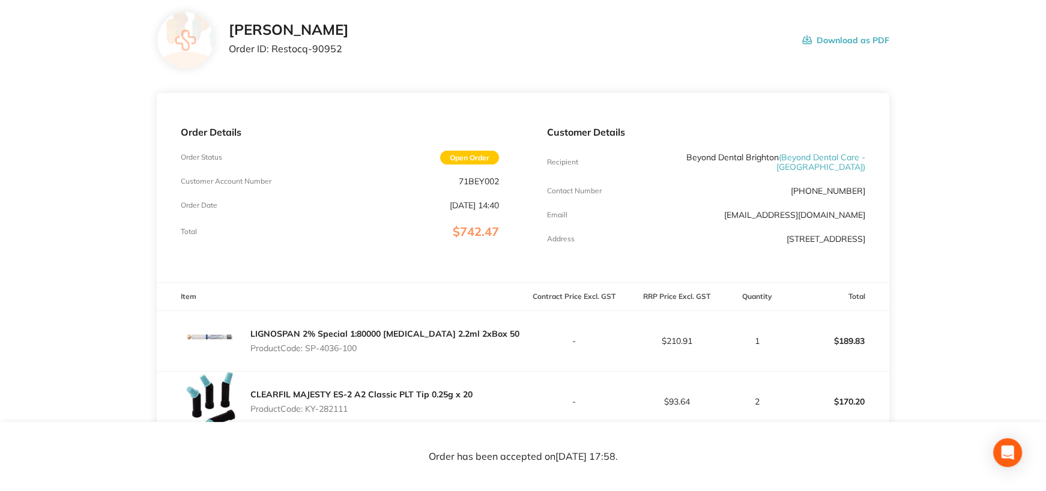
scroll to position [0, 0]
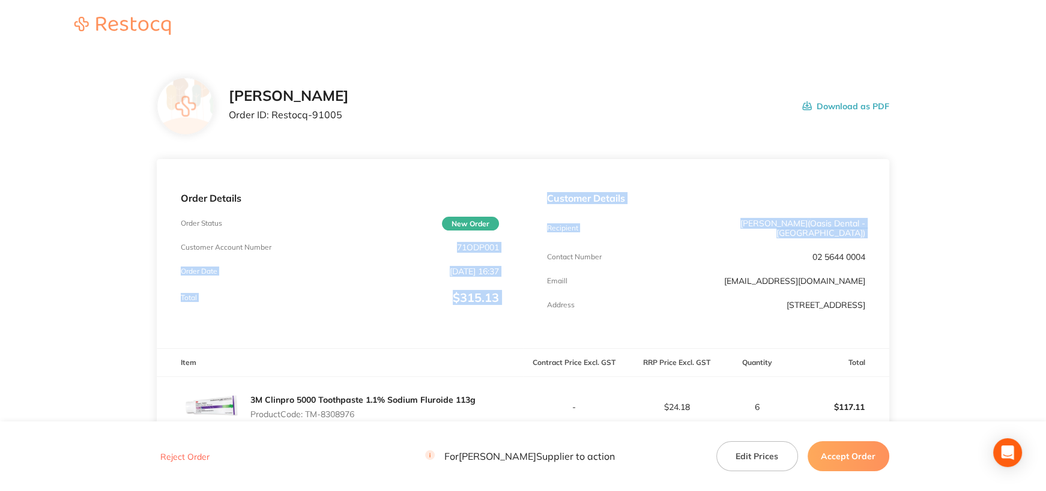
drag, startPoint x: 505, startPoint y: 245, endPoint x: 523, endPoint y: 245, distance: 18.0
click at [523, 245] on div "Order Details Order Status New Order Customer Account Number 71ODP001 Order Dat…" at bounding box center [523, 253] width 732 height 189
click at [471, 252] on div "Order Details Order Status New Order Customer Account Number 71ODP001 Order Dat…" at bounding box center [340, 253] width 366 height 189
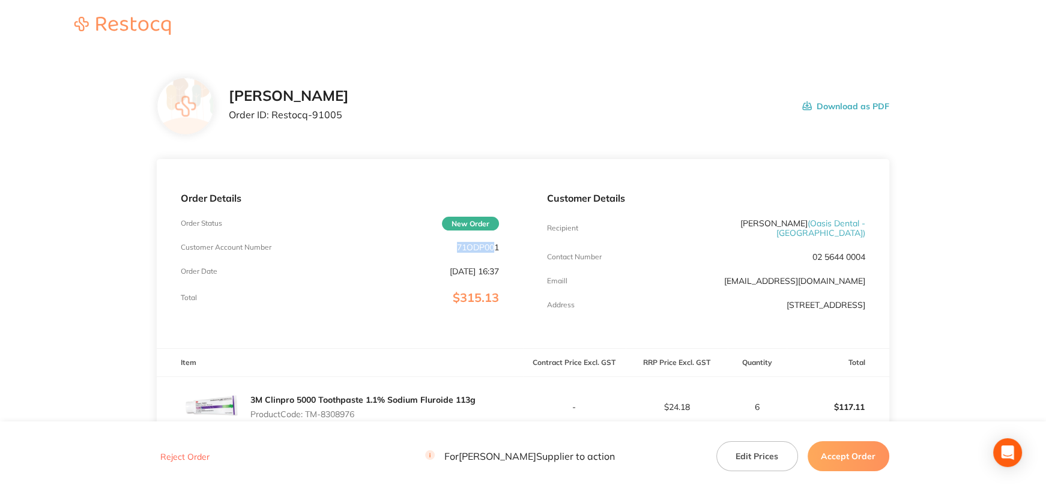
drag, startPoint x: 457, startPoint y: 249, endPoint x: 495, endPoint y: 249, distance: 38.4
click at [495, 249] on p "71ODP001" at bounding box center [478, 248] width 42 height 10
copy p "71ODP00"
click at [455, 246] on div "Customer Account Number 71ODP001" at bounding box center [340, 248] width 318 height 10
drag, startPoint x: 455, startPoint y: 246, endPoint x: 486, endPoint y: 247, distance: 31.8
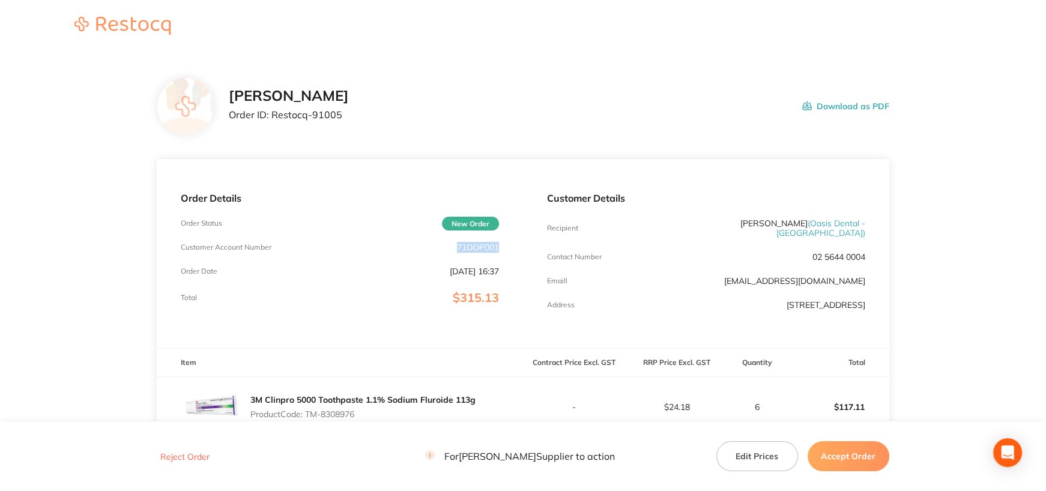
click at [486, 247] on div "Customer Account Number 71ODP001" at bounding box center [340, 248] width 318 height 10
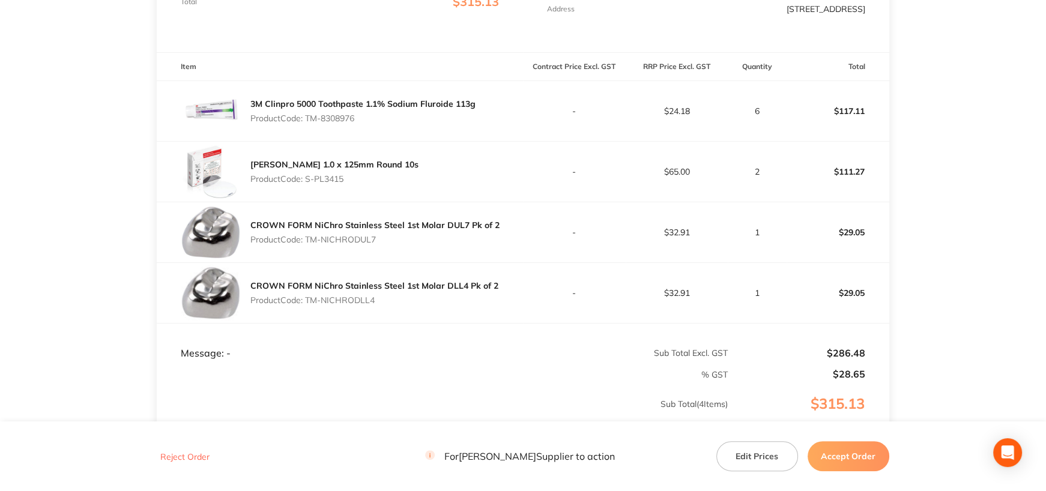
scroll to position [300, 0]
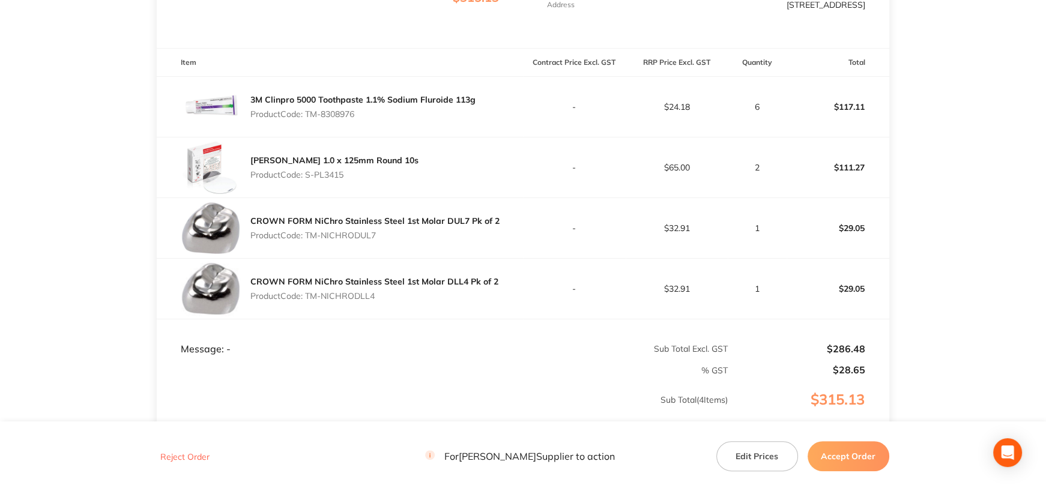
drag, startPoint x: 308, startPoint y: 106, endPoint x: 405, endPoint y: 106, distance: 97.3
click at [405, 109] on p "Product Code: TM-8308976" at bounding box center [362, 114] width 225 height 10
drag, startPoint x: 308, startPoint y: 168, endPoint x: 398, endPoint y: 168, distance: 89.5
click at [398, 170] on p "Product Code: S-PL3415" at bounding box center [334, 175] width 168 height 10
drag, startPoint x: 307, startPoint y: 227, endPoint x: 401, endPoint y: 229, distance: 93.1
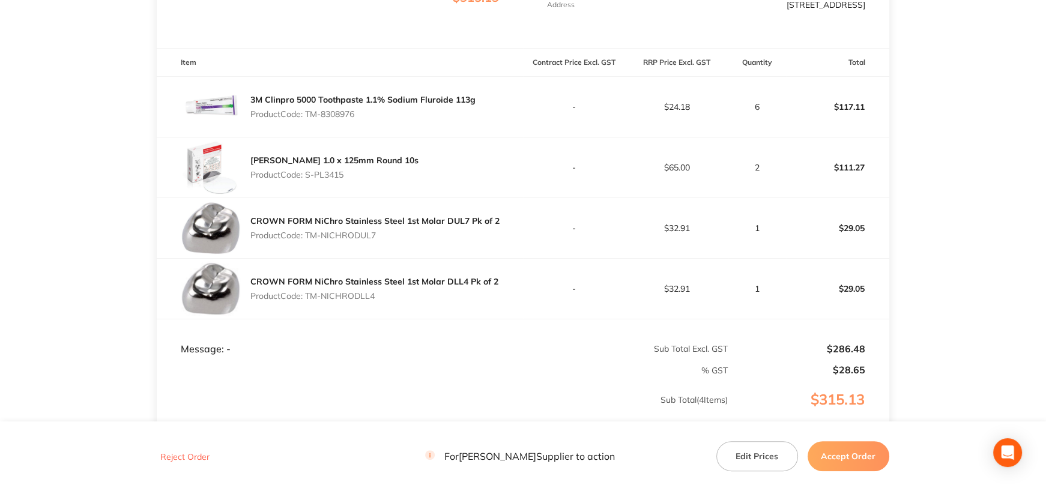
click at [401, 231] on p "Product Code: TM-NICHRODUL7" at bounding box center [374, 236] width 249 height 10
drag, startPoint x: 307, startPoint y: 288, endPoint x: 474, endPoint y: 290, distance: 167.6
click at [474, 291] on p "Product Code: TM-NICHRODLL4" at bounding box center [374, 296] width 248 height 10
drag, startPoint x: 858, startPoint y: 465, endPoint x: 858, endPoint y: 457, distance: 8.4
click at [858, 465] on button "Accept Order" at bounding box center [849, 456] width 82 height 30
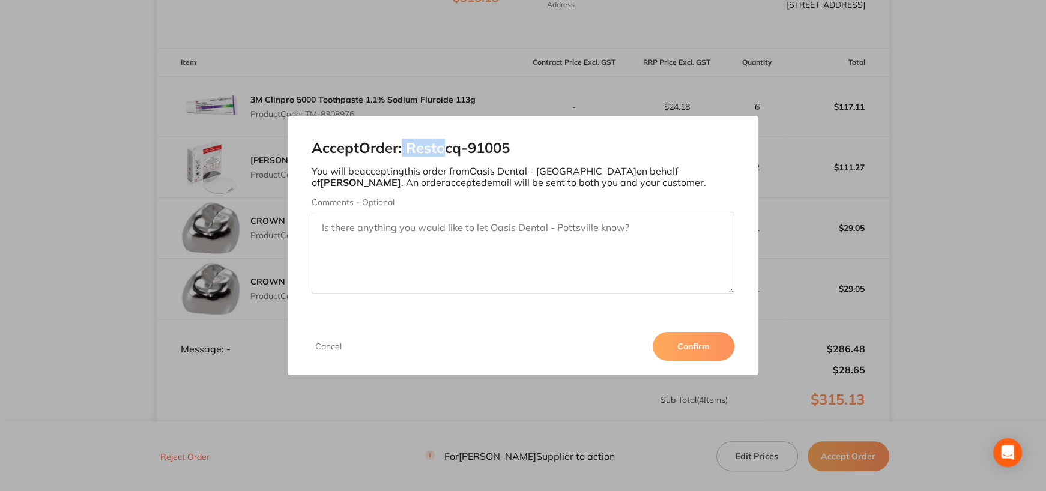
drag, startPoint x: 407, startPoint y: 148, endPoint x: 450, endPoint y: 148, distance: 43.2
click at [450, 148] on h2 "Accept Order: Restocq- 91005" at bounding box center [523, 148] width 423 height 17
click at [425, 150] on h2 "Accept Order: Restocq- 91005" at bounding box center [523, 148] width 423 height 17
drag, startPoint x: 413, startPoint y: 148, endPoint x: 619, endPoint y: 143, distance: 206.0
click at [619, 143] on h2 "Accept Order: Restocq- 91005" at bounding box center [523, 148] width 423 height 17
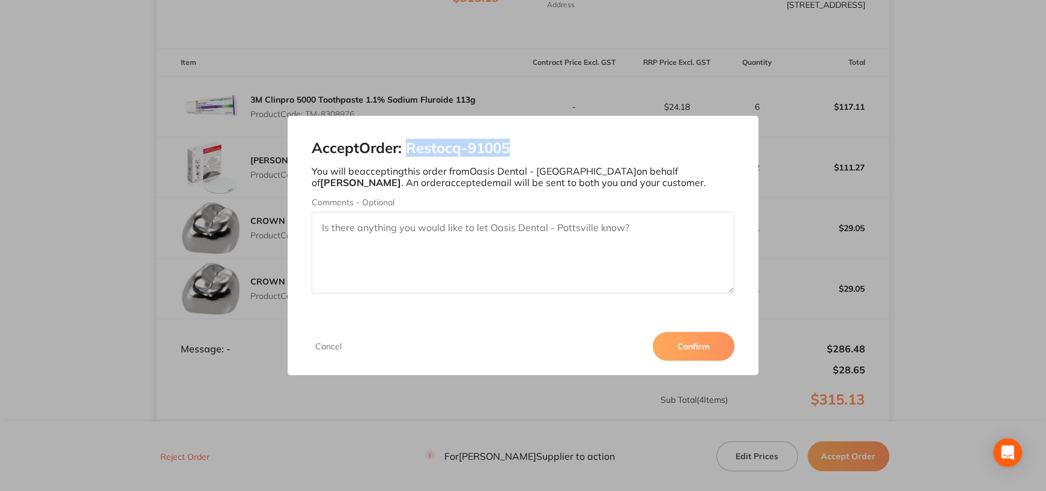
copy h2 "Restocq- 91005"
click at [679, 339] on button "Confirm" at bounding box center [694, 346] width 82 height 29
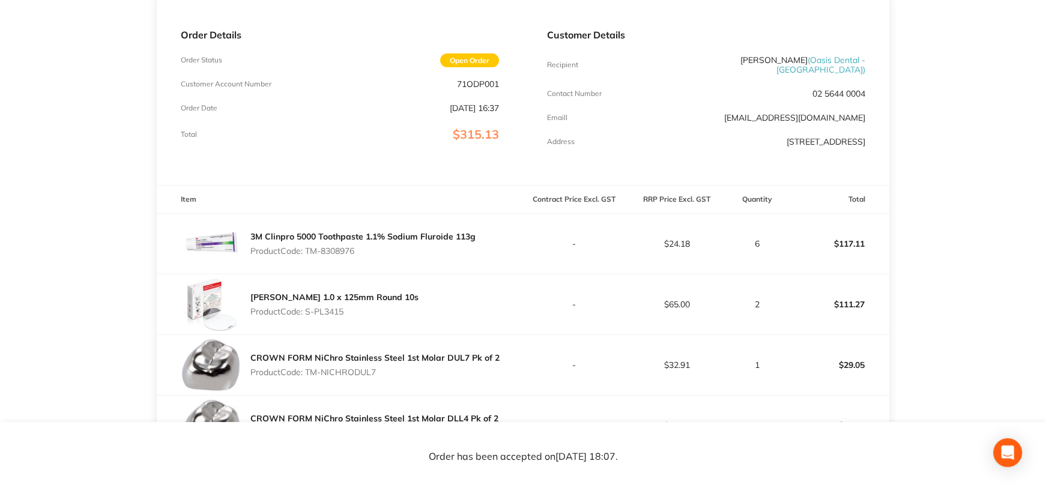
scroll to position [60, 0]
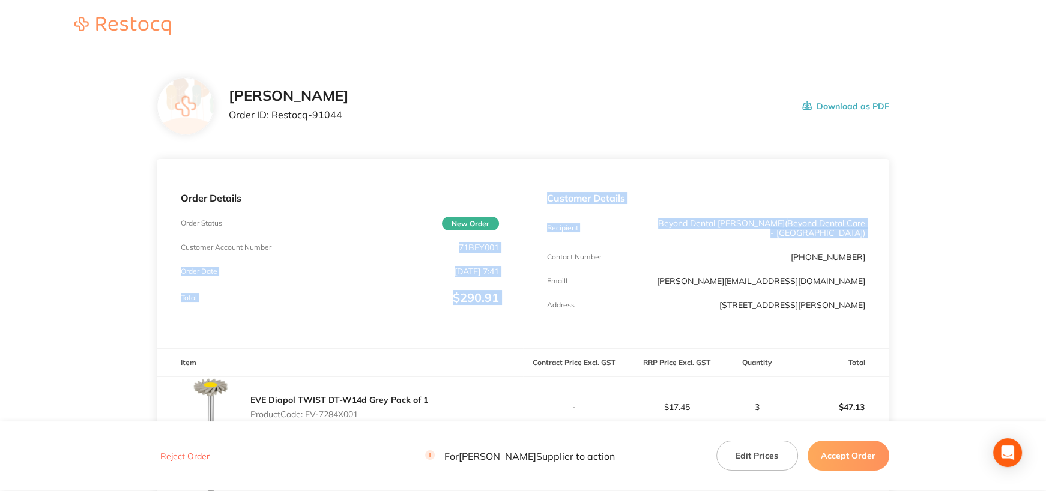
drag, startPoint x: 459, startPoint y: 250, endPoint x: 533, endPoint y: 253, distance: 73.9
click at [533, 253] on div "Order Details Order Status New Order Customer Account Number 71BEY001 Order Dat…" at bounding box center [523, 253] width 732 height 189
click at [525, 254] on div "Customer Details Recipient Beyond Dental Hamilton ( Beyond Dental Care - Hamilt…" at bounding box center [706, 253] width 366 height 189
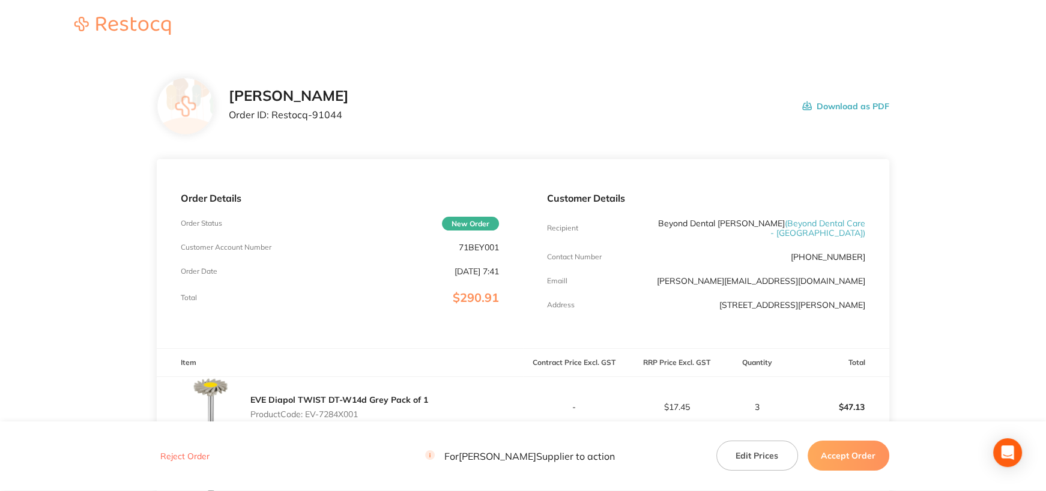
click at [489, 248] on p "71BEY001" at bounding box center [479, 248] width 40 height 10
copy p "71BEY001"
drag, startPoint x: 965, startPoint y: 321, endPoint x: 935, endPoint y: 321, distance: 30.0
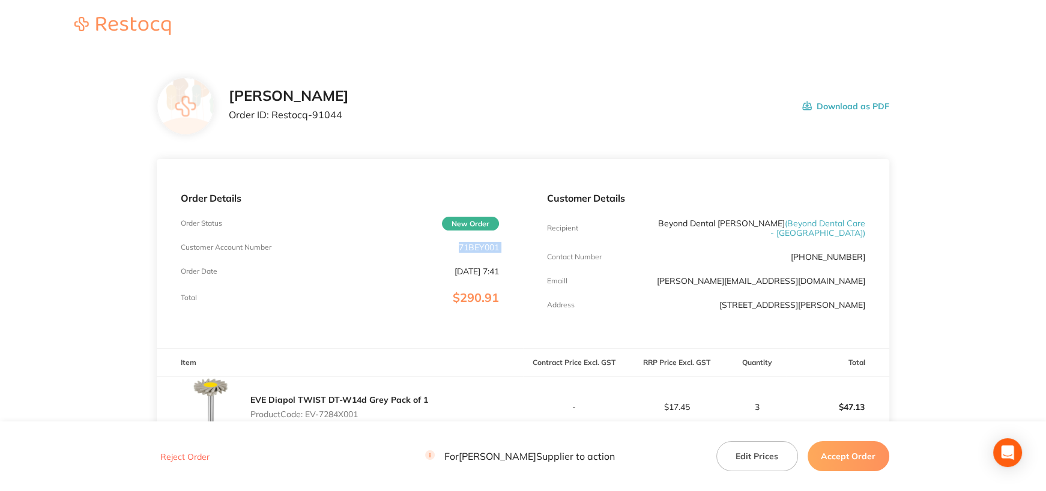
click at [935, 321] on main "Henry Schein Halas Order ID: Restocq- 91044 Download as PDF Order Details Order…" at bounding box center [523, 448] width 1046 height 790
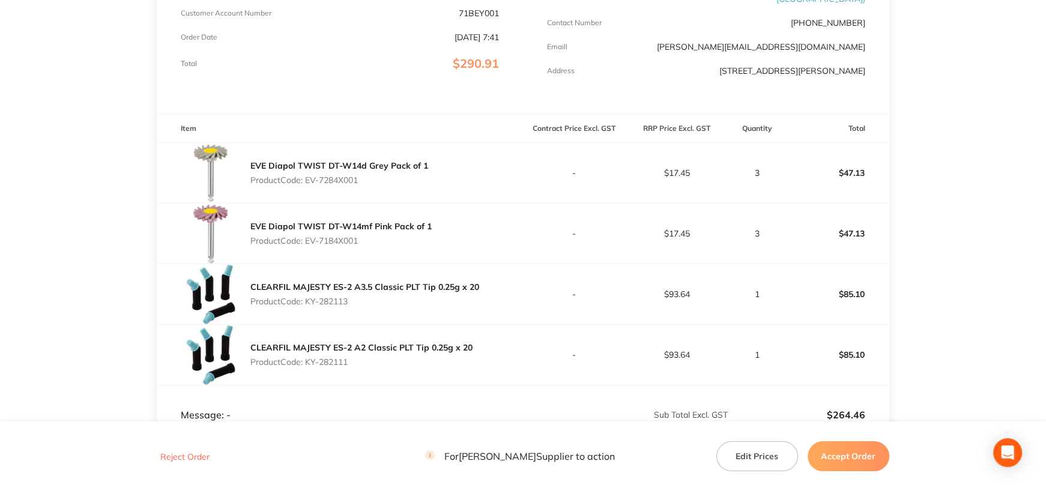
scroll to position [240, 0]
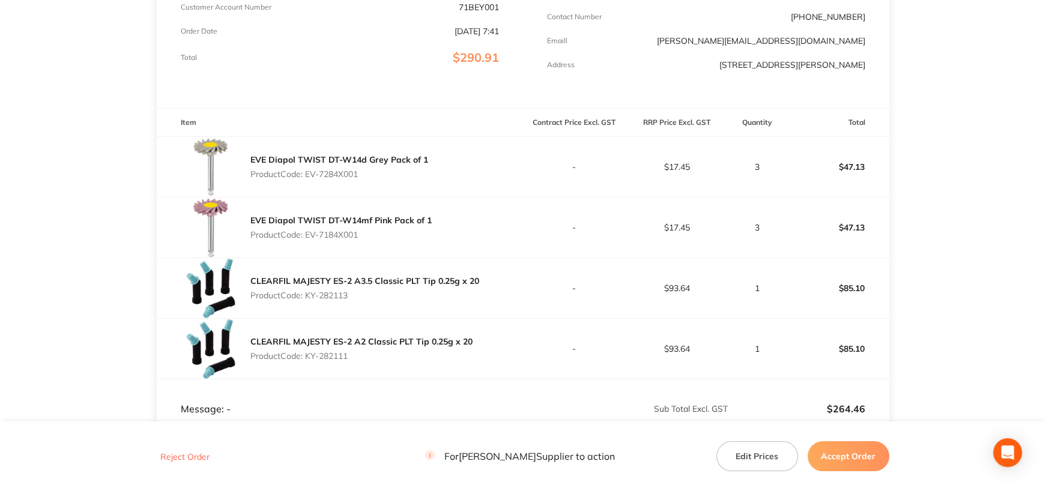
drag, startPoint x: 347, startPoint y: 174, endPoint x: 372, endPoint y: 174, distance: 24.6
click at [372, 174] on p "Product Code: EV-7284X001" at bounding box center [339, 174] width 178 height 10
drag, startPoint x: 309, startPoint y: 174, endPoint x: 387, endPoint y: 171, distance: 78.7
click at [387, 171] on p "Product Code: EV-7284X001" at bounding box center [339, 174] width 178 height 10
copy p "EV-7284X001"
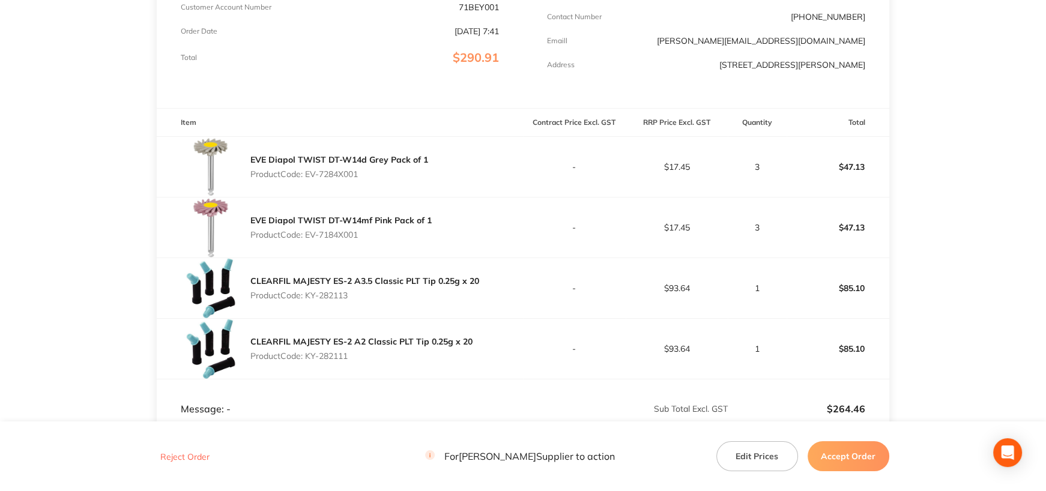
drag, startPoint x: 306, startPoint y: 234, endPoint x: 396, endPoint y: 234, distance: 90.7
click at [396, 234] on p "Product Code: EV-7184X001" at bounding box center [340, 235] width 181 height 10
copy p "EV-7184X001"
drag, startPoint x: 308, startPoint y: 296, endPoint x: 450, endPoint y: 295, distance: 141.7
click at [447, 295] on p "Product Code: KY-282113" at bounding box center [364, 296] width 229 height 10
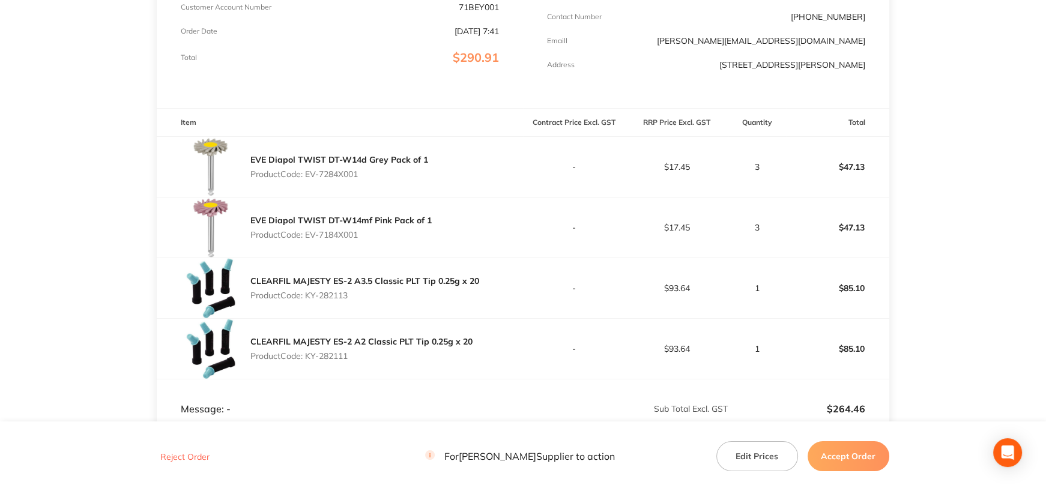
copy p "KY-282113"
drag, startPoint x: 306, startPoint y: 354, endPoint x: 375, endPoint y: 360, distance: 69.3
click at [375, 360] on p "Product Code: KY-282111" at bounding box center [361, 356] width 222 height 10
copy p "KY-282111"
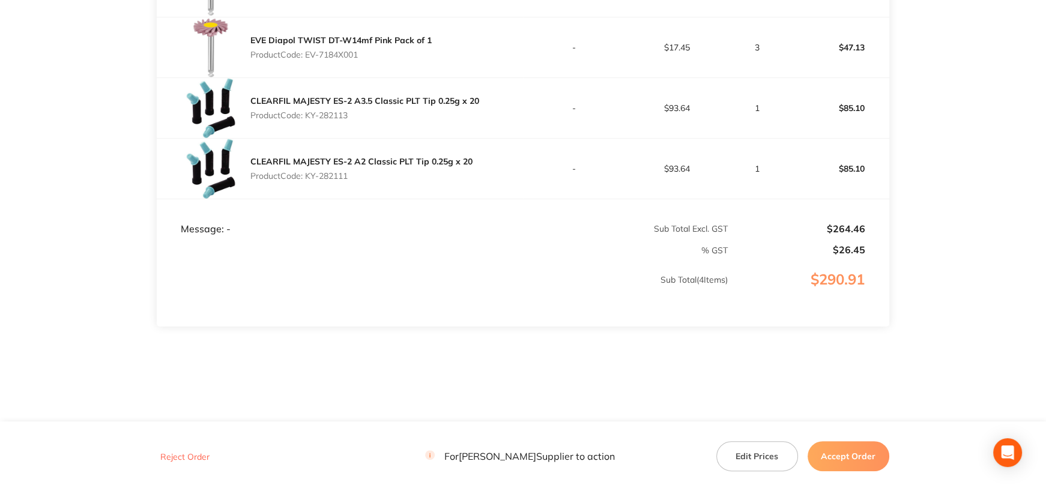
click at [845, 454] on button "Accept Order" at bounding box center [849, 456] width 82 height 30
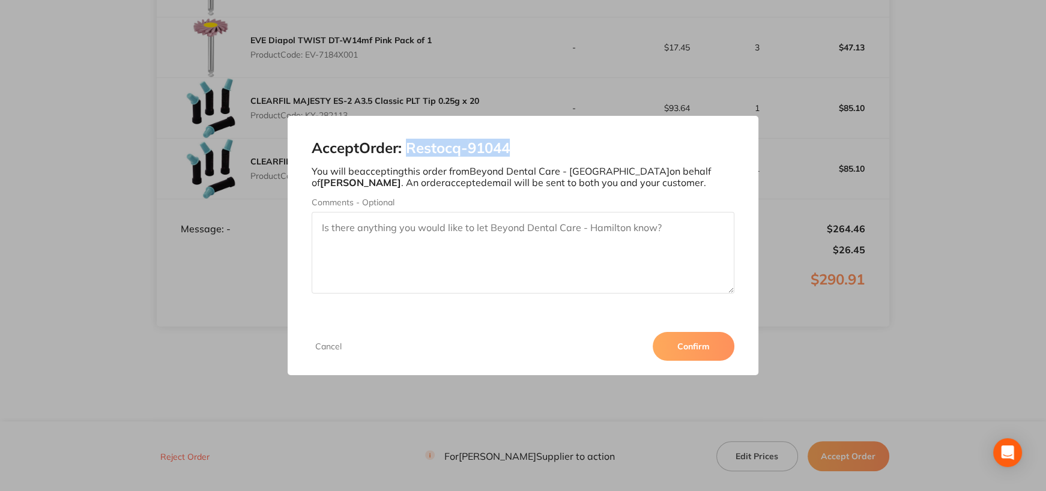
drag, startPoint x: 413, startPoint y: 149, endPoint x: 579, endPoint y: 139, distance: 167.3
click at [579, 139] on div "Accept Order: Restocq- 91044 You will be accepting this order from Beyond Denta…" at bounding box center [523, 217] width 471 height 202
copy h2 "Restocq- 91044"
drag, startPoint x: 701, startPoint y: 355, endPoint x: 671, endPoint y: 327, distance: 40.8
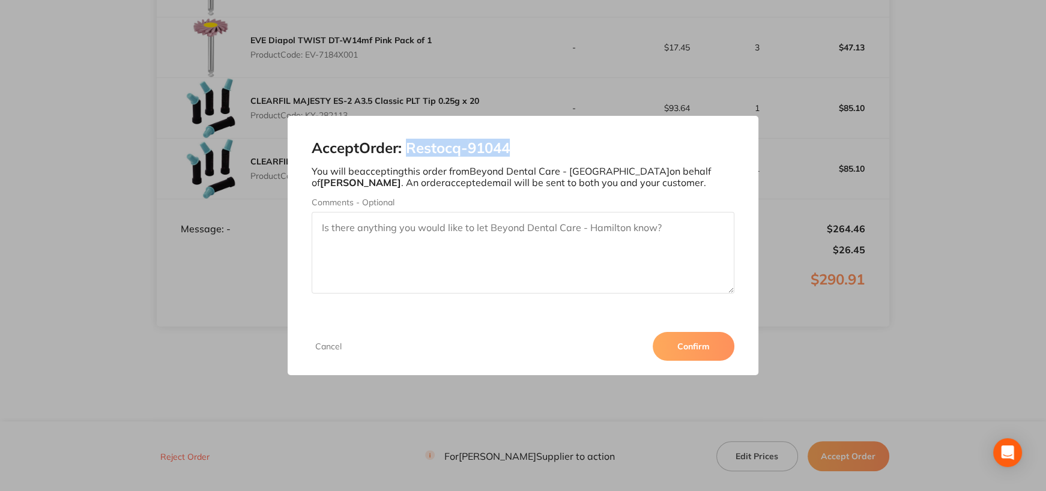
click at [701, 355] on button "Confirm" at bounding box center [694, 346] width 82 height 29
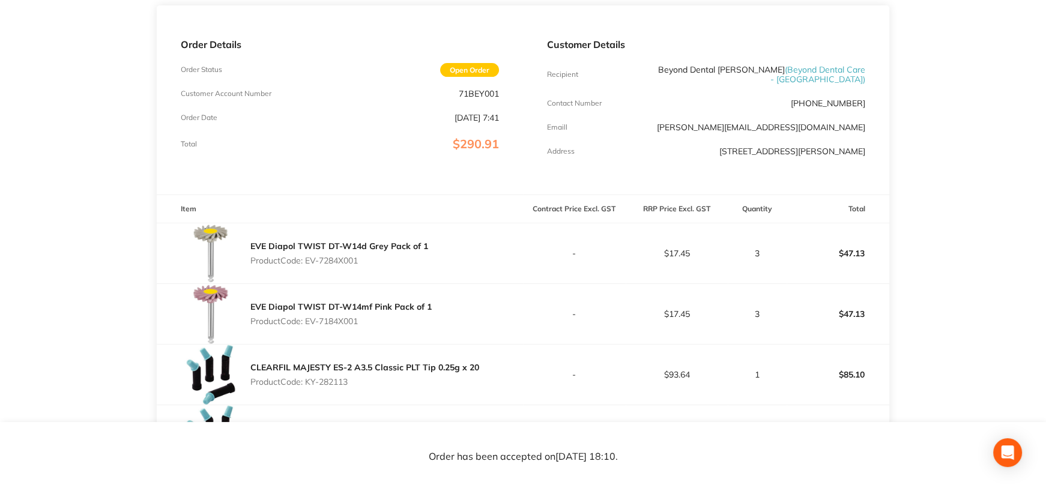
scroll to position [59, 0]
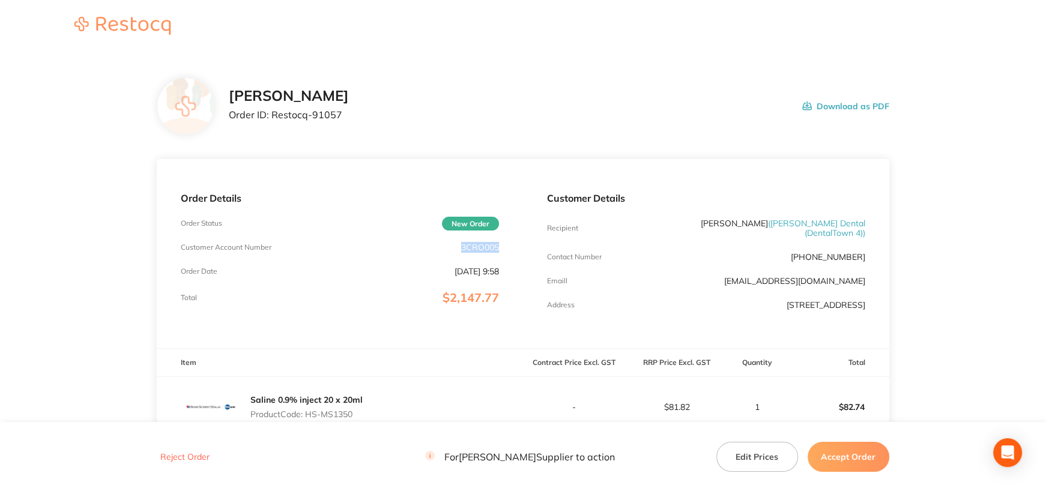
drag, startPoint x: 461, startPoint y: 247, endPoint x: 514, endPoint y: 247, distance: 53.4
click at [514, 247] on div "Order Details Order Status New Order Customer Account Number 3CRO005 Order Date…" at bounding box center [340, 253] width 366 height 189
copy p "3CRO005"
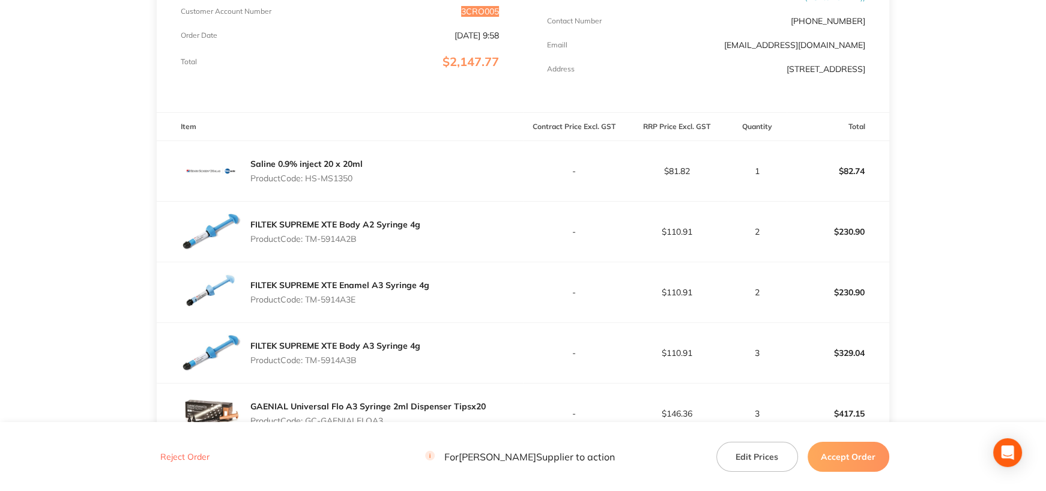
scroll to position [240, 0]
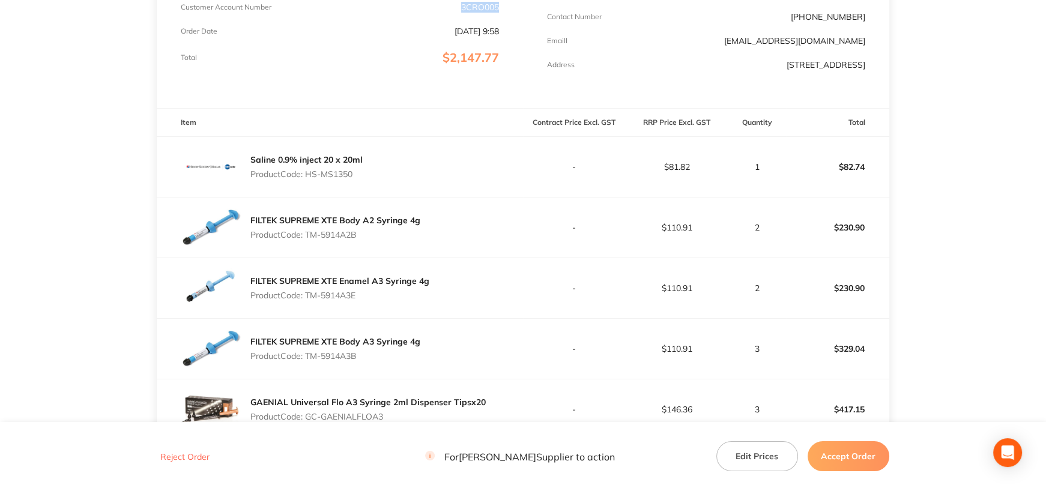
drag, startPoint x: 307, startPoint y: 166, endPoint x: 373, endPoint y: 166, distance: 65.5
click at [373, 166] on div "Saline 0.9% inject 20 x 20ml Product Code: HS-MS1350" at bounding box center [340, 167] width 366 height 60
copy p "HS-MS1350"
drag, startPoint x: 308, startPoint y: 228, endPoint x: 430, endPoint y: 238, distance: 122.4
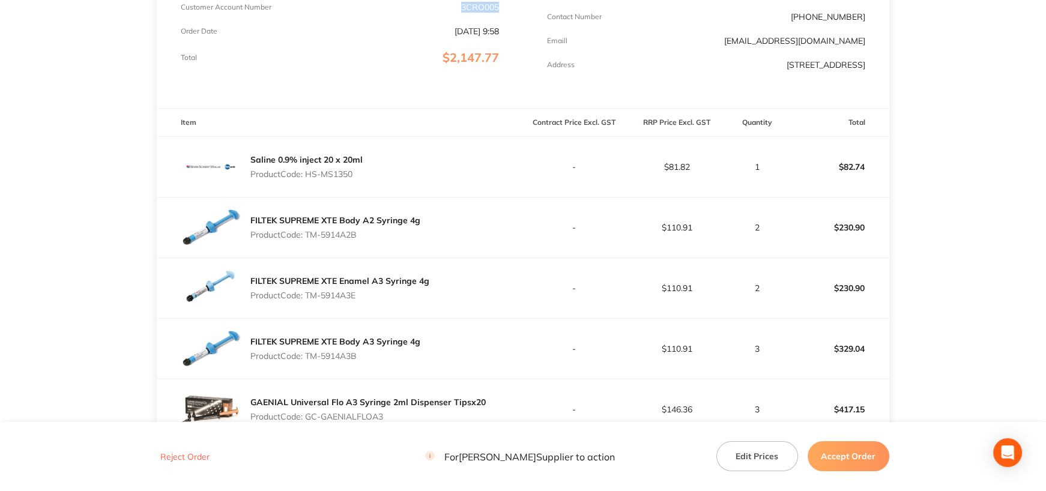
click at [424, 237] on div "FILTEK SUPREME XTE Body A2 Syringe 4g Product Code: TM-5914A2B" at bounding box center [340, 228] width 366 height 60
copy p "TM-5914A2B"
drag, startPoint x: 308, startPoint y: 288, endPoint x: 410, endPoint y: 288, distance: 102.1
click at [410, 291] on p "Product Code: TM-5914A3E" at bounding box center [339, 296] width 179 height 10
copy p "TM-5914A3E"
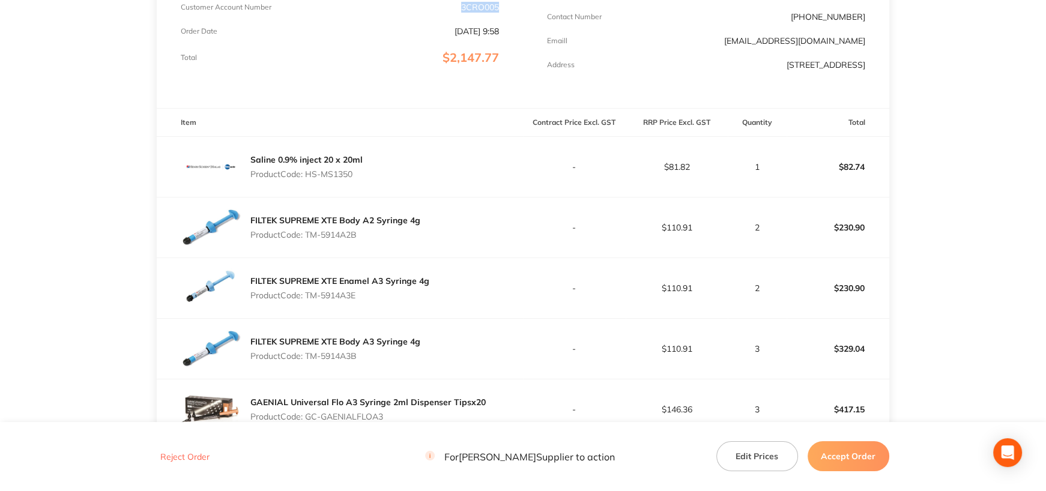
drag, startPoint x: 309, startPoint y: 348, endPoint x: 428, endPoint y: 348, distance: 119.5
click at [428, 348] on div "FILTEK SUPREME XTE Body A3 Syringe 4g Product Code: TM-5914A3B" at bounding box center [340, 349] width 366 height 60
copy p "TM-5914A3B"
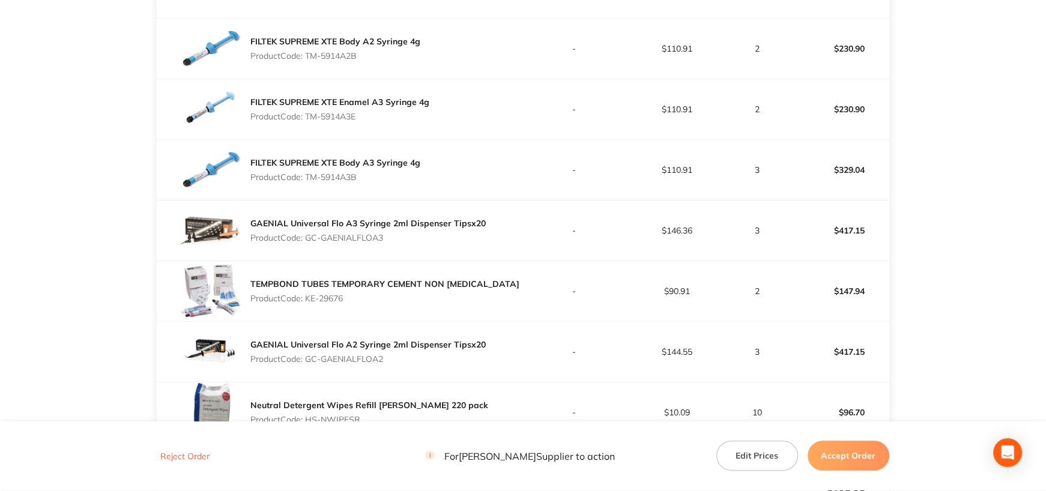
scroll to position [420, 0]
drag, startPoint x: 308, startPoint y: 229, endPoint x: 410, endPoint y: 228, distance: 102.1
click at [410, 232] on p "Product Code: GC-GAENIALFLOA3" at bounding box center [367, 237] width 235 height 10
copy p "GC-GAENIALFLOA3"
drag, startPoint x: 307, startPoint y: 289, endPoint x: 372, endPoint y: 289, distance: 64.9
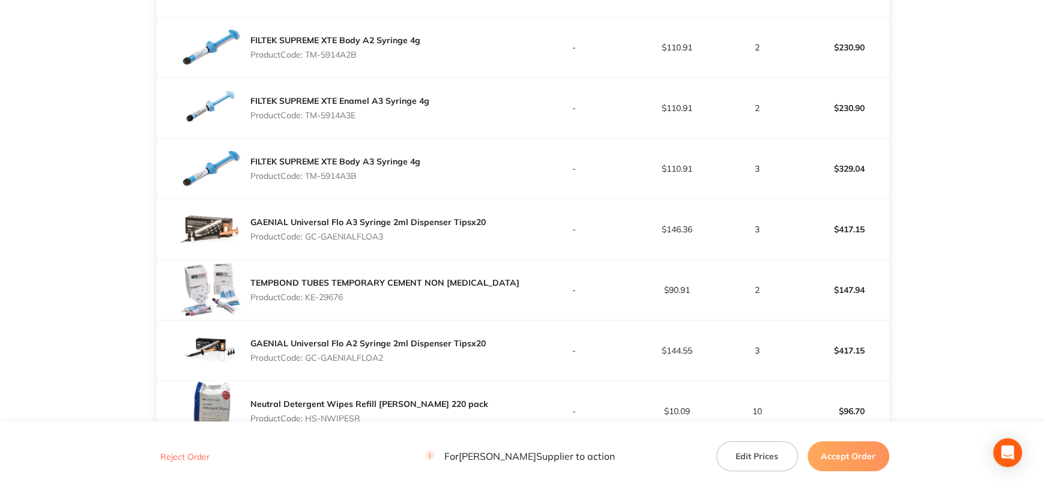
click at [372, 292] on p "Product Code: KE-29676" at bounding box center [384, 297] width 269 height 10
copy p "KE-29676"
drag, startPoint x: 308, startPoint y: 349, endPoint x: 439, endPoint y: 346, distance: 130.9
click at [439, 353] on p "Product Code: GC-GAENIALFLOA2" at bounding box center [367, 358] width 235 height 10
copy p "GC-GAENIALFLOA2"
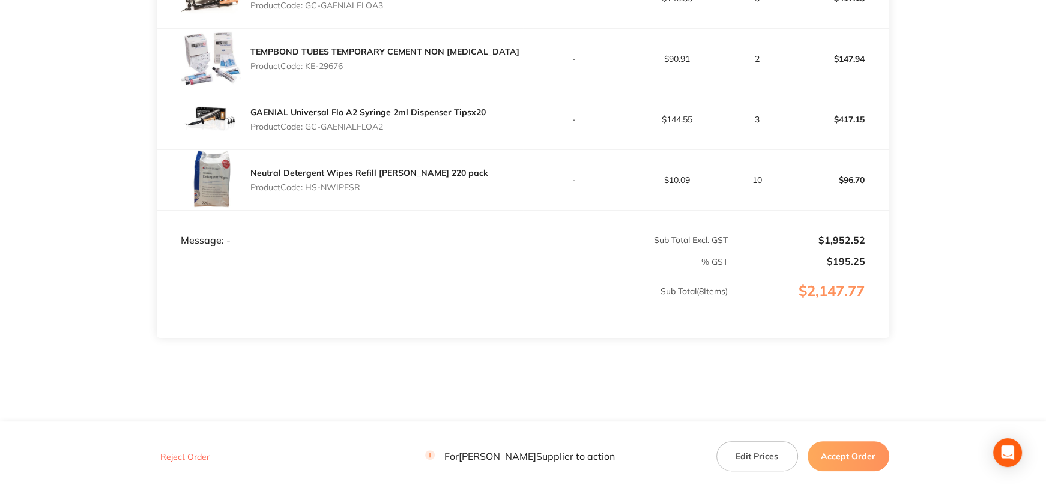
scroll to position [657, 0]
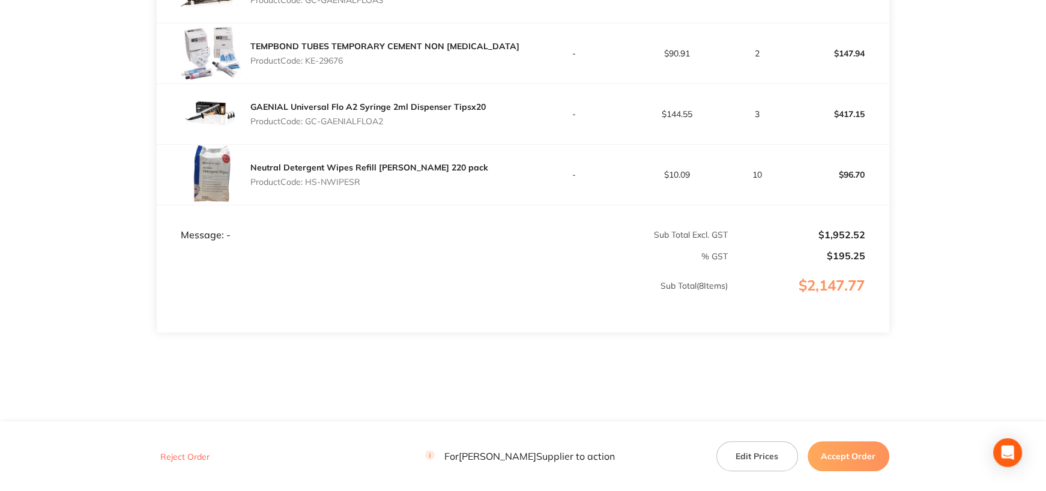
drag, startPoint x: 308, startPoint y: 175, endPoint x: 388, endPoint y: 174, distance: 79.9
click at [388, 177] on p "Product Code: HS-NWIPESR" at bounding box center [369, 182] width 238 height 10
copy p "HS-NWIPESR"
drag, startPoint x: 890, startPoint y: 462, endPoint x: 875, endPoint y: 459, distance: 15.3
click at [890, 462] on footer "Reject Order For Henry Schein Halas Supplier to action Edit Prices Accept Order" at bounding box center [523, 456] width 1046 height 69
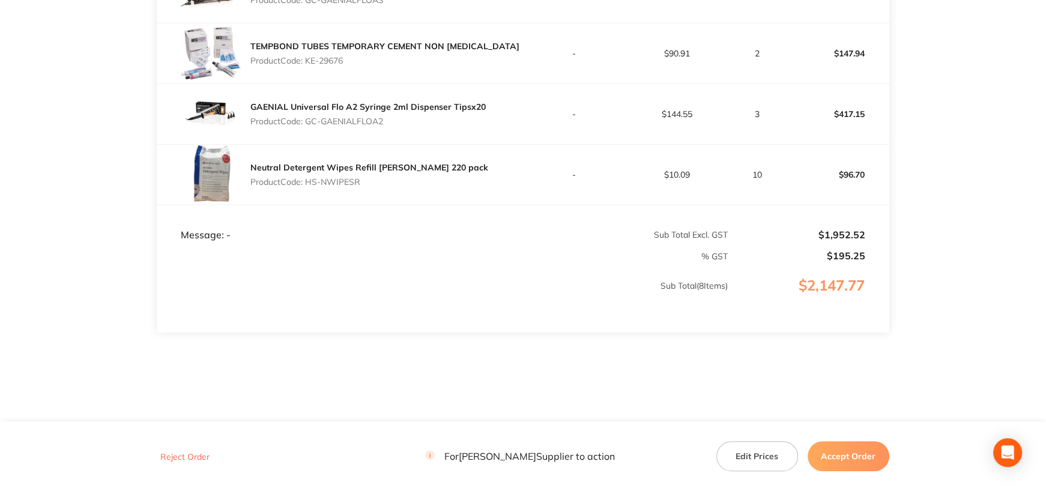
click at [873, 458] on button "Accept Order" at bounding box center [849, 456] width 82 height 30
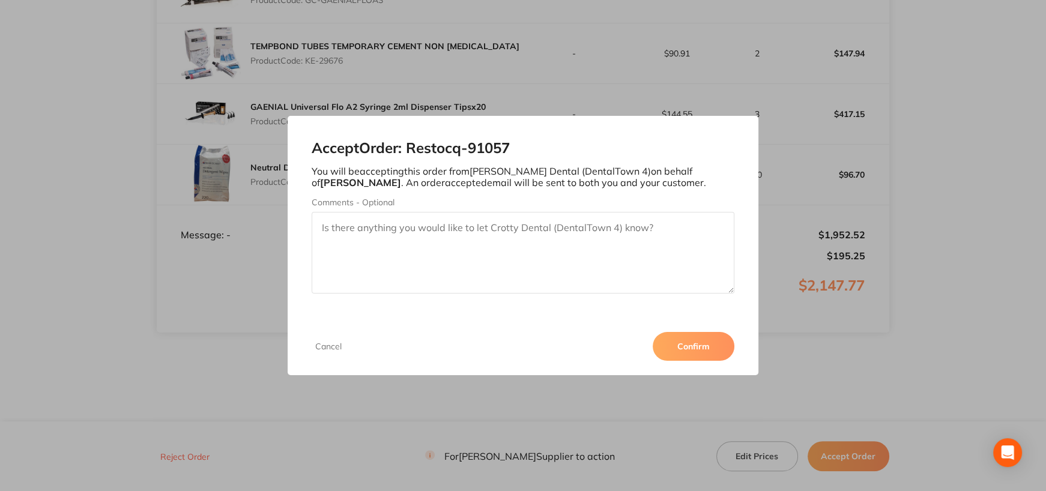
click at [685, 349] on button "Confirm" at bounding box center [694, 346] width 82 height 29
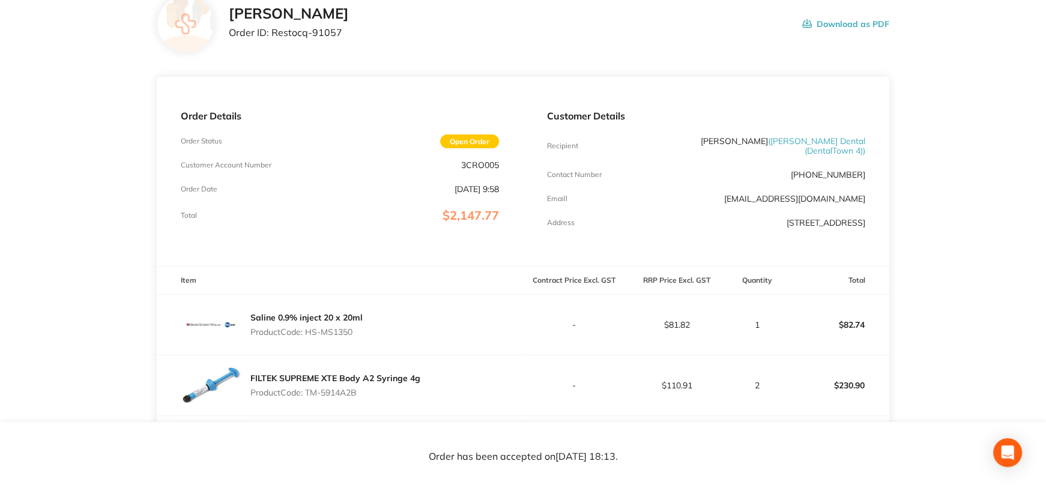
scroll to position [0, 0]
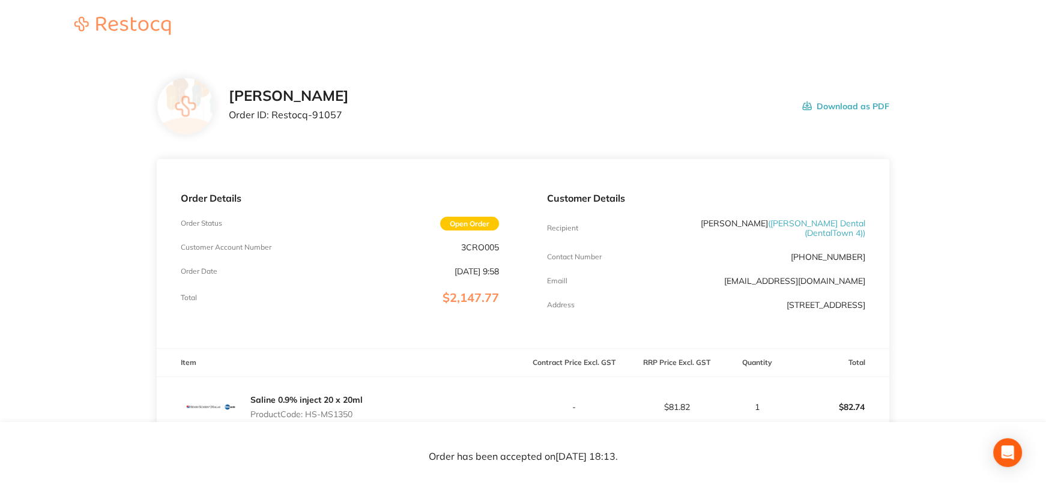
click at [274, 113] on p "Order ID: Restocq- 91057" at bounding box center [289, 114] width 120 height 11
drag, startPoint x: 273, startPoint y: 113, endPoint x: 358, endPoint y: 113, distance: 85.9
click at [349, 113] on p "Order ID: Restocq- 91057" at bounding box center [289, 114] width 120 height 11
drag, startPoint x: 272, startPoint y: 115, endPoint x: 378, endPoint y: 119, distance: 106.3
click at [378, 119] on div "Henry Schein Halas Order ID: Restocq- 91057 Download as PDF" at bounding box center [559, 106] width 660 height 37
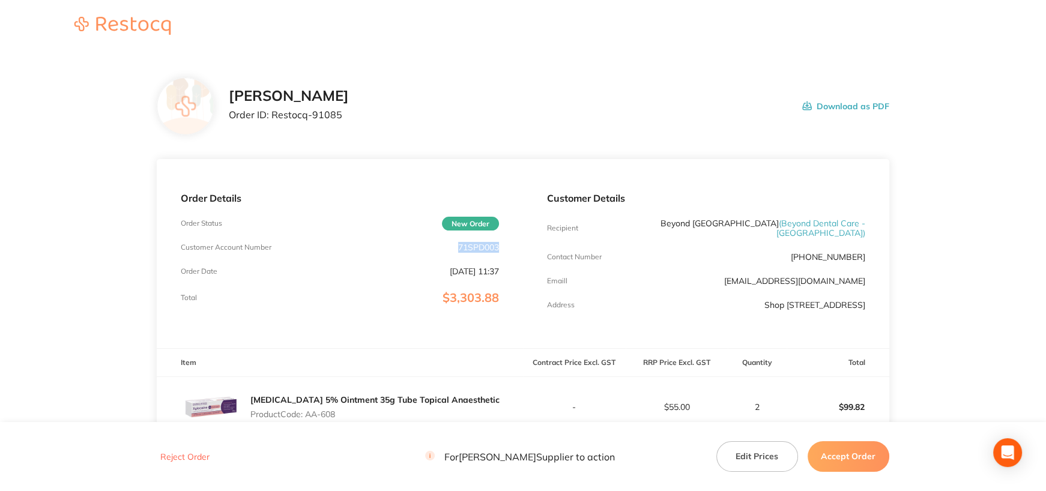
drag, startPoint x: 455, startPoint y: 246, endPoint x: 512, endPoint y: 246, distance: 56.4
click at [512, 246] on div "Order Details Order Status New Order Customer Account Number 71SPD003 Order Dat…" at bounding box center [340, 253] width 366 height 189
copy p "71SPD003"
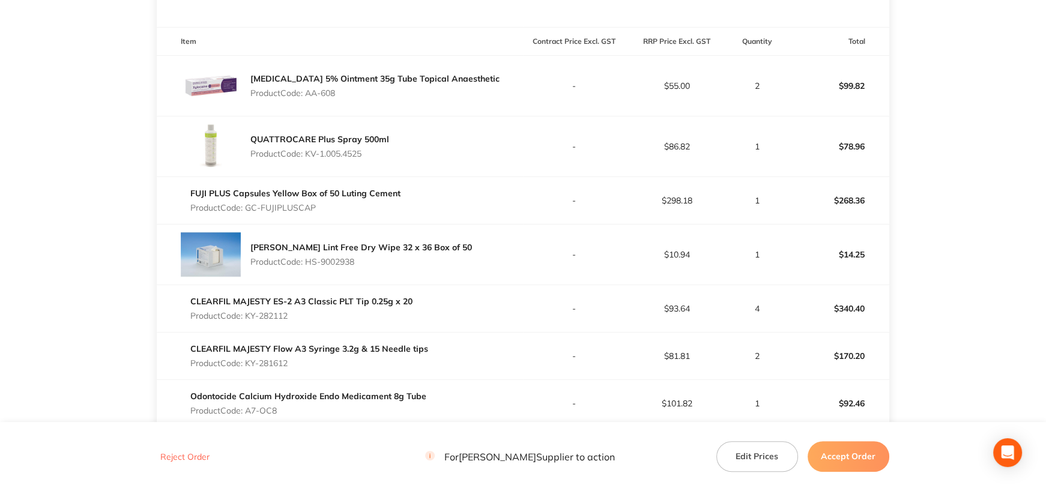
scroll to position [300, 0]
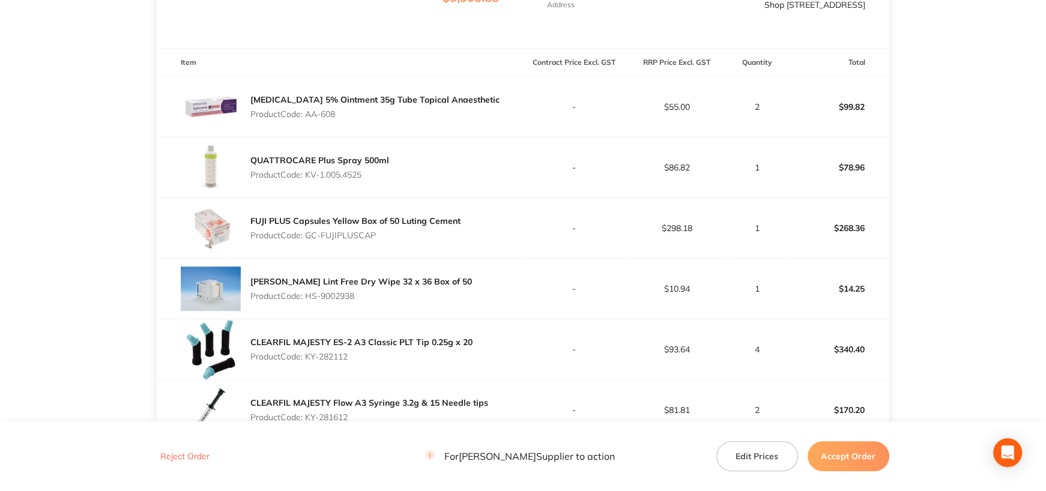
drag, startPoint x: 308, startPoint y: 123, endPoint x: 362, endPoint y: 124, distance: 53.5
click at [362, 119] on p "Product Code: AA-608" at bounding box center [374, 114] width 249 height 10
copy p "AA-608"
drag, startPoint x: 309, startPoint y: 183, endPoint x: 425, endPoint y: 185, distance: 115.3
click at [425, 185] on div "QUATTROCARE Plus Spray 500ml Product Code: KV-1.005.4525" at bounding box center [340, 168] width 366 height 60
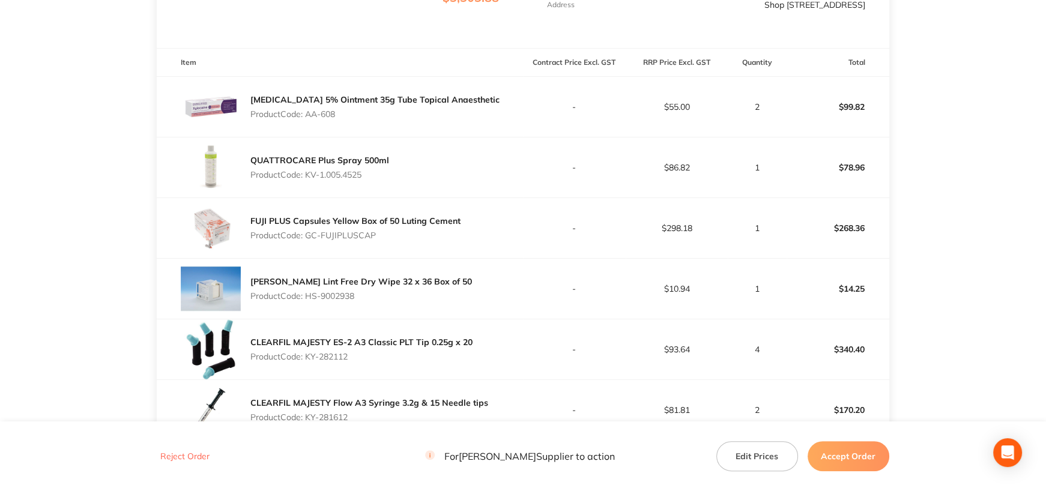
copy p "KV-1.005.4525"
drag, startPoint x: 309, startPoint y: 244, endPoint x: 407, endPoint y: 241, distance: 97.9
click at [407, 240] on p "Product Code: GC-FUJIPLUSCAP" at bounding box center [355, 236] width 210 height 10
copy p "GC-FUJIPLUSCAP"
drag, startPoint x: 306, startPoint y: 306, endPoint x: 377, endPoint y: 304, distance: 70.9
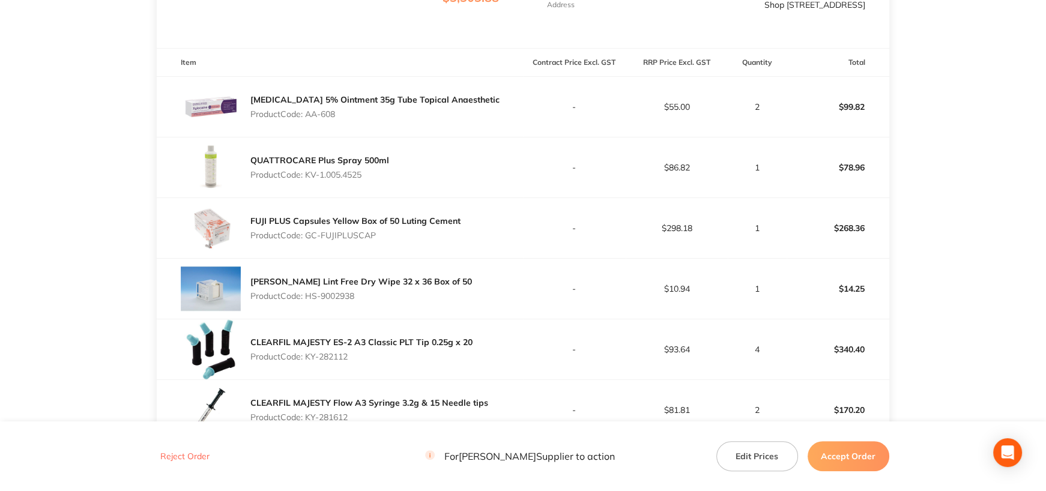
click at [377, 301] on p "Product Code: HS-9002938" at bounding box center [361, 296] width 222 height 10
copy p "HS-9002938"
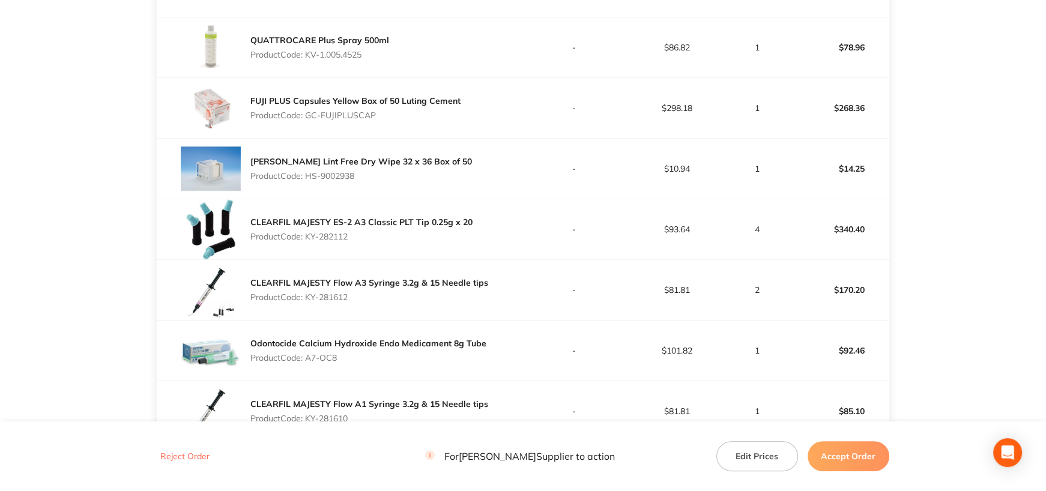
drag, startPoint x: 307, startPoint y: 246, endPoint x: 426, endPoint y: 248, distance: 118.9
click at [426, 241] on p "Product Code: KY-282112" at bounding box center [361, 237] width 222 height 10
copy p "KY-282112"
drag, startPoint x: 309, startPoint y: 306, endPoint x: 390, endPoint y: 308, distance: 81.1
click at [390, 302] on p "Product Code: KY-281612" at bounding box center [369, 297] width 238 height 10
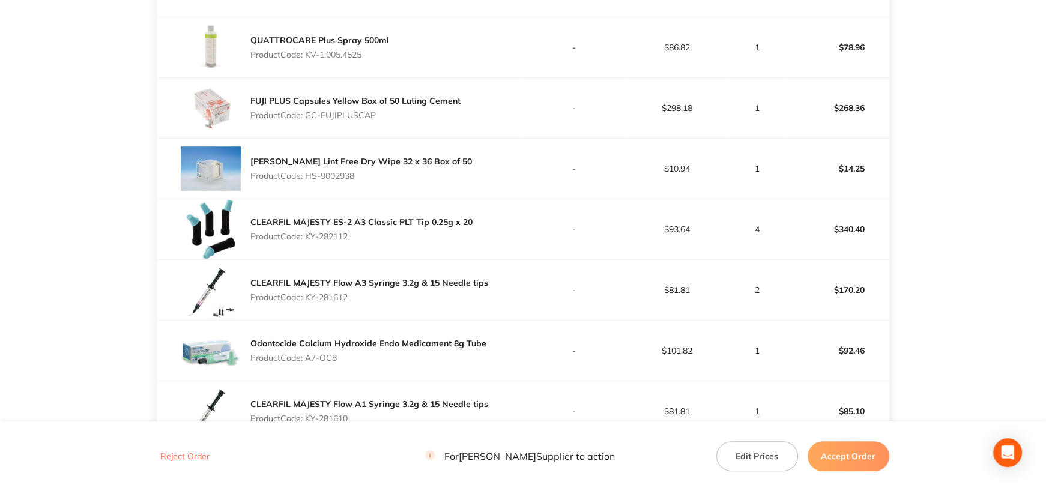
copy p "KY-281612"
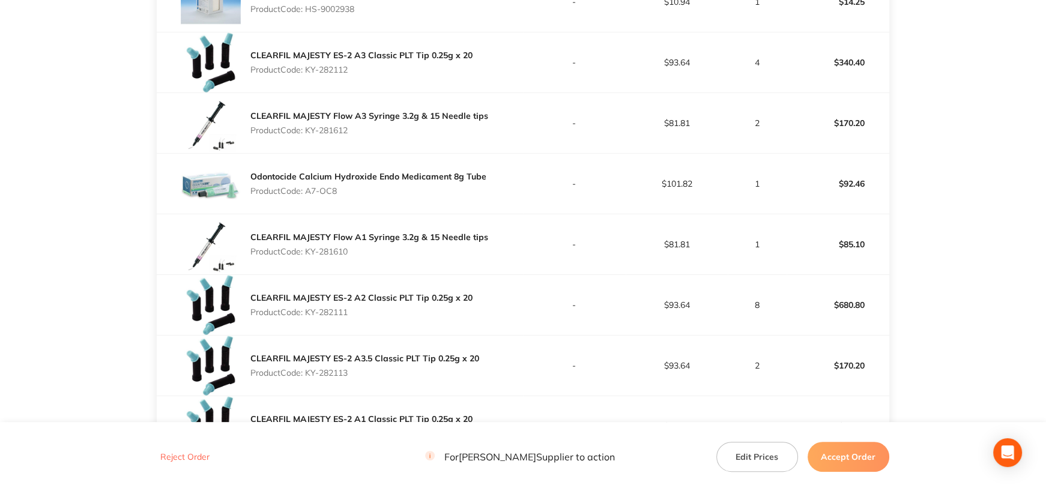
scroll to position [601, 0]
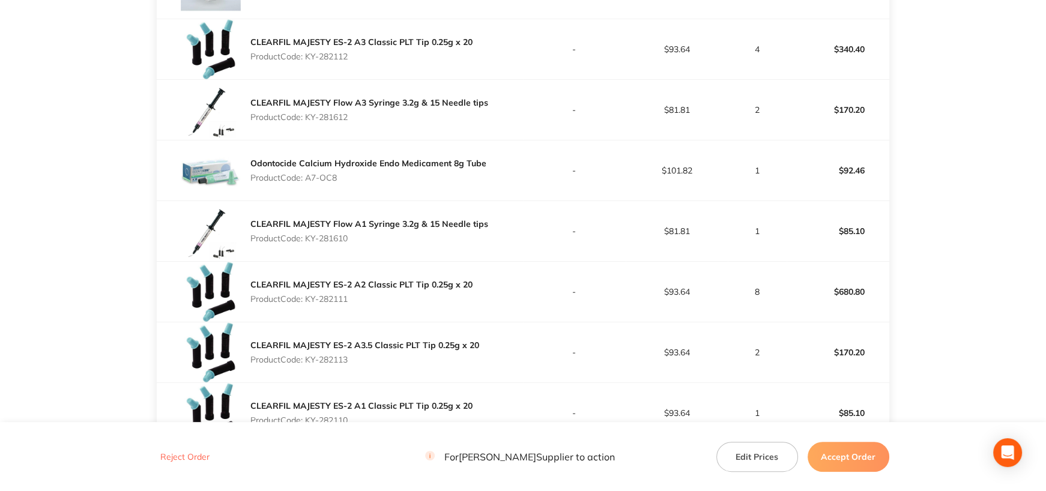
drag, startPoint x: 307, startPoint y: 187, endPoint x: 378, endPoint y: 189, distance: 70.9
click at [378, 183] on p "Product Code: A7-OC8" at bounding box center [368, 178] width 236 height 10
copy p "A7-OC8"
drag, startPoint x: 844, startPoint y: 180, endPoint x: 865, endPoint y: 180, distance: 21.0
click at [865, 180] on p "$92.46" at bounding box center [837, 170] width 101 height 29
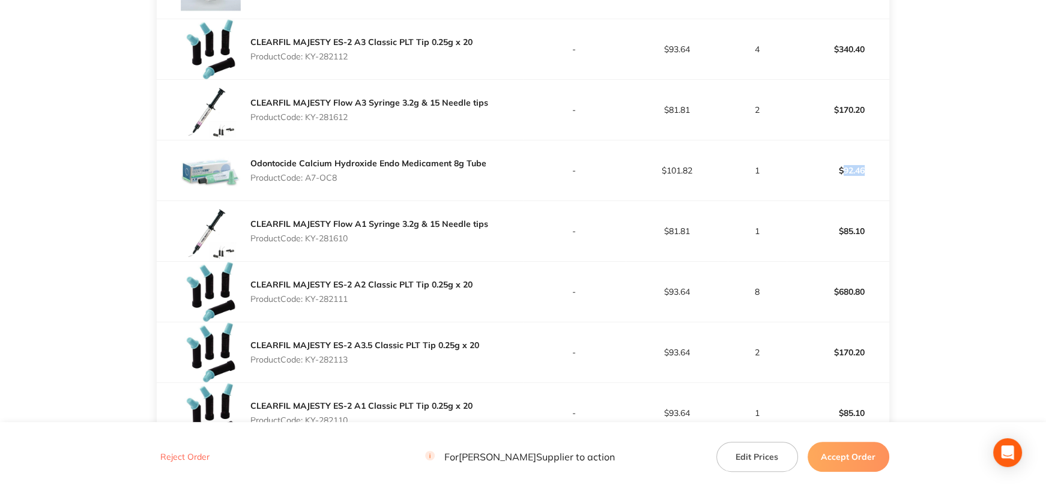
copy p "92.46"
drag, startPoint x: 306, startPoint y: 247, endPoint x: 387, endPoint y: 249, distance: 81.1
click at [387, 243] on p "Product Code: KY-281610" at bounding box center [369, 239] width 238 height 10
copy p "KY-281610"
drag, startPoint x: 306, startPoint y: 309, endPoint x: 392, endPoint y: 309, distance: 85.3
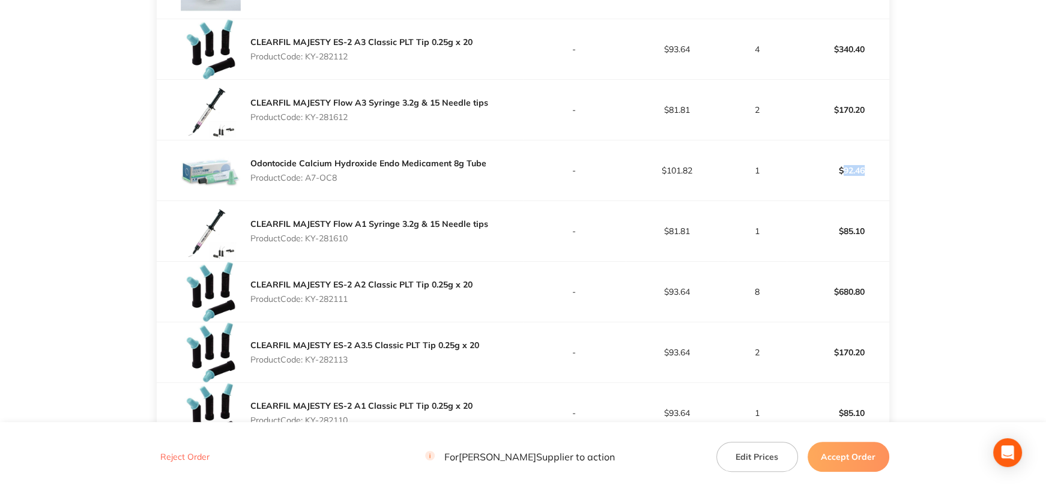
click at [392, 304] on p "Product Code: KY-282111" at bounding box center [361, 299] width 222 height 10
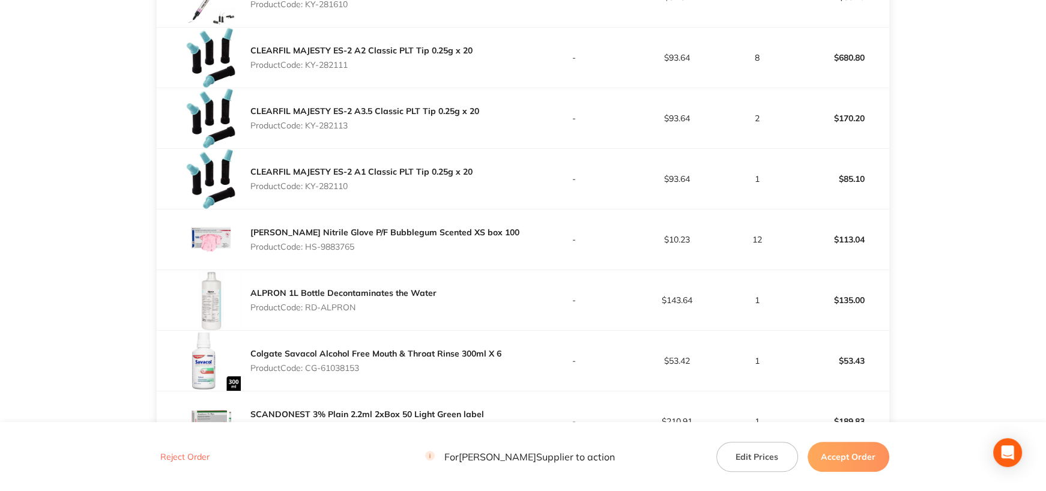
scroll to position [841, 0]
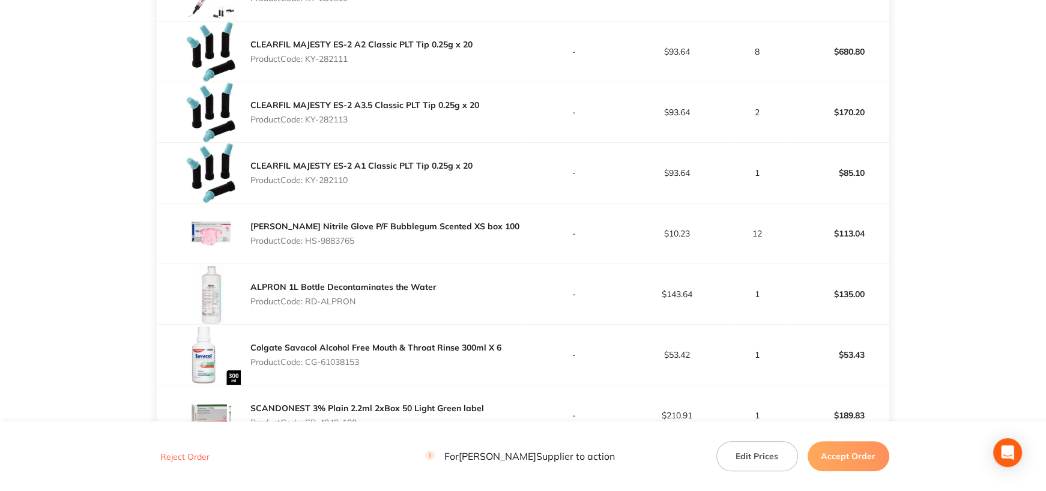
drag, startPoint x: 307, startPoint y: 126, endPoint x: 402, endPoint y: 130, distance: 94.9
click at [402, 124] on p "Product Code: KY-282113" at bounding box center [364, 120] width 229 height 10
drag, startPoint x: 308, startPoint y: 189, endPoint x: 404, endPoint y: 181, distance: 95.8
click at [404, 181] on div "CLEARFIL MAJESTY ES-2 A1 Classic PLT Tip 0.25g x 20 Product Code: KY-282110" at bounding box center [361, 173] width 222 height 34
drag, startPoint x: 308, startPoint y: 250, endPoint x: 399, endPoint y: 241, distance: 91.8
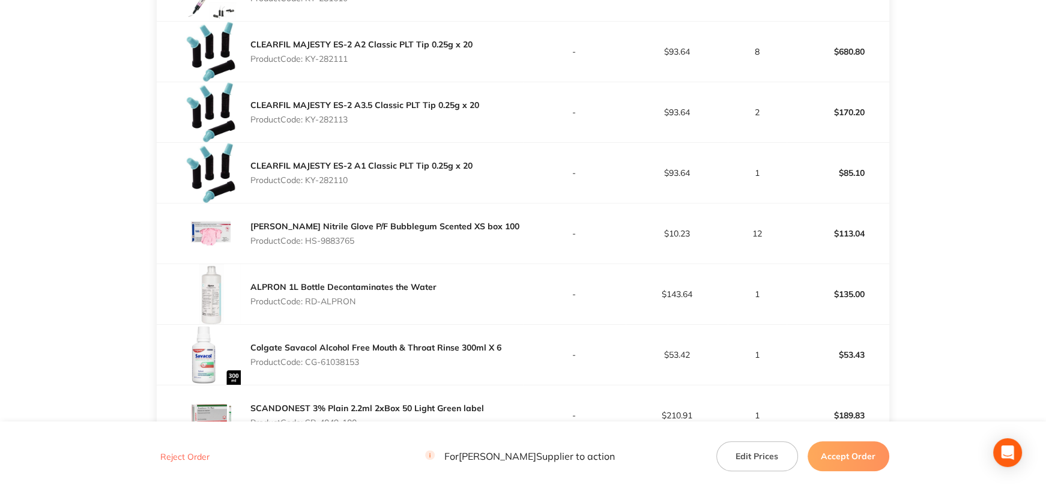
click at [399, 241] on div "Henry Schein Nitrile Glove P/F Bubblegum Scented XS box 100 Product Code: HS-98…" at bounding box center [384, 234] width 269 height 34
drag, startPoint x: 307, startPoint y: 311, endPoint x: 384, endPoint y: 309, distance: 77.5
click at [384, 306] on p "Product Code: RD-ALPRON" at bounding box center [343, 302] width 186 height 10
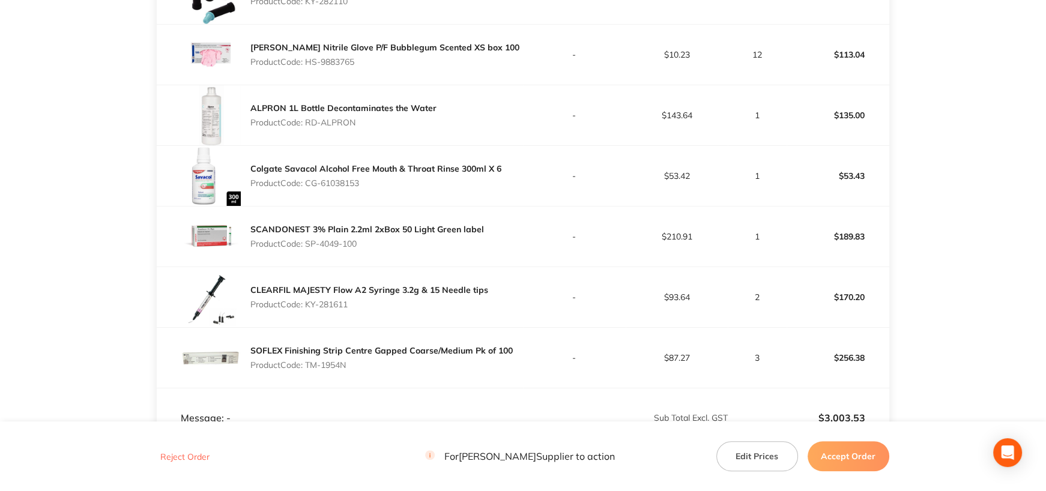
scroll to position [1021, 0]
drag, startPoint x: 307, startPoint y: 190, endPoint x: 387, endPoint y: 192, distance: 79.3
click at [387, 187] on p "Product Code: CG-61038153" at bounding box center [375, 182] width 251 height 10
drag, startPoint x: 306, startPoint y: 252, endPoint x: 384, endPoint y: 252, distance: 78.1
click at [384, 247] on p "Product Code: SP-4049-100" at bounding box center [367, 243] width 234 height 10
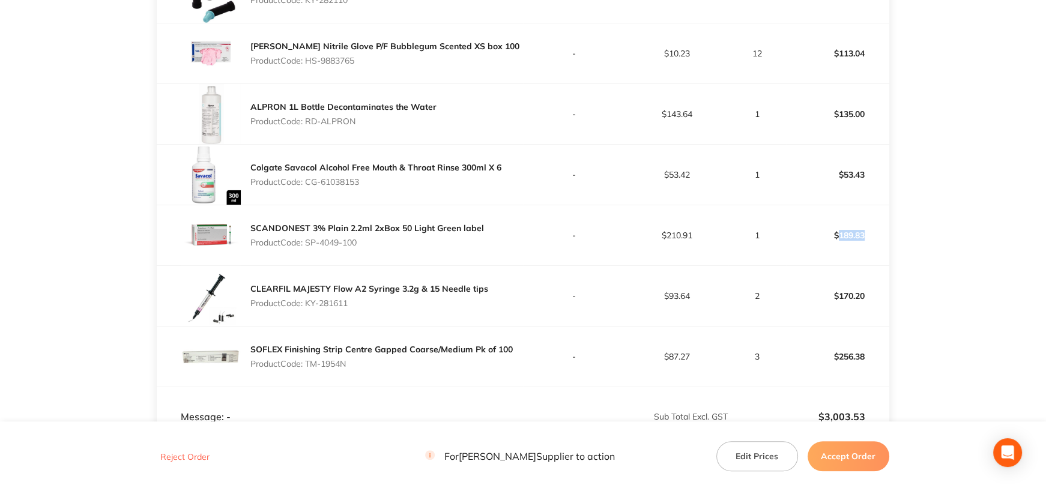
drag, startPoint x: 838, startPoint y: 243, endPoint x: 873, endPoint y: 244, distance: 34.9
click at [873, 244] on p "$189.83" at bounding box center [837, 235] width 101 height 29
drag, startPoint x: 317, startPoint y: 312, endPoint x: 384, endPoint y: 312, distance: 66.7
click at [384, 308] on p "Product Code: KY-281611" at bounding box center [369, 303] width 238 height 10
drag, startPoint x: 307, startPoint y: 372, endPoint x: 374, endPoint y: 372, distance: 66.7
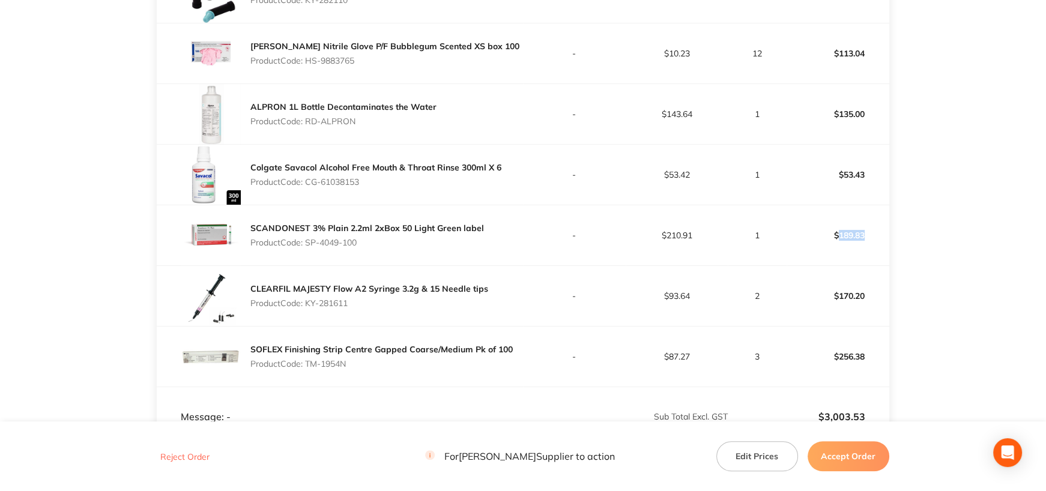
click at [374, 369] on p "Product Code: TM-1954N" at bounding box center [381, 364] width 262 height 10
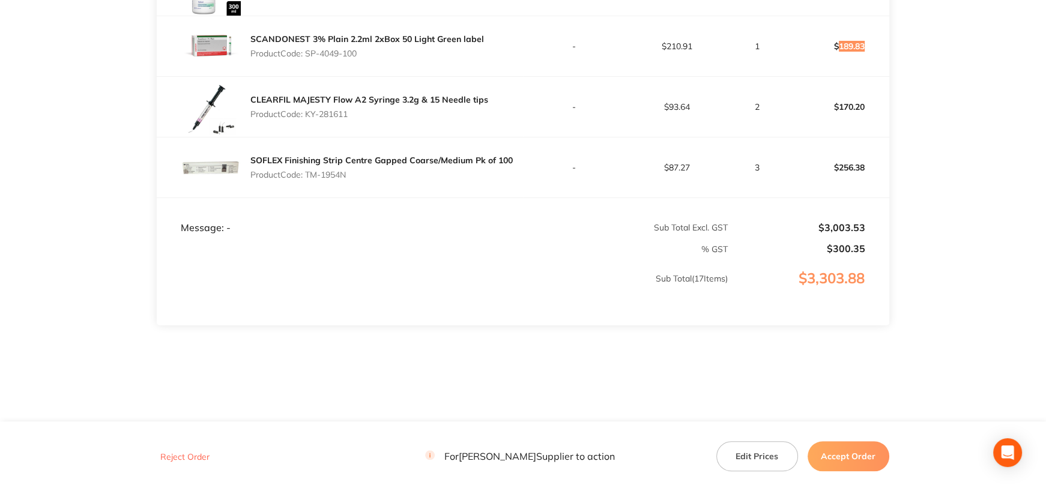
scroll to position [1218, 0]
click at [852, 441] on button "Accept Order" at bounding box center [849, 456] width 82 height 30
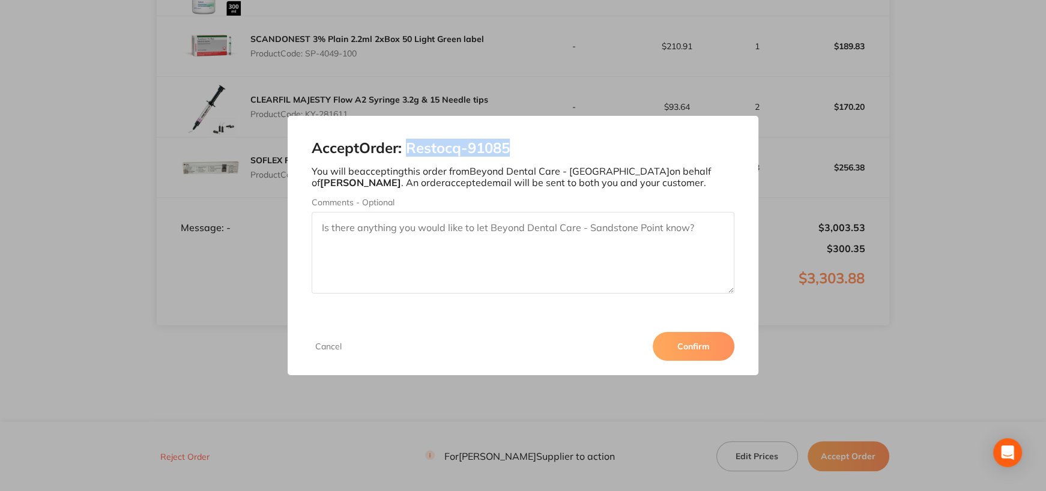
drag, startPoint x: 412, startPoint y: 148, endPoint x: 563, endPoint y: 152, distance: 150.8
click at [563, 152] on h2 "Accept Order: Restocq- 91085" at bounding box center [523, 148] width 423 height 17
drag, startPoint x: 693, startPoint y: 348, endPoint x: 511, endPoint y: 193, distance: 239.0
click at [693, 348] on button "Confirm" at bounding box center [694, 346] width 82 height 29
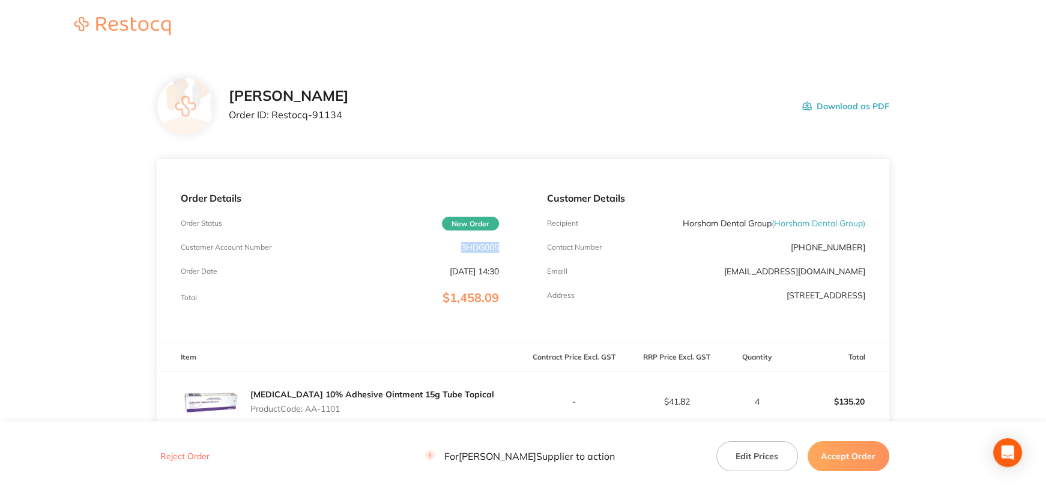
drag, startPoint x: 479, startPoint y: 247, endPoint x: 501, endPoint y: 247, distance: 22.2
click at [501, 247] on div "Order Details Order Status New Order Customer Account Number 3HDG005 Order Date…" at bounding box center [340, 251] width 366 height 184
copy p "3HDG005"
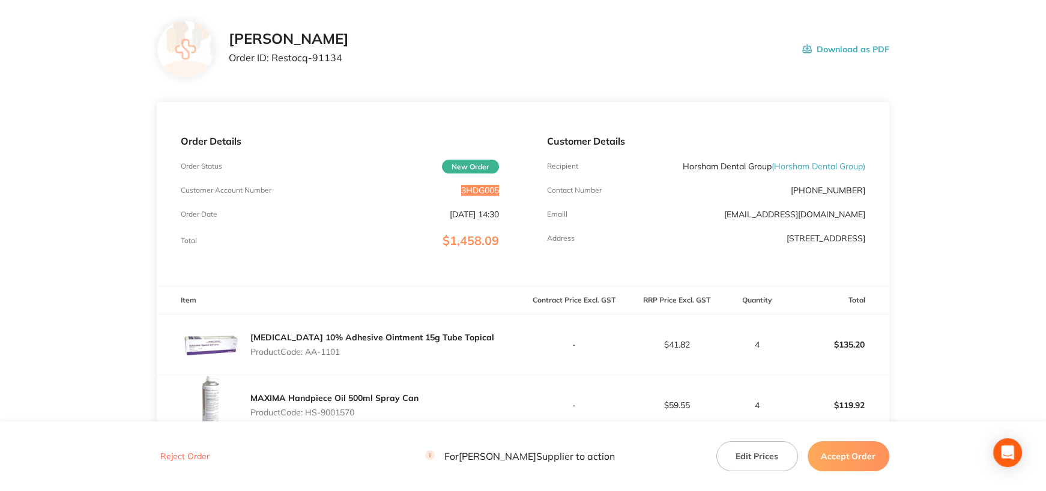
scroll to position [180, 0]
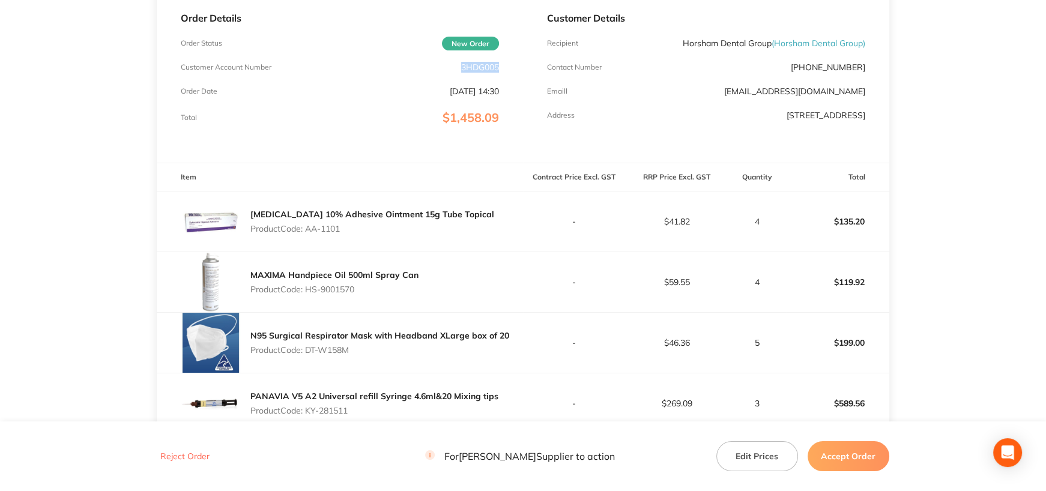
drag, startPoint x: 308, startPoint y: 228, endPoint x: 390, endPoint y: 228, distance: 82.3
click at [390, 228] on p "Product Code: AA-1101" at bounding box center [372, 229] width 244 height 10
copy p "AA-1101"
drag, startPoint x: 311, startPoint y: 291, endPoint x: 386, endPoint y: 289, distance: 75.1
click at [386, 289] on p "Product Code: HS-9001570" at bounding box center [334, 290] width 168 height 10
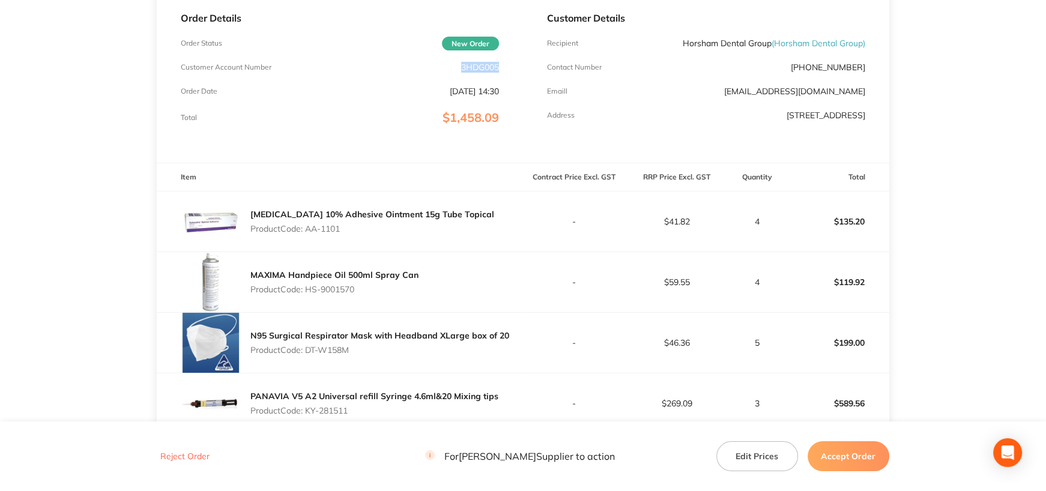
copy p "HS-9001570"
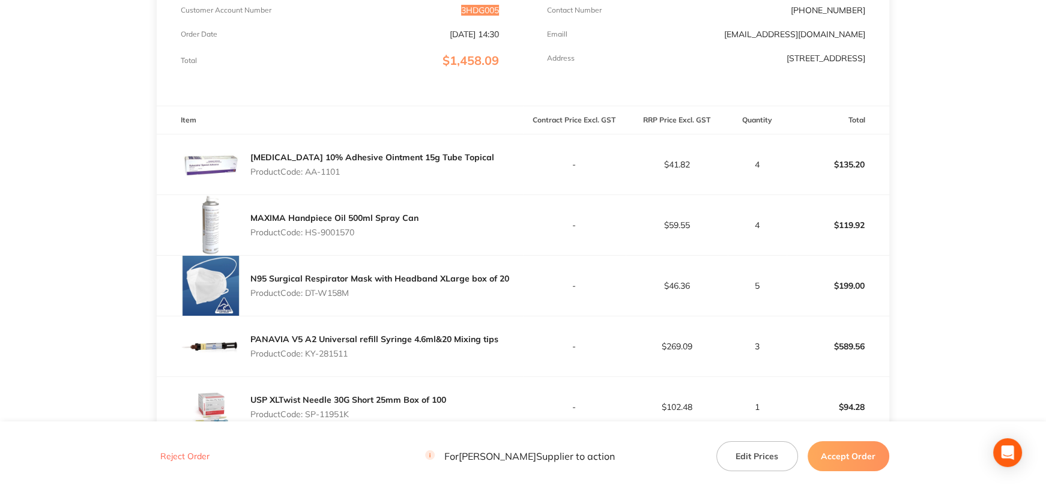
scroll to position [300, 0]
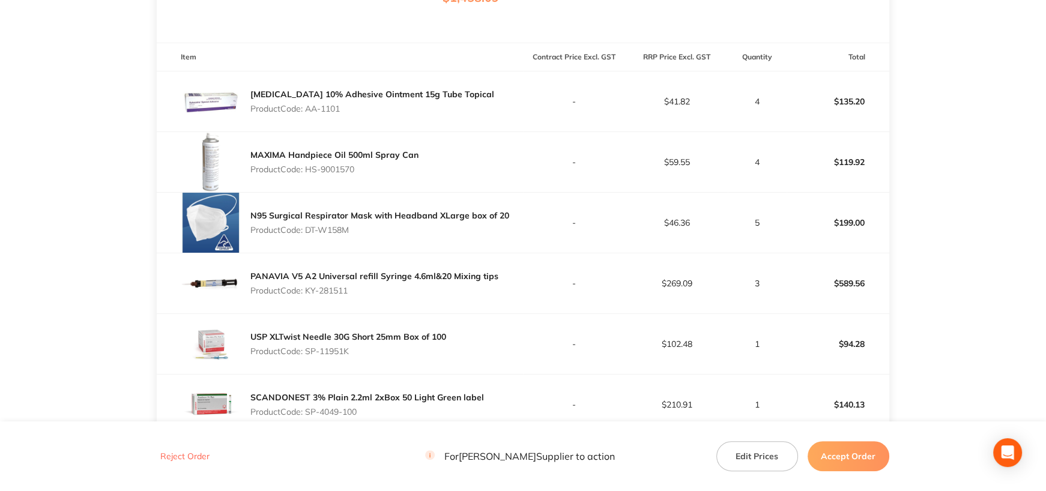
drag, startPoint x: 307, startPoint y: 228, endPoint x: 392, endPoint y: 233, distance: 84.8
click at [392, 233] on p "Product Code: DT-W158M" at bounding box center [379, 230] width 259 height 10
copy p "DT-W158M"
drag, startPoint x: 307, startPoint y: 290, endPoint x: 372, endPoint y: 292, distance: 64.3
click at [372, 292] on p "Product Code: KY-281511" at bounding box center [374, 291] width 248 height 10
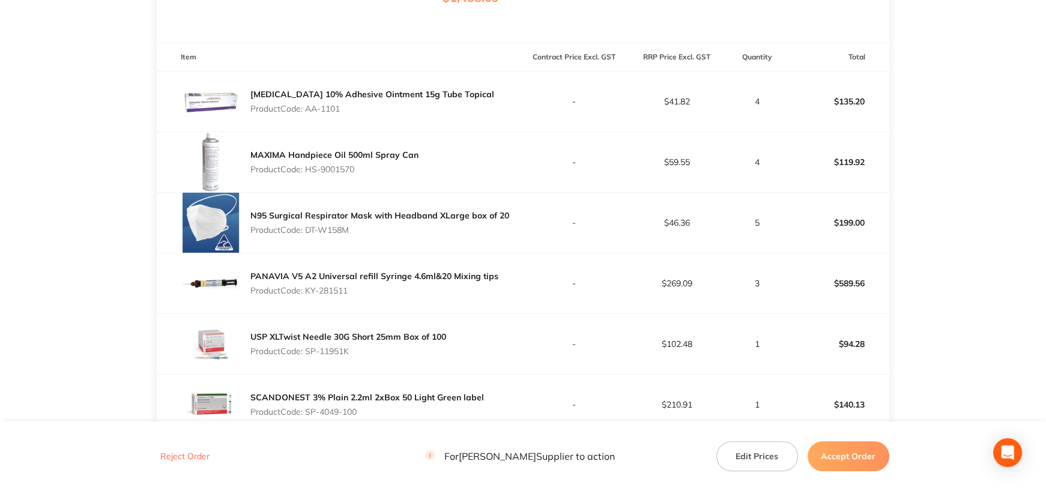
copy p "KY-281511"
drag, startPoint x: 307, startPoint y: 350, endPoint x: 380, endPoint y: 347, distance: 72.7
click at [380, 347] on p "Product Code: SP-11951K" at bounding box center [348, 351] width 196 height 10
copy p "SP-11951K"
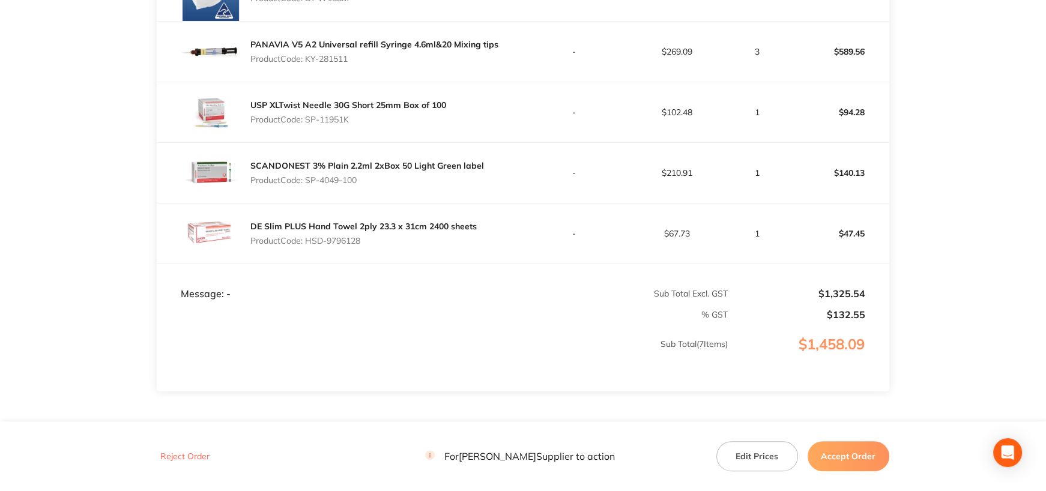
scroll to position [540, 0]
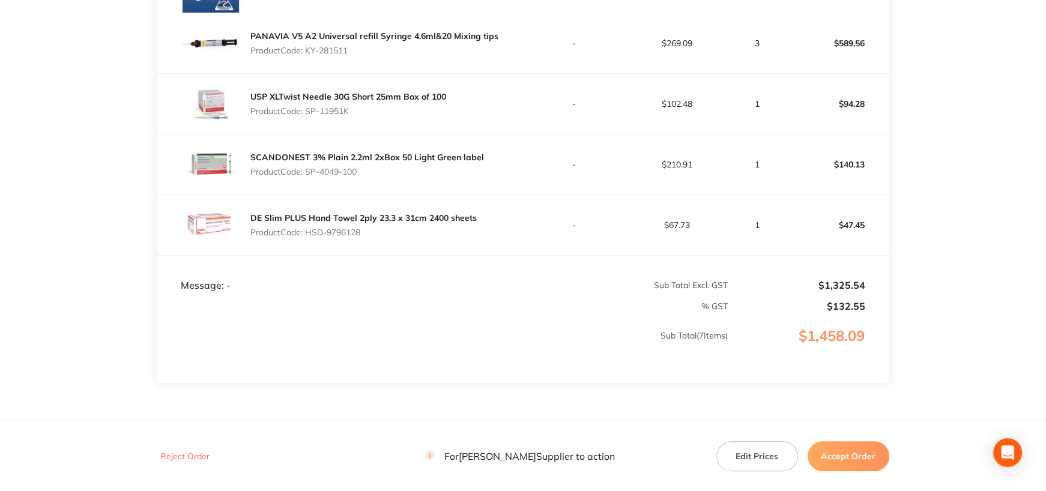
drag, startPoint x: 309, startPoint y: 169, endPoint x: 374, endPoint y: 171, distance: 65.5
click at [374, 171] on p "Product Code: SP-4049-100" at bounding box center [367, 172] width 234 height 10
copy p "SP-4049-100"
drag, startPoint x: 308, startPoint y: 230, endPoint x: 382, endPoint y: 231, distance: 73.9
click at [382, 231] on p "Product Code: HSD-9796128" at bounding box center [363, 233] width 226 height 10
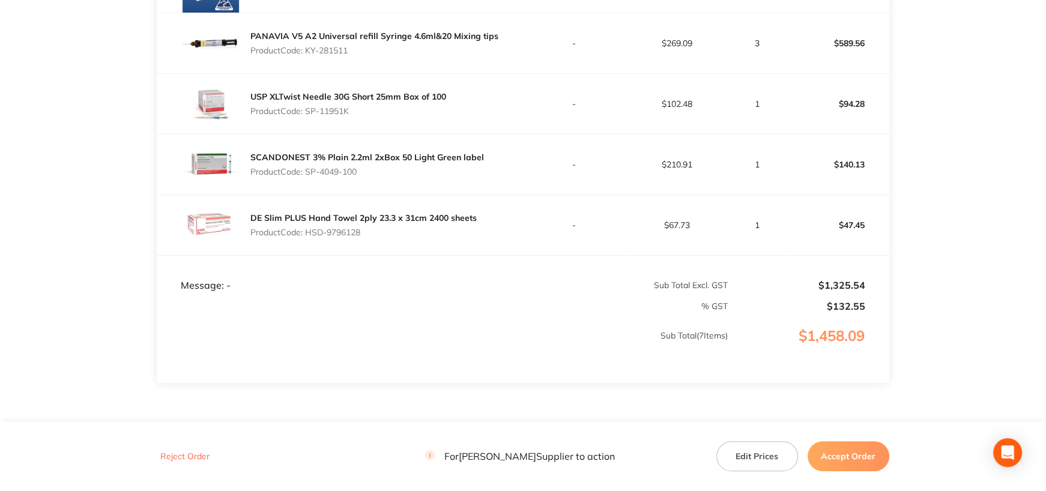
copy p "HSD-9796128"
click at [877, 456] on button "Accept Order" at bounding box center [849, 456] width 82 height 30
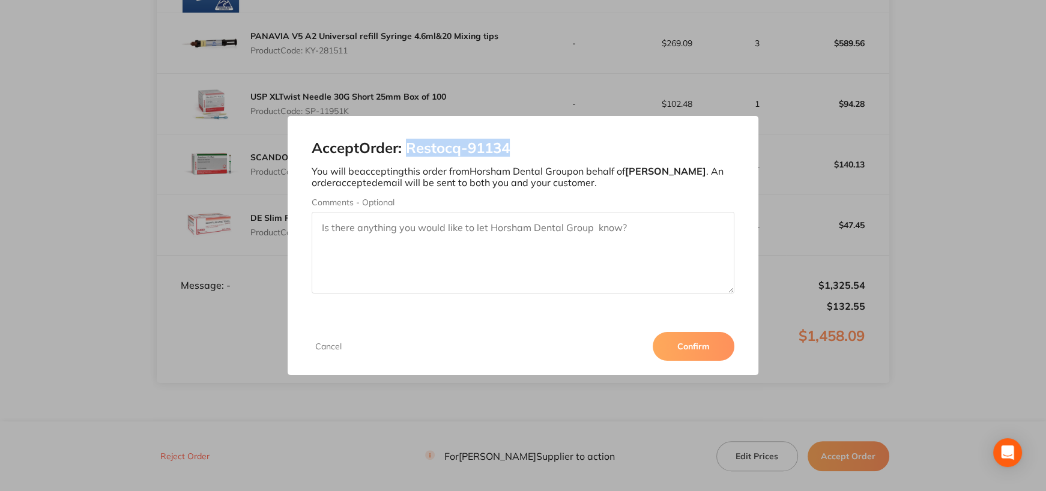
drag, startPoint x: 416, startPoint y: 148, endPoint x: 591, endPoint y: 143, distance: 176.0
click at [591, 143] on h2 "Accept Order: Restocq- 91134" at bounding box center [523, 148] width 423 height 17
copy h2 "Restocq- 91134"
drag, startPoint x: 686, startPoint y: 342, endPoint x: 519, endPoint y: 191, distance: 225.4
click at [686, 342] on button "Confirm" at bounding box center [694, 346] width 82 height 29
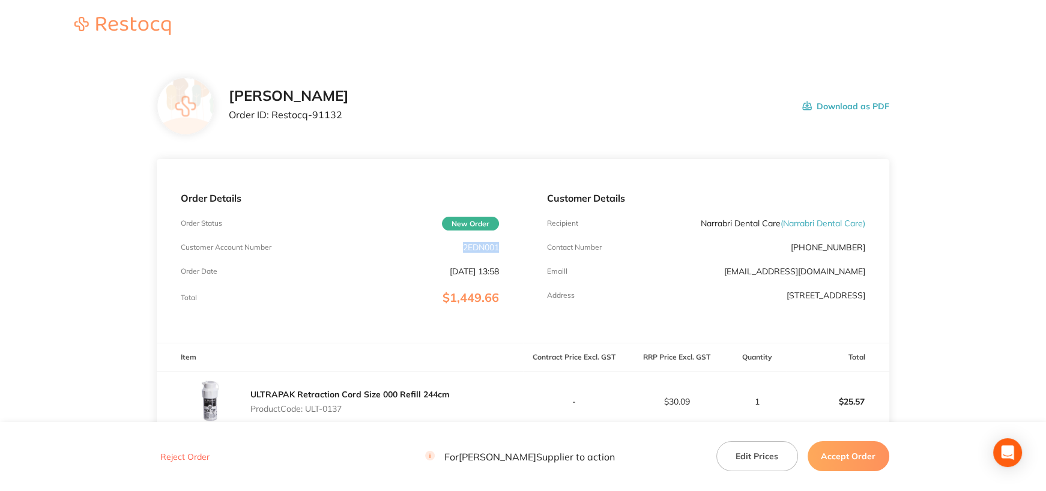
drag, startPoint x: 462, startPoint y: 246, endPoint x: 515, endPoint y: 246, distance: 52.2
click at [515, 246] on div "Order Details Order Status New Order Customer Account Number 2EDN001 Order Date…" at bounding box center [340, 251] width 366 height 184
copy p "2EDN001"
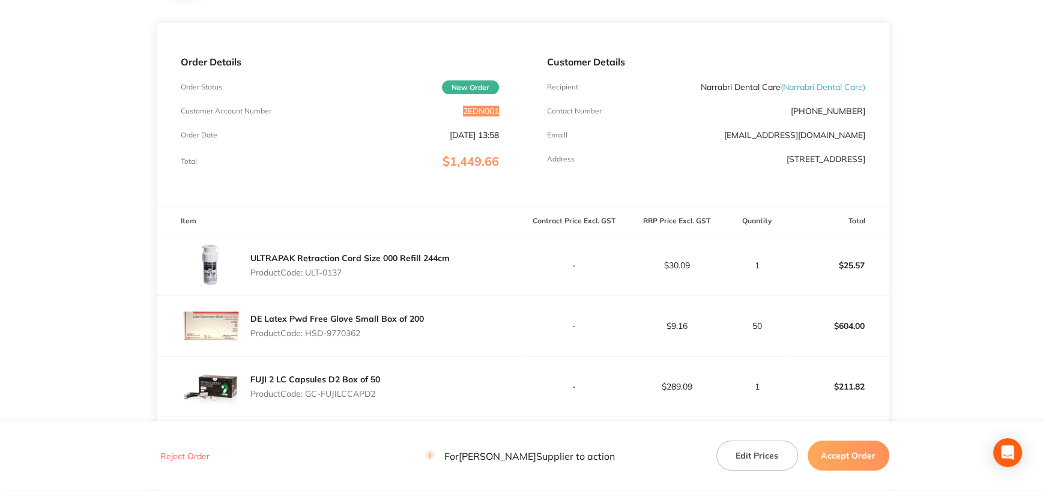
scroll to position [300, 0]
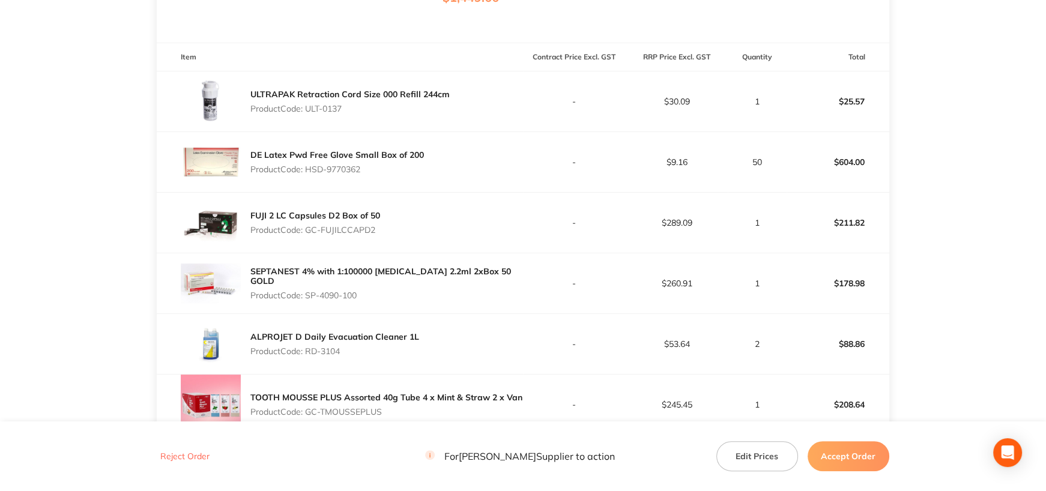
drag, startPoint x: 308, startPoint y: 106, endPoint x: 405, endPoint y: 106, distance: 96.7
click at [405, 106] on p "Product Code: ULT-0137" at bounding box center [349, 109] width 199 height 10
copy p "ULT-0137"
drag, startPoint x: 307, startPoint y: 167, endPoint x: 384, endPoint y: 167, distance: 76.9
click at [384, 167] on p "Product Code: HSD-9770362" at bounding box center [337, 170] width 174 height 10
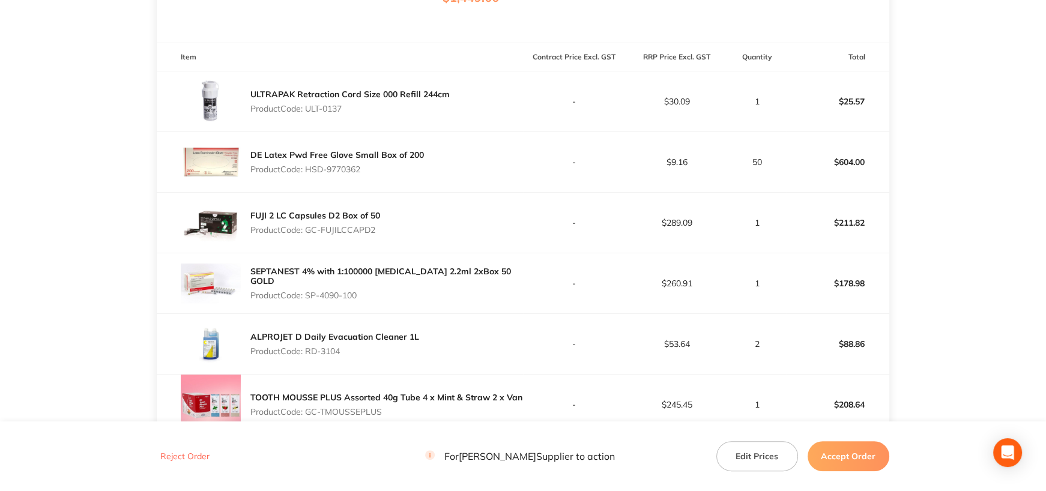
copy p "HSD-9770362"
drag, startPoint x: 307, startPoint y: 228, endPoint x: 425, endPoint y: 228, distance: 117.7
click at [425, 228] on div "FUJI 2 LC Capsules D2 Box of 50 Product Code: GC-FUJILCCAPD2" at bounding box center [340, 223] width 366 height 60
copy p "GC-FUJILCCAPD2"
drag, startPoint x: 309, startPoint y: 288, endPoint x: 392, endPoint y: 287, distance: 82.3
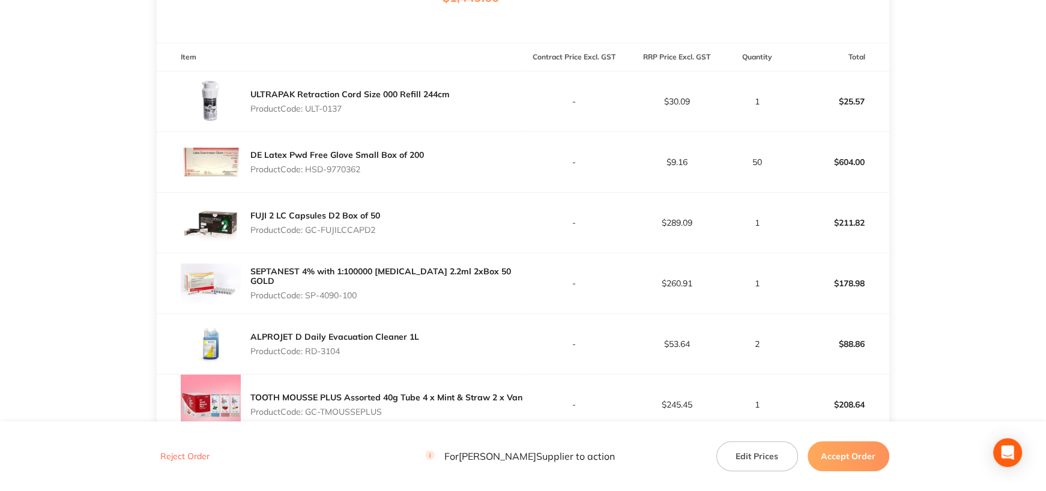
click at [392, 291] on p "Product Code: SP-4090-100" at bounding box center [386, 296] width 273 height 10
copy p "SP-4090-100"
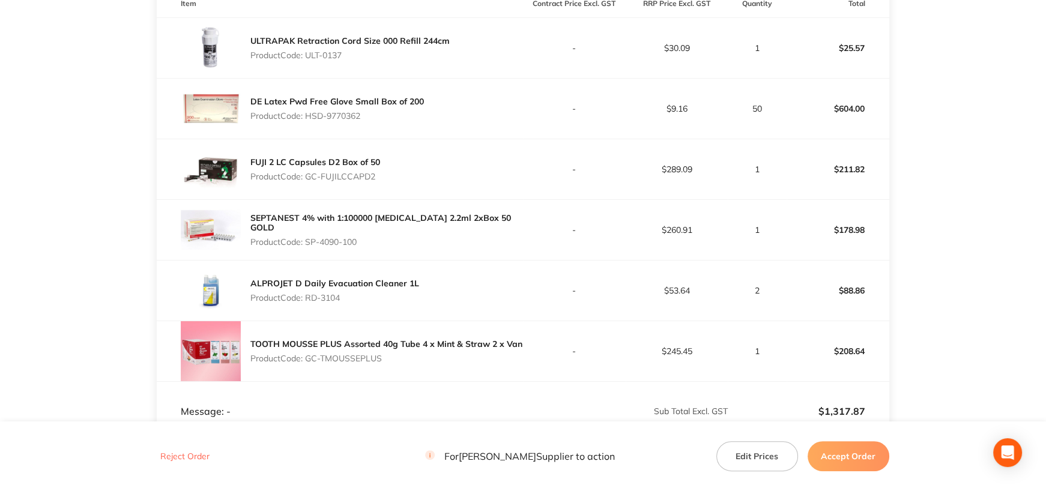
scroll to position [420, 0]
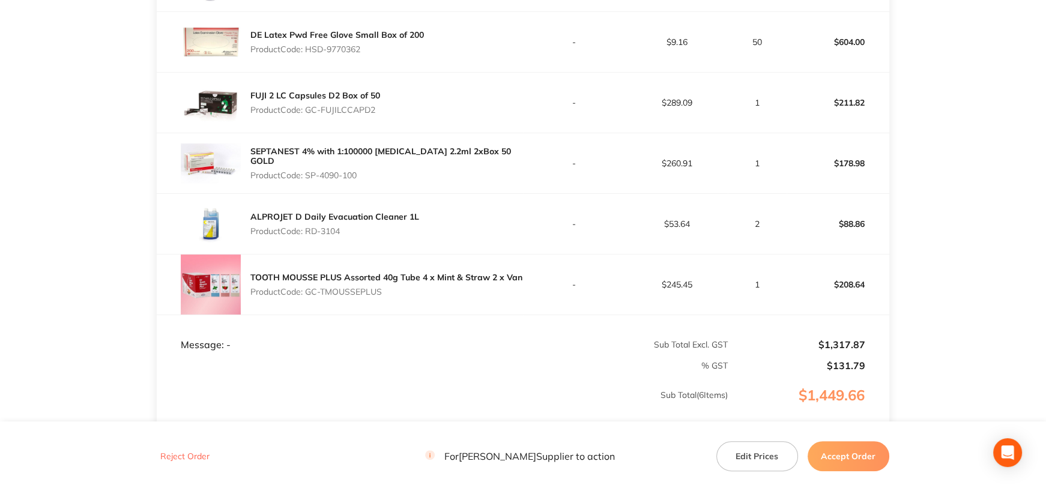
drag, startPoint x: 307, startPoint y: 227, endPoint x: 380, endPoint y: 226, distance: 72.7
click at [380, 226] on p "Product Code: RD-3104" at bounding box center [334, 231] width 169 height 10
copy p "RD-3104"
drag, startPoint x: 309, startPoint y: 292, endPoint x: 402, endPoint y: 292, distance: 93.7
click at [402, 292] on p "Product Code: GC-TMOUSSEPLUS" at bounding box center [386, 292] width 272 height 10
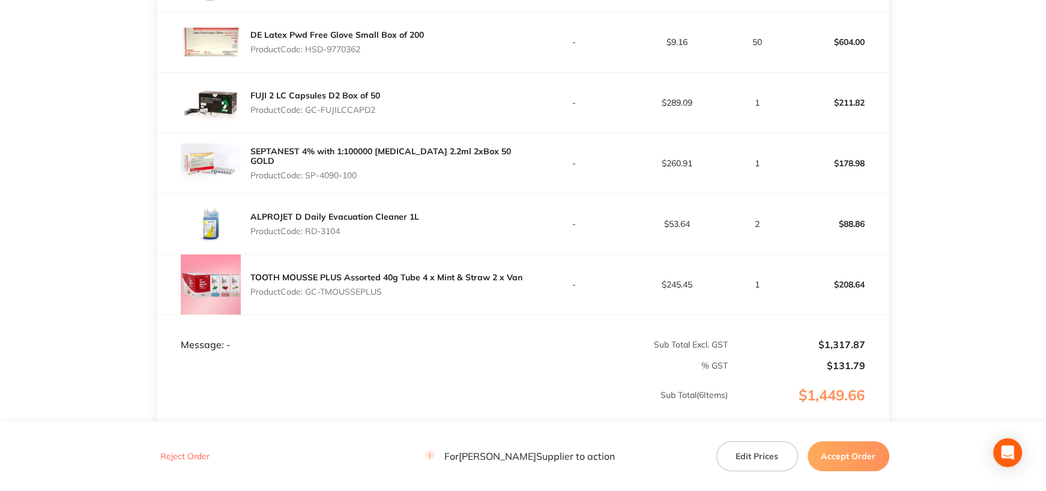
copy p "GC-TMOUSSEPLUS"
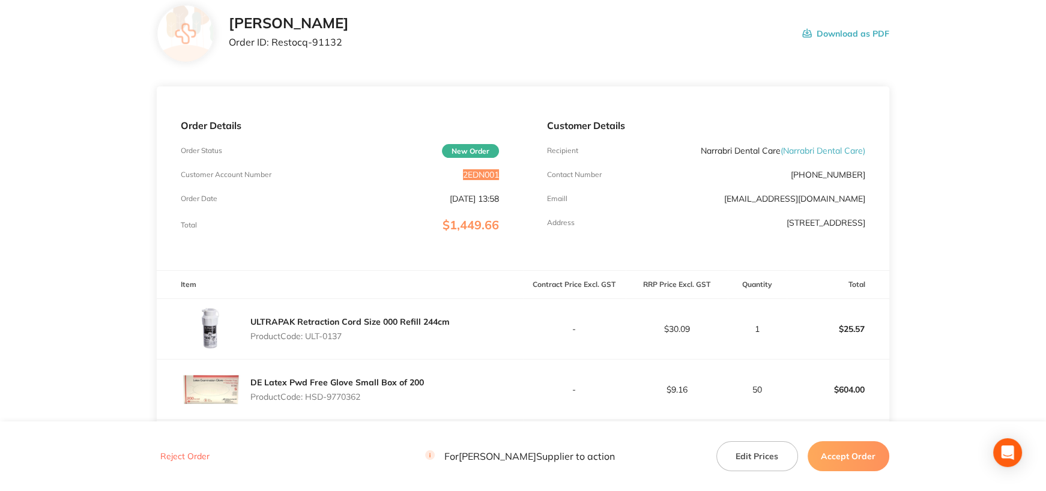
scroll to position [0, 0]
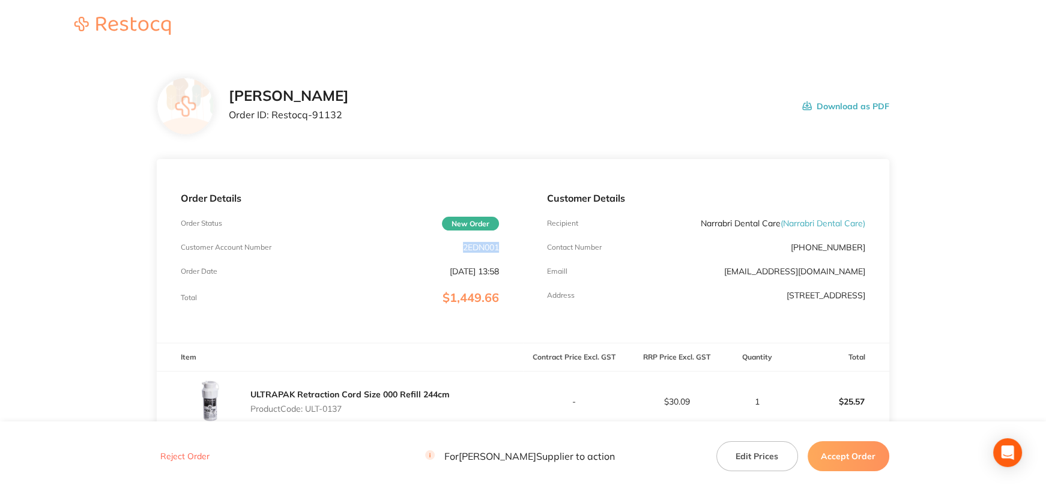
click at [859, 459] on button "Accept Order" at bounding box center [849, 456] width 82 height 30
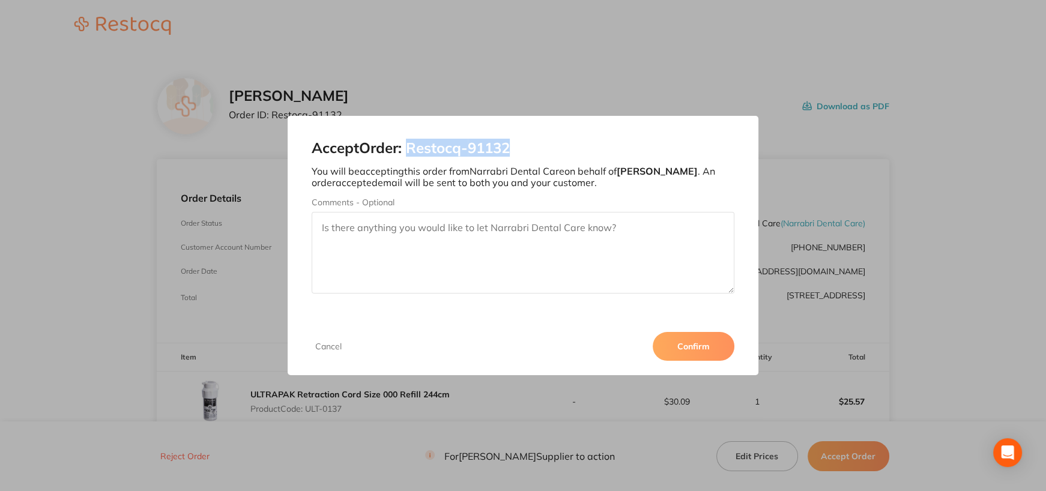
drag, startPoint x: 412, startPoint y: 148, endPoint x: 551, endPoint y: 151, distance: 139.3
click at [551, 151] on h2 "Accept Order: Restocq- 91132" at bounding box center [523, 148] width 423 height 17
copy h2 "Restocq- 91132"
drag, startPoint x: 698, startPoint y: 345, endPoint x: 578, endPoint y: 153, distance: 226.3
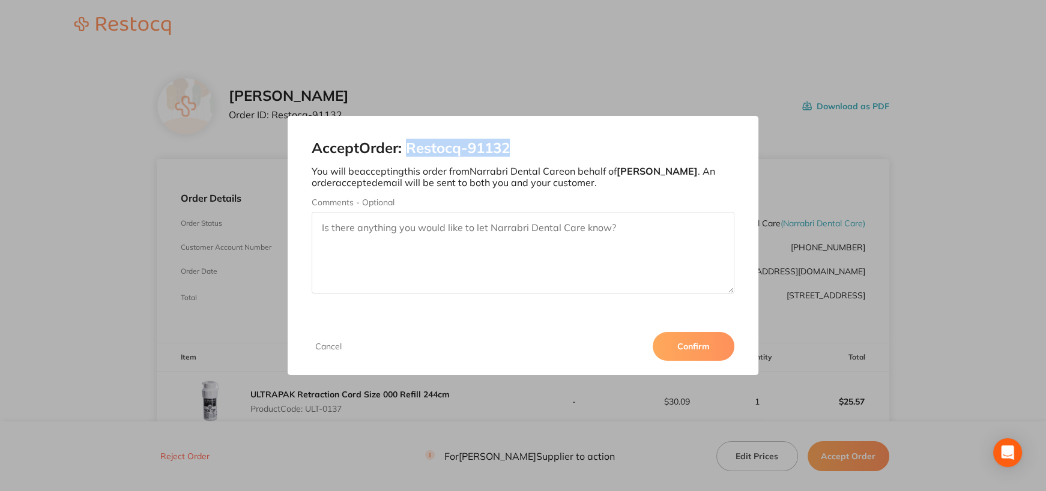
click at [698, 345] on button "Confirm" at bounding box center [694, 346] width 82 height 29
